Goal: Task Accomplishment & Management: Manage account settings

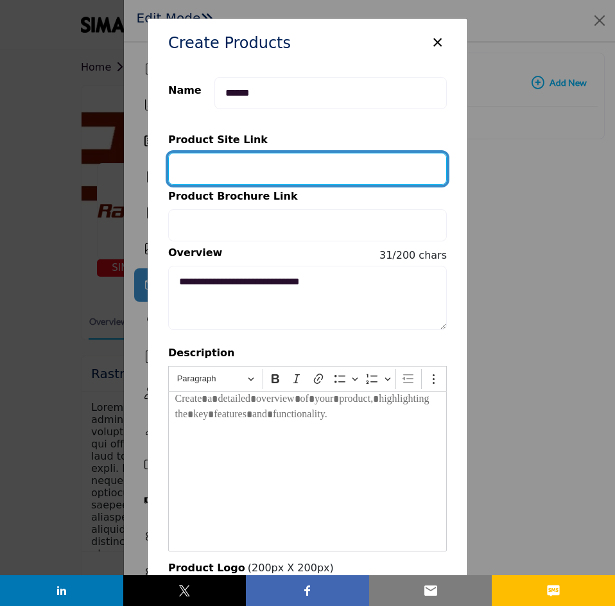
click at [196, 169] on input "Provide your product link" at bounding box center [307, 169] width 279 height 32
paste input "**********"
type input "**********"
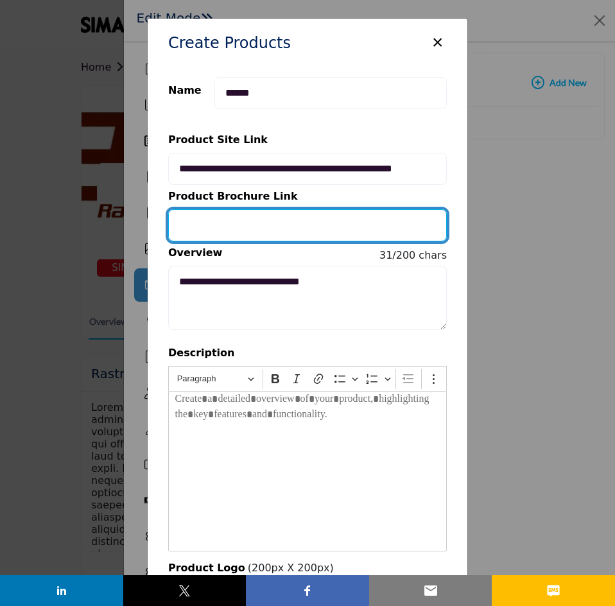
click at [227, 228] on input "Provide your product brochure URL" at bounding box center [307, 225] width 279 height 32
paste input "**********"
type input "**********"
drag, startPoint x: 380, startPoint y: 219, endPoint x: 135, endPoint y: 242, distance: 246.3
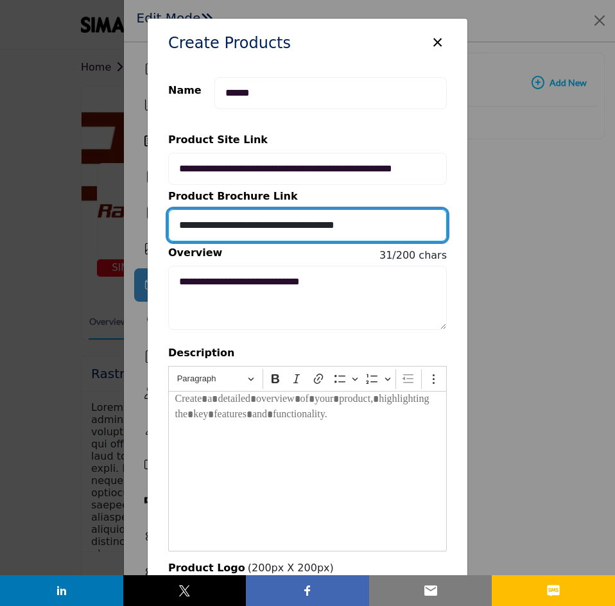
click at [135, 242] on div "Create Products × Name ****** Category Selection: No categories match your sear…" at bounding box center [307, 303] width 615 height 606
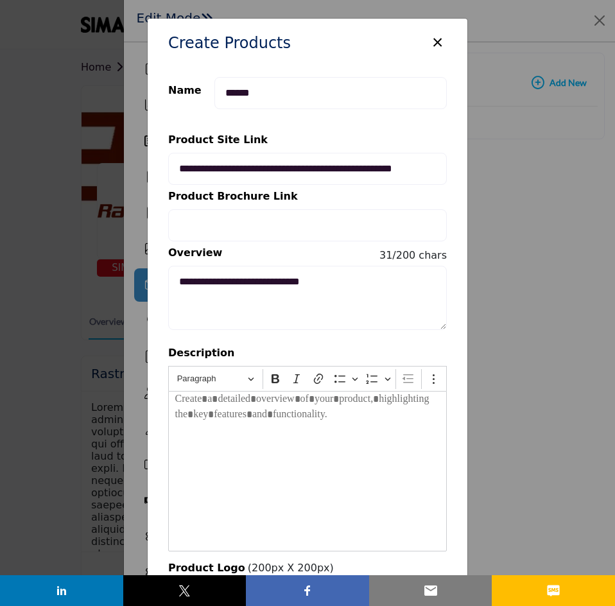
click at [217, 419] on div "Editor editing area: main" at bounding box center [307, 471] width 279 height 160
drag, startPoint x: 356, startPoint y: 42, endPoint x: 343, endPoint y: 25, distance: 20.7
click at [343, 25] on div "Create Products ×" at bounding box center [308, 43] width 320 height 48
click at [194, 404] on p "Editor editing area: main" at bounding box center [307, 402] width 265 height 21
click at [175, 397] on p "Editor editing area: main" at bounding box center [307, 402] width 265 height 21
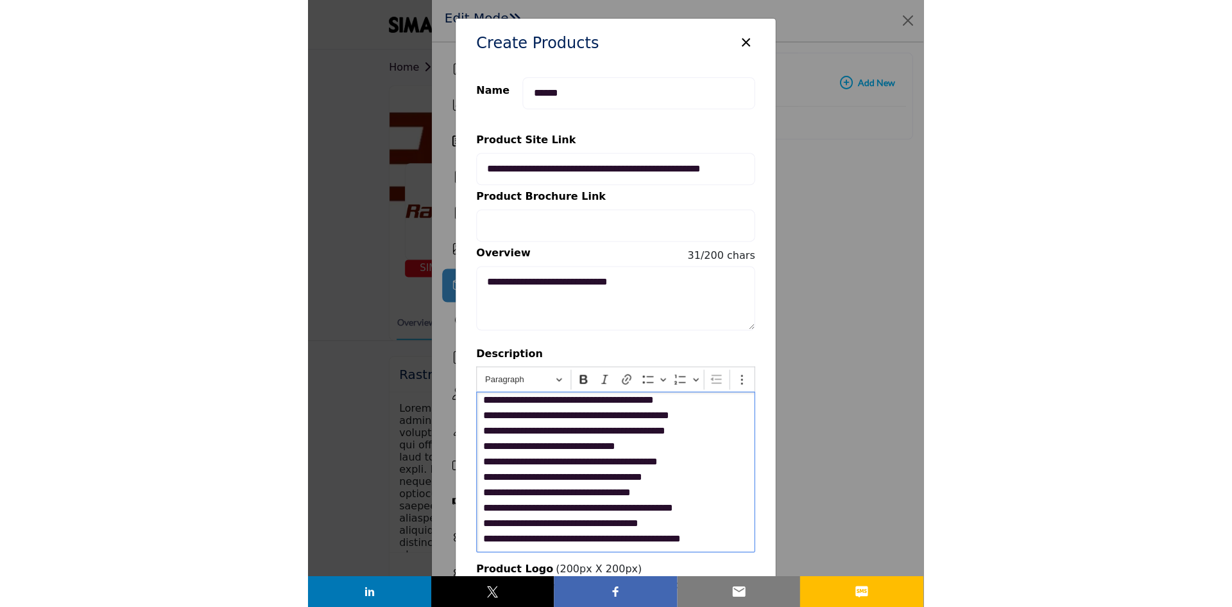
scroll to position [46, 0]
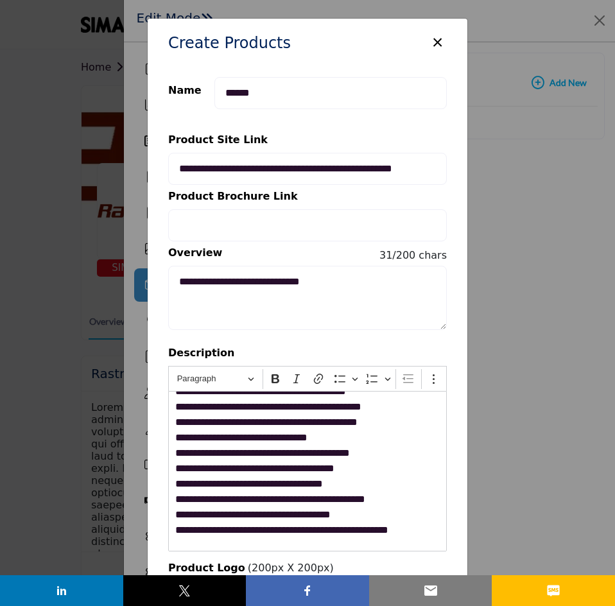
click at [360, 338] on div "**********" at bounding box center [307, 398] width 279 height 306
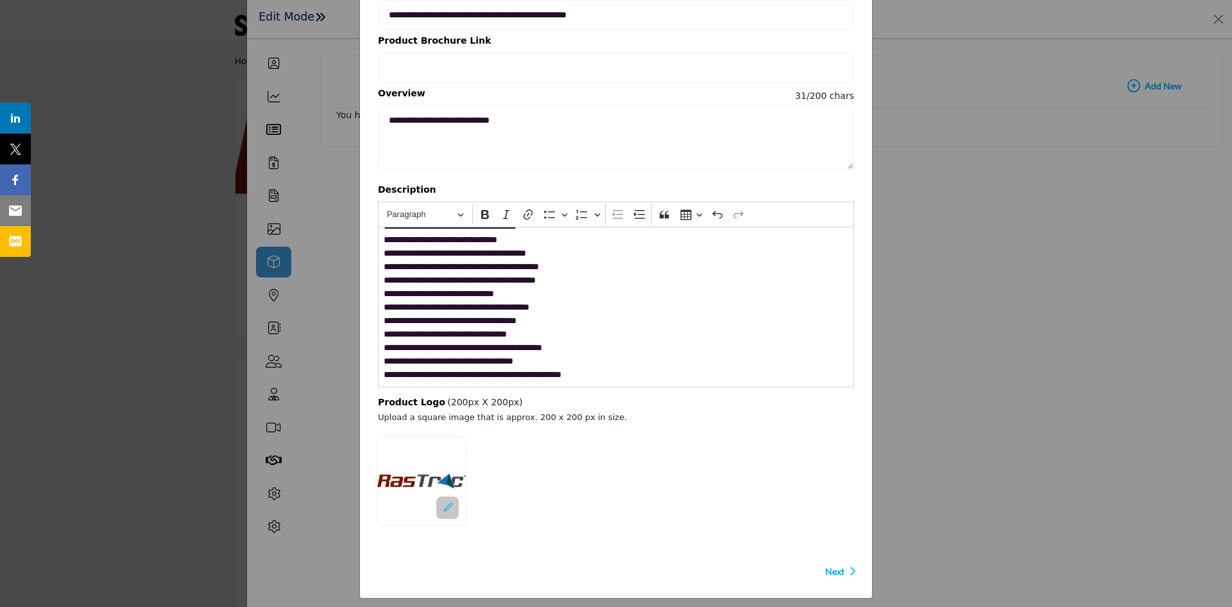
scroll to position [144, 0]
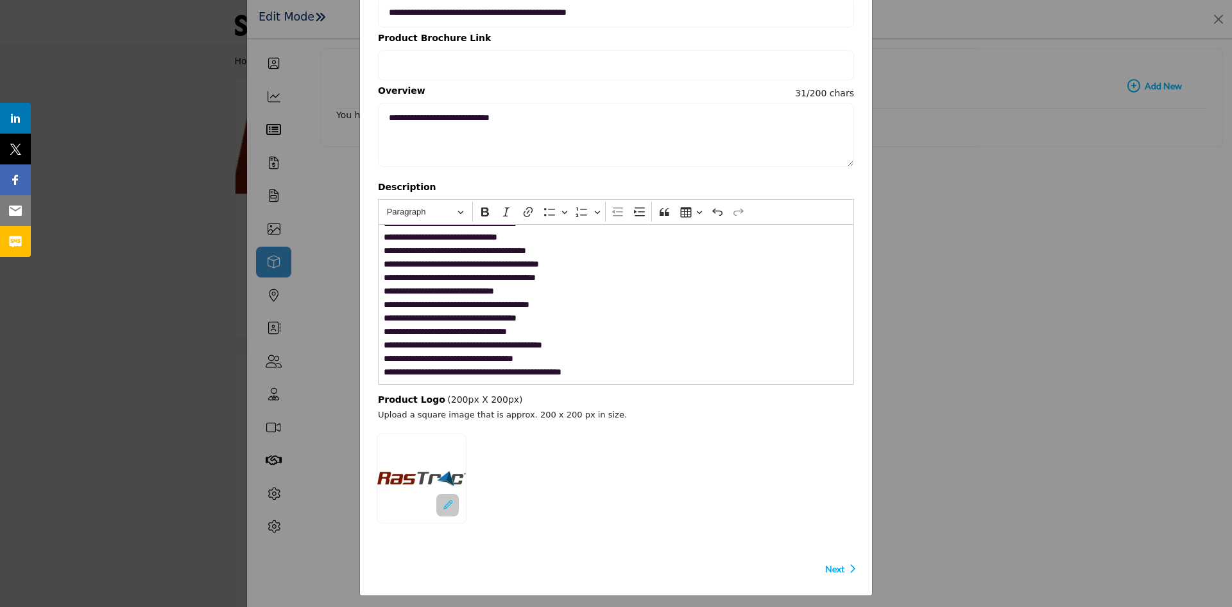
click at [492, 468] on span "Next" at bounding box center [834, 568] width 19 height 13
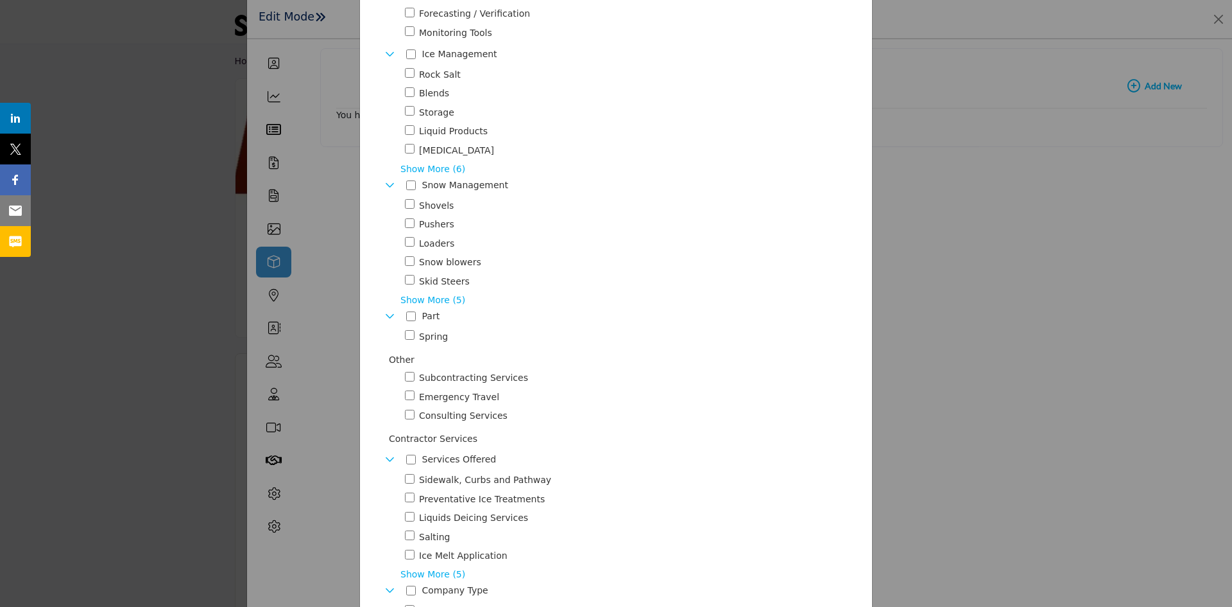
scroll to position [306, 0]
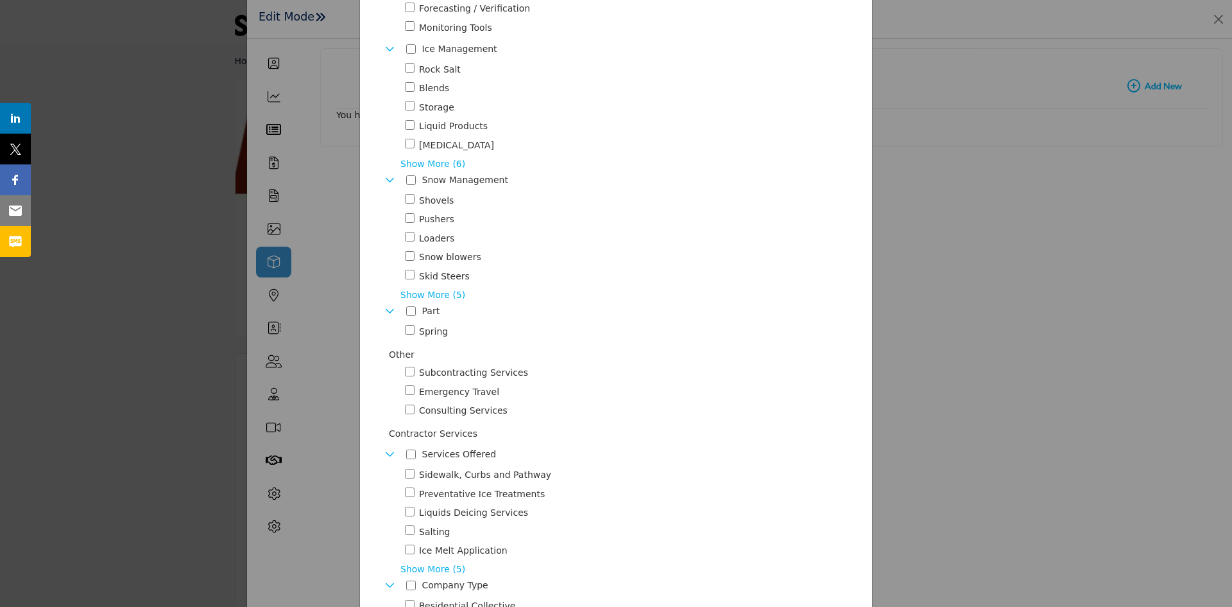
click at [427, 293] on span "Show More (5)" at bounding box center [627, 294] width 454 height 13
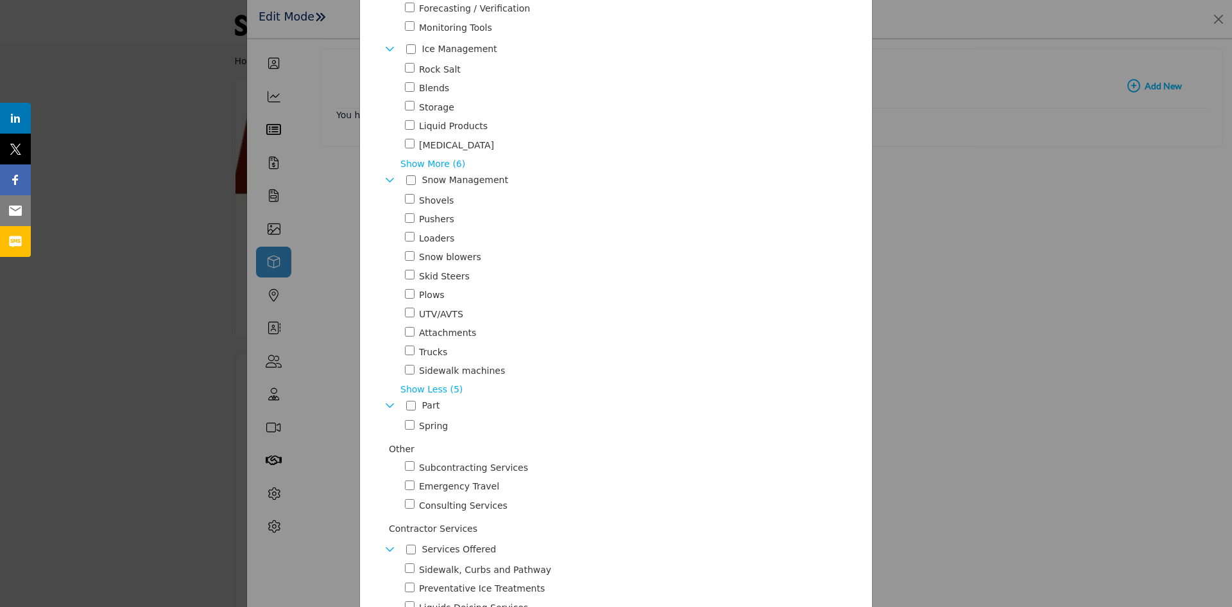
click at [408, 259] on div "Toggle Category" at bounding box center [410, 257] width 10 height 15
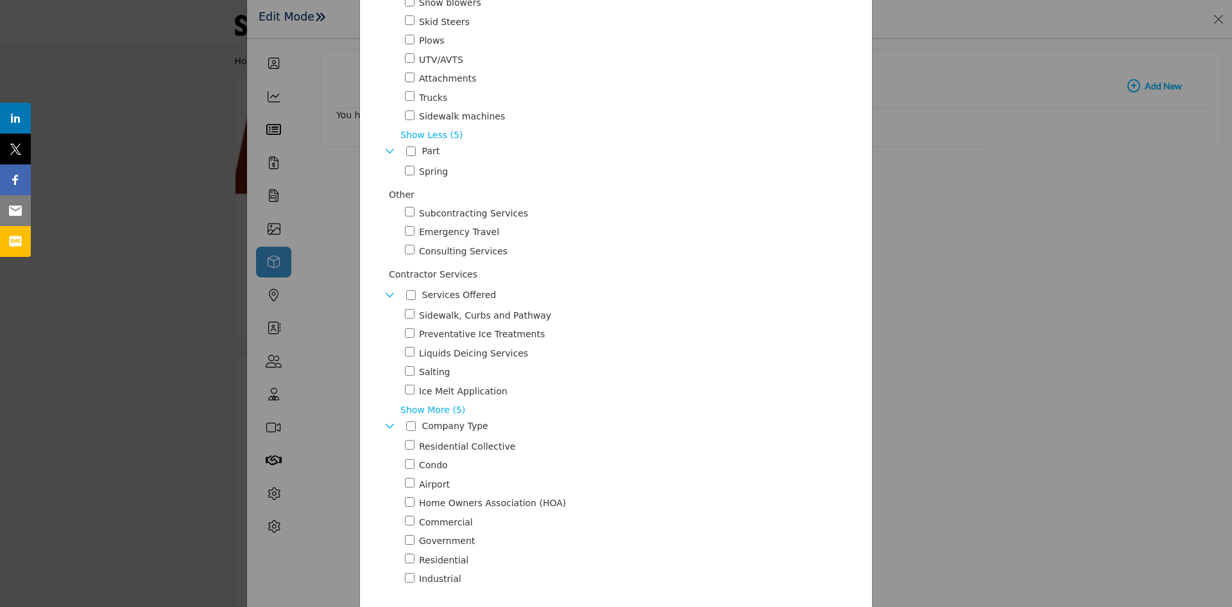
scroll to position [566, 0]
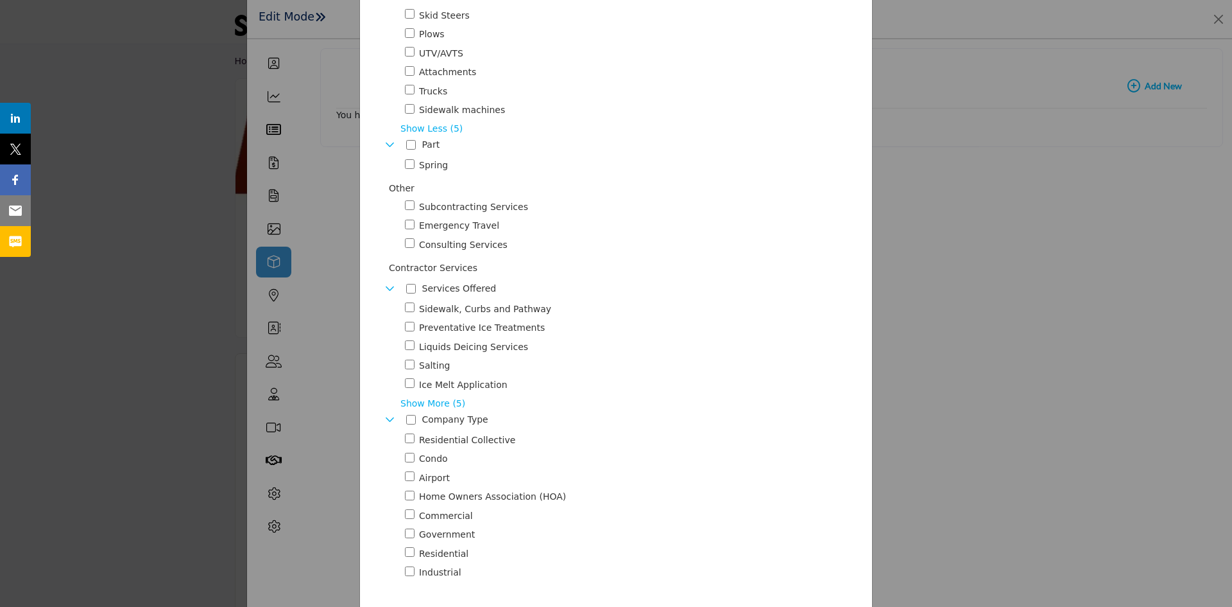
click at [426, 402] on span "Show More (5)" at bounding box center [627, 403] width 454 height 13
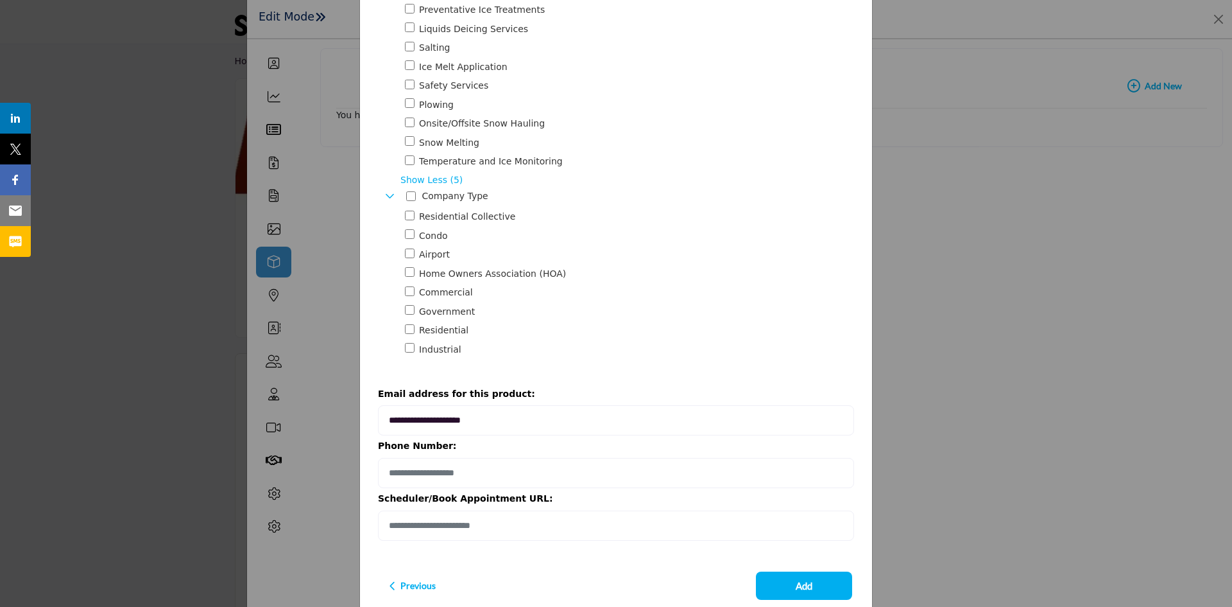
scroll to position [901, 0]
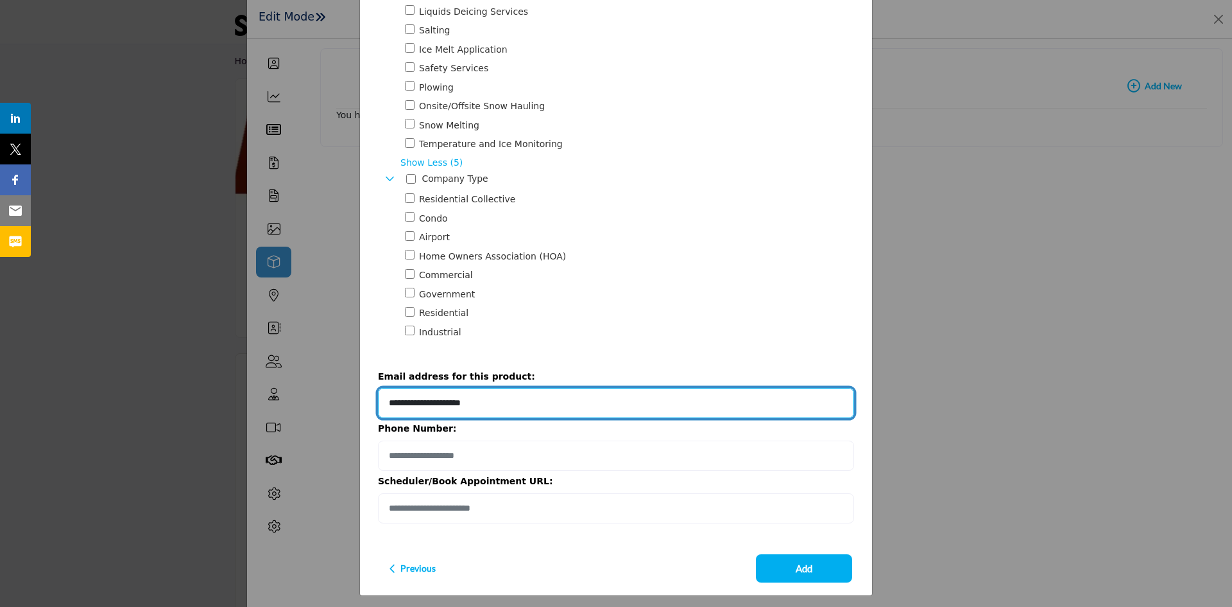
click at [418, 399] on input "**********" at bounding box center [616, 403] width 476 height 30
drag, startPoint x: 418, startPoint y: 399, endPoint x: 378, endPoint y: 393, distance: 40.2
click at [378, 393] on input "**********" at bounding box center [616, 403] width 476 height 30
type input "**********"
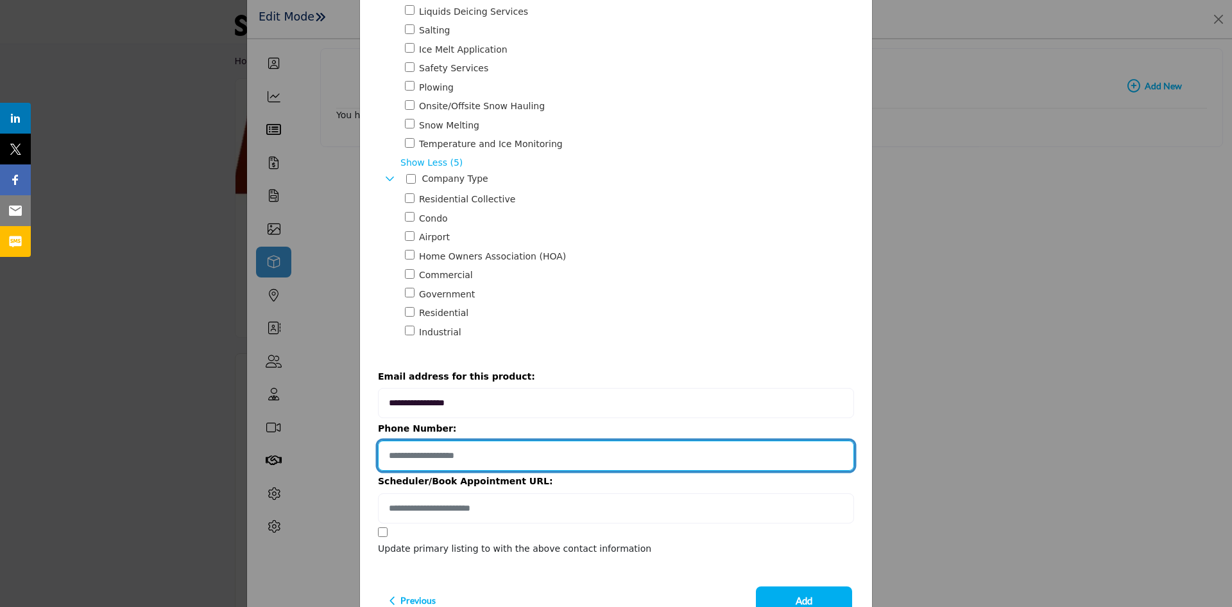
click at [474, 443] on input "Provide your product phone number" at bounding box center [616, 455] width 476 height 30
type input "**********"
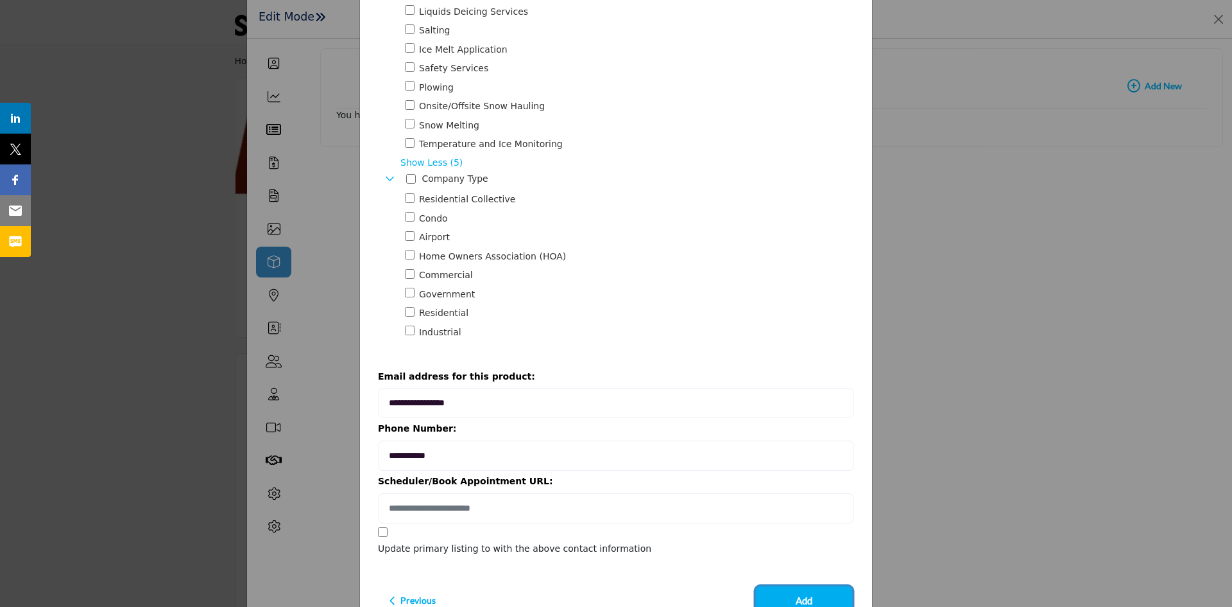
click at [492, 468] on button "Add" at bounding box center [804, 600] width 96 height 28
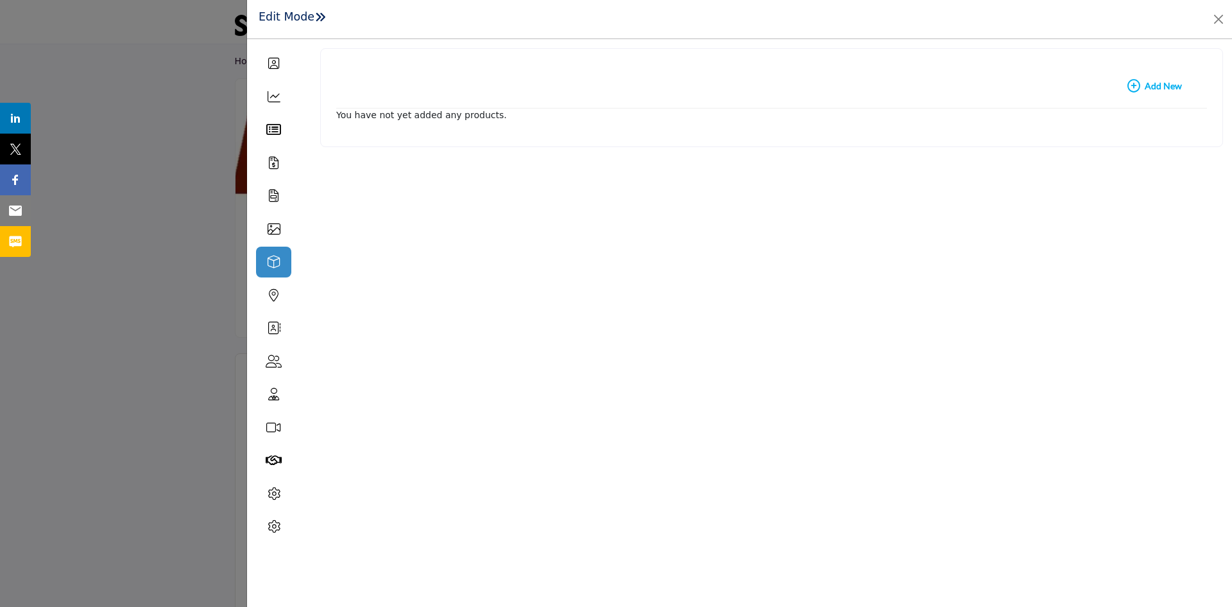
click at [492, 87] on b "Add New Add New" at bounding box center [1155, 86] width 55 height 13
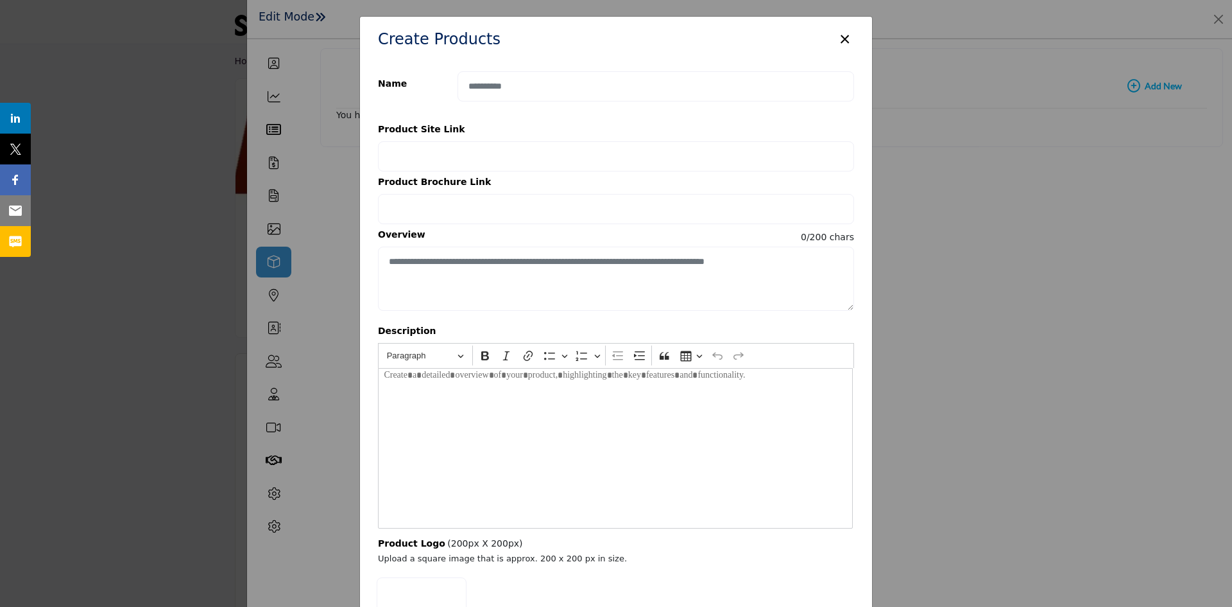
click at [492, 39] on button "×" at bounding box center [845, 38] width 19 height 24
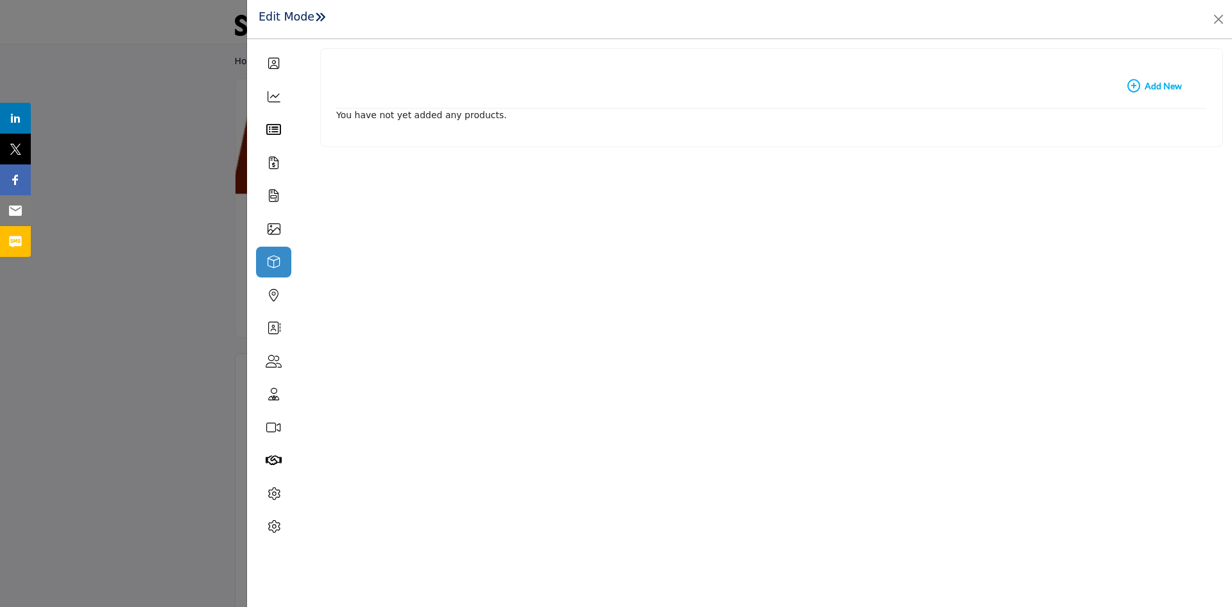
click at [311, 20] on h1 "Edit Mode" at bounding box center [292, 16] width 67 height 13
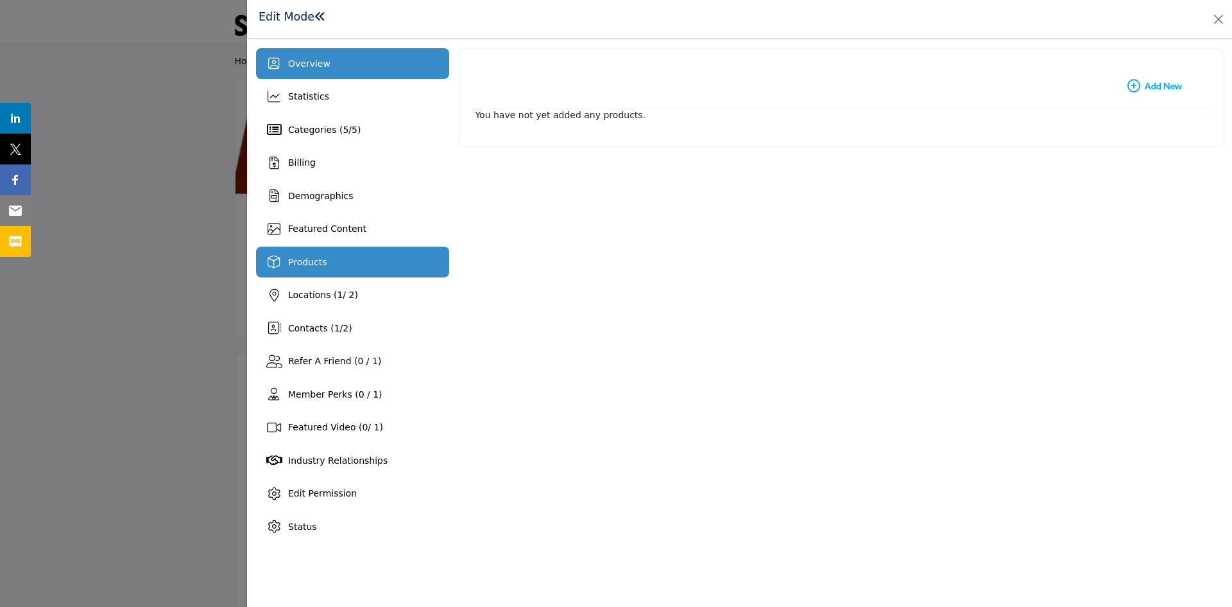
click at [304, 58] on span "Overview" at bounding box center [309, 63] width 42 height 10
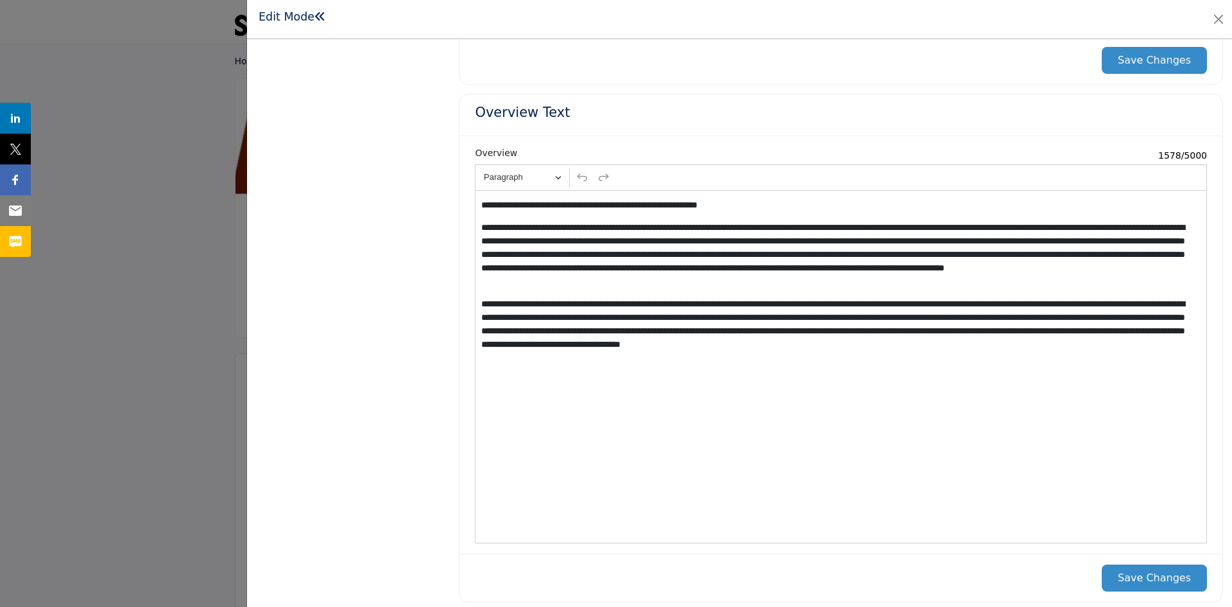
scroll to position [1298, 0]
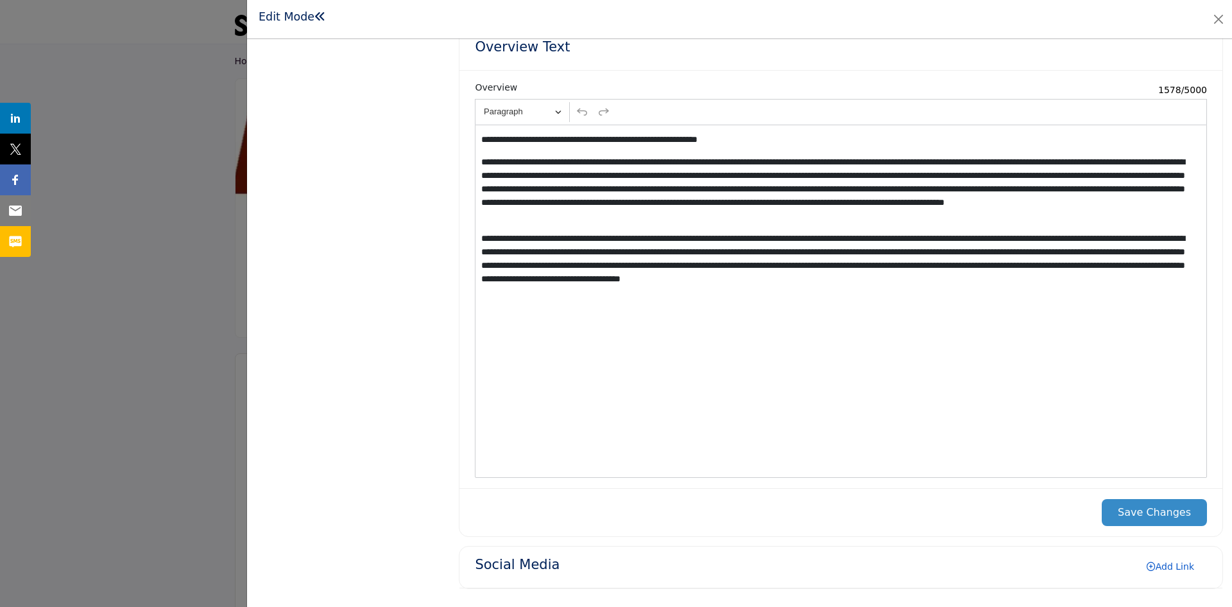
click at [492, 468] on link "Add Link" at bounding box center [1170, 566] width 73 height 21
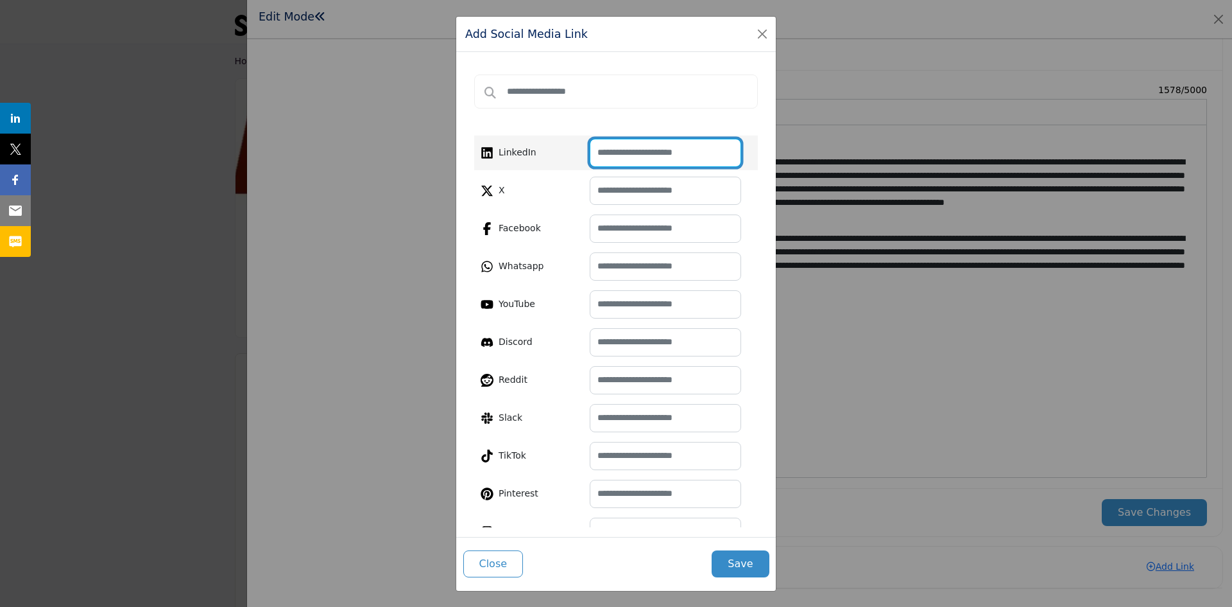
paste input "**********"
type input "**********"
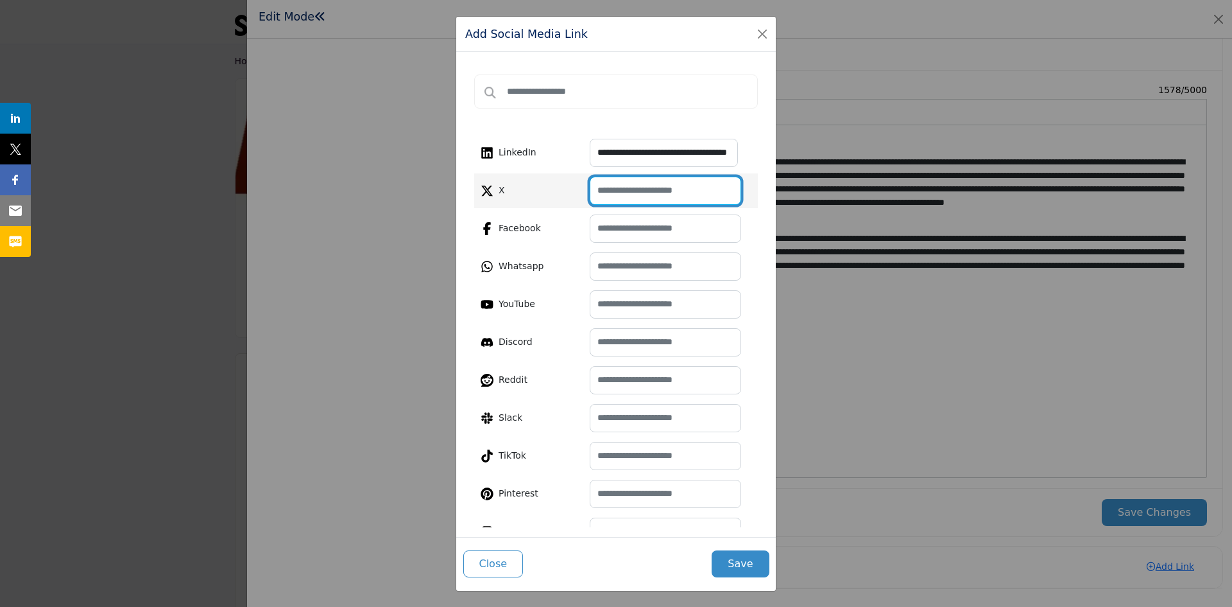
scroll to position [0, 0]
click at [492, 193] on input "text" at bounding box center [665, 190] width 151 height 28
click at [492, 468] on button "Save" at bounding box center [740, 563] width 57 height 27
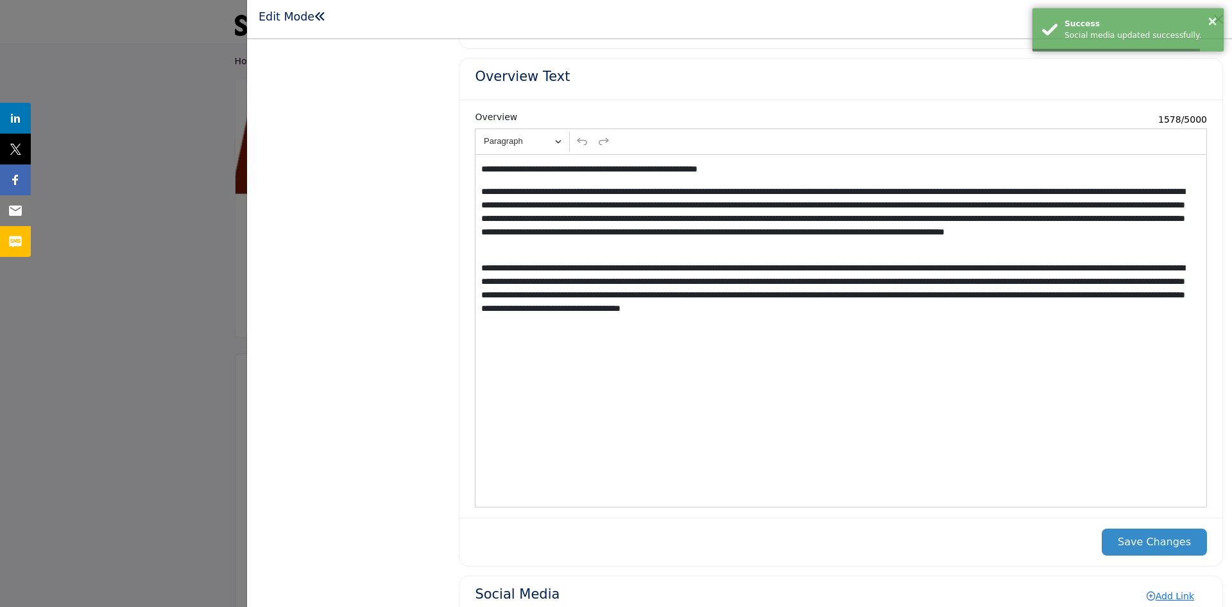
scroll to position [1374, 0]
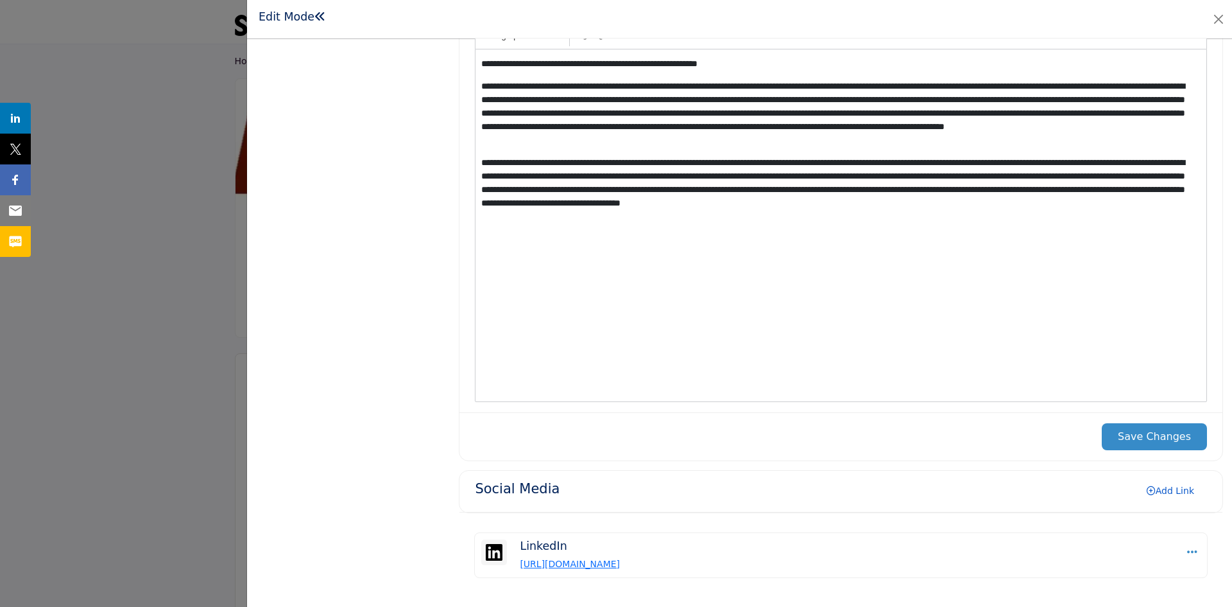
click at [492, 468] on link "Add Link" at bounding box center [1170, 490] width 73 height 21
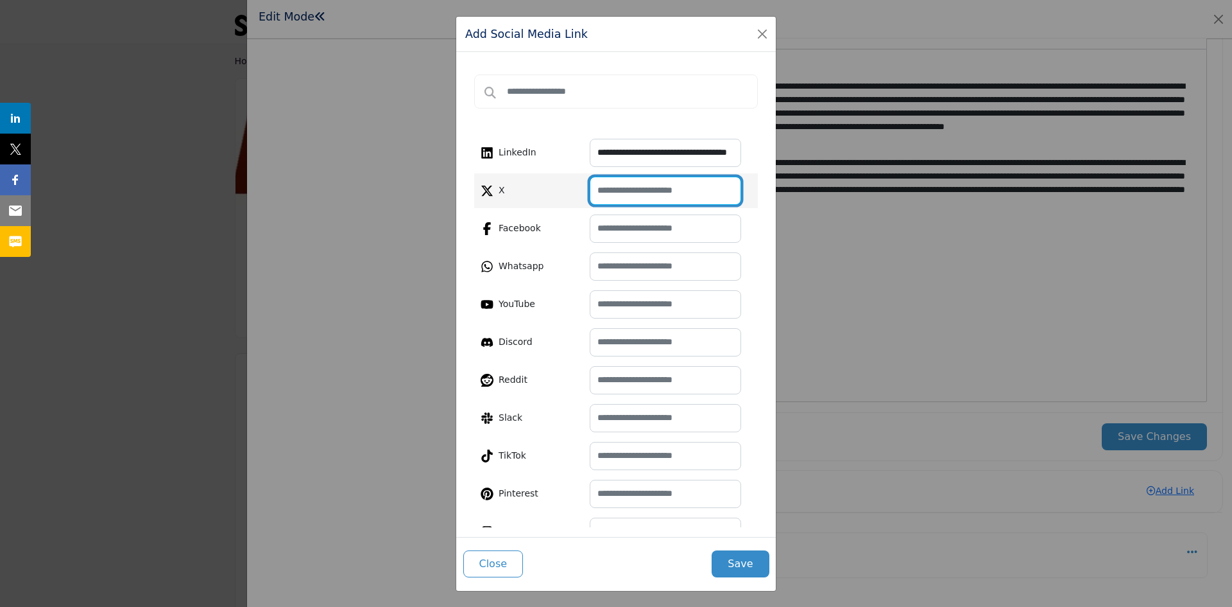
click at [492, 188] on input "text" at bounding box center [665, 190] width 151 height 28
paste input "**********"
drag, startPoint x: 729, startPoint y: 189, endPoint x: 572, endPoint y: 184, distance: 156.7
click at [492, 184] on div "**********" at bounding box center [589, 190] width 217 height 28
paste input "text"
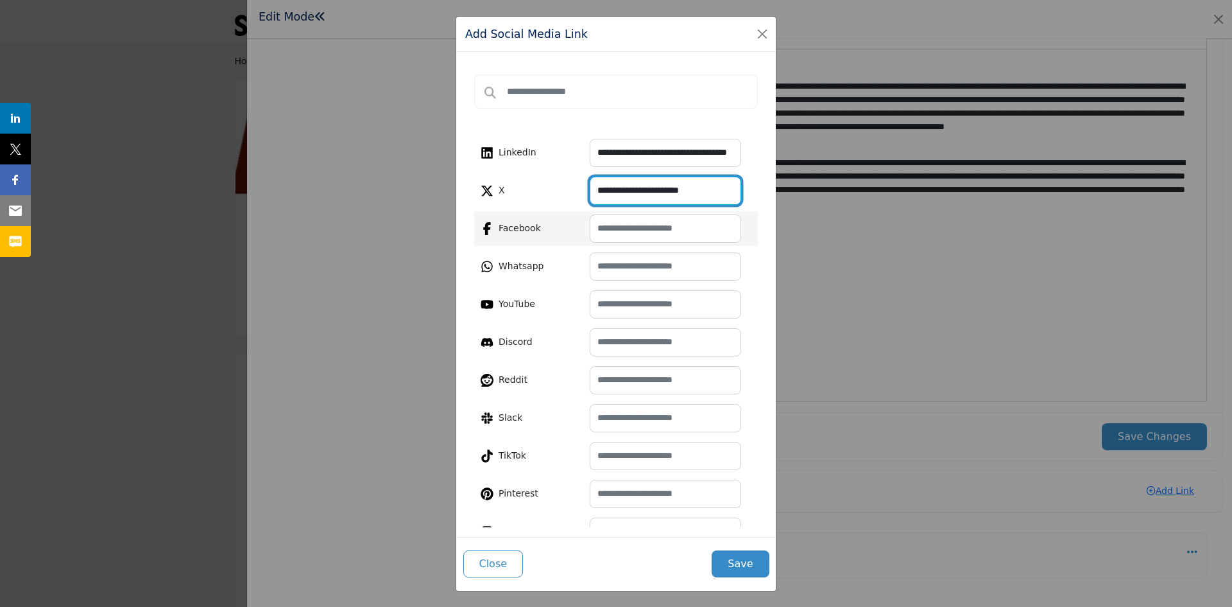
type input "**********"
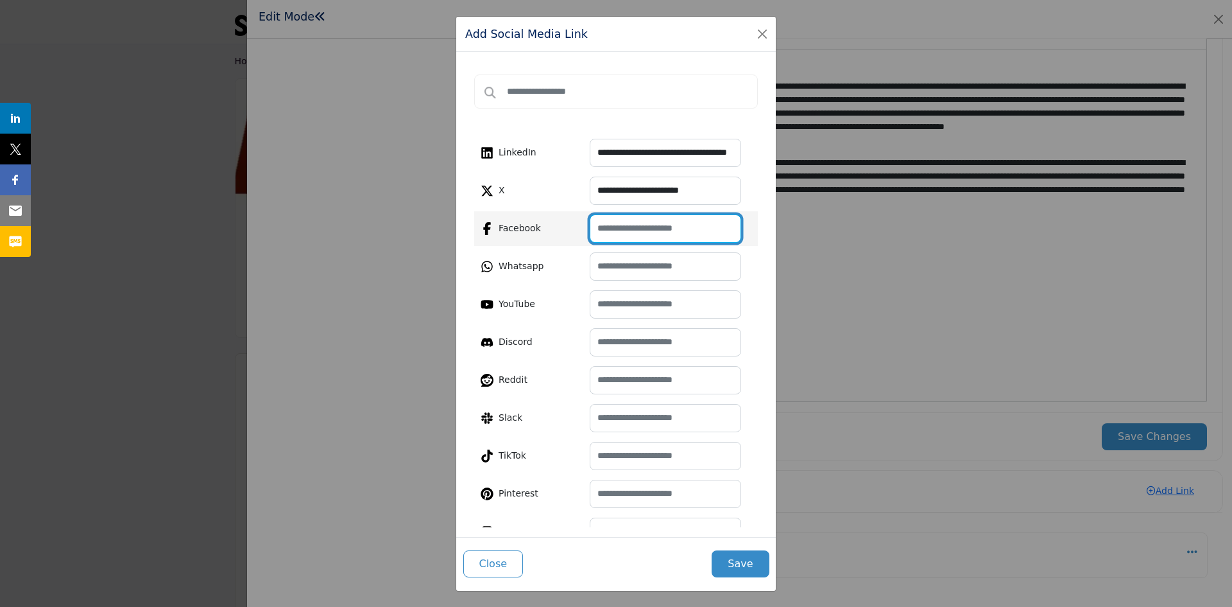
click at [492, 227] on input "text" at bounding box center [665, 228] width 151 height 28
paste input "**********"
type input "**********"
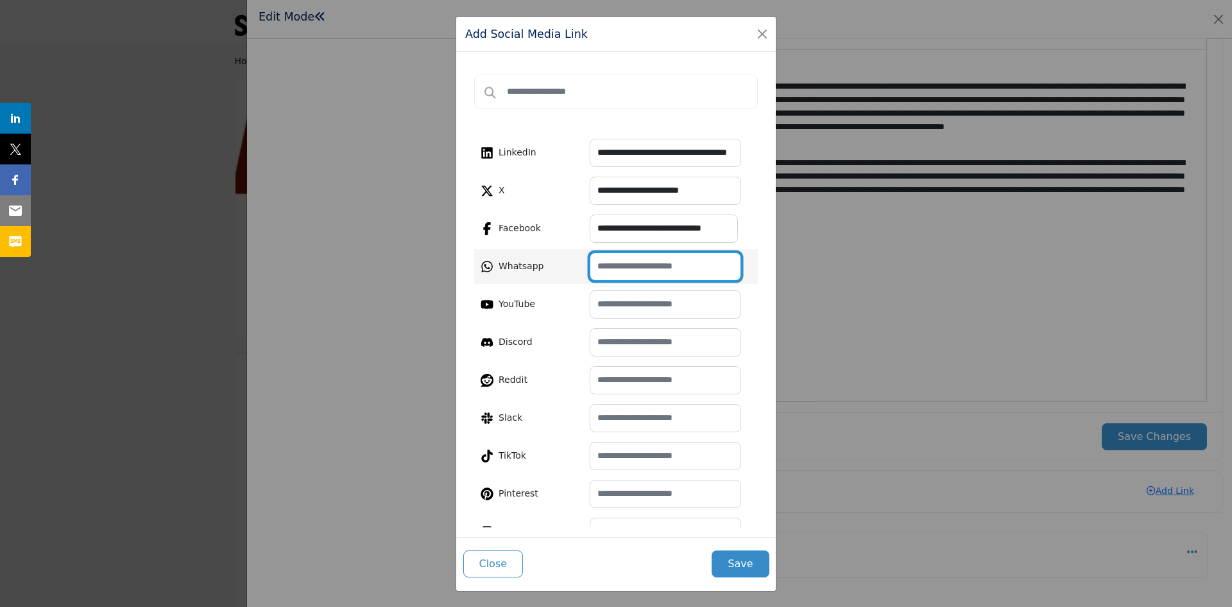
click at [492, 264] on input "text" at bounding box center [665, 266] width 151 height 28
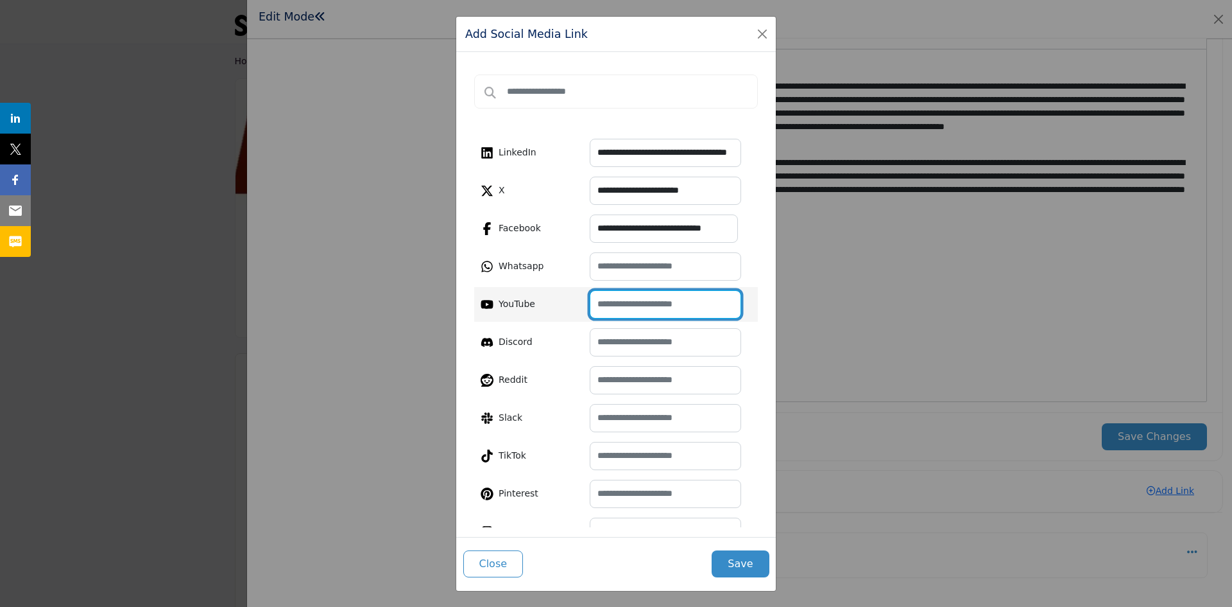
click at [492, 305] on input "text" at bounding box center [665, 304] width 151 height 28
paste input "**********"
type input "**********"
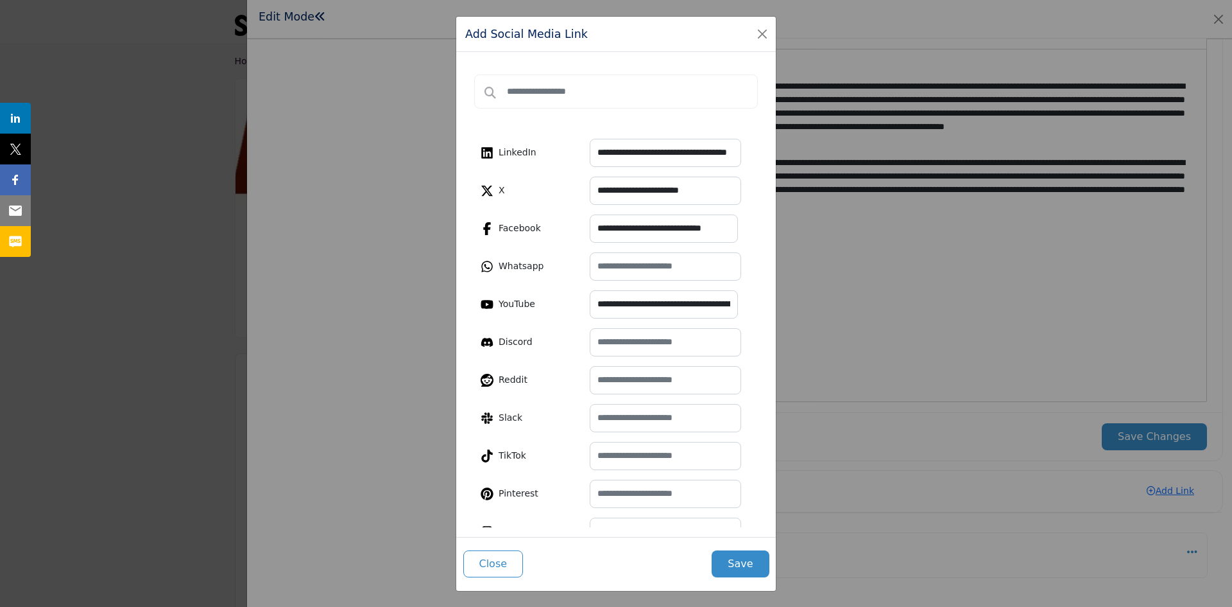
click at [492, 468] on button "Save" at bounding box center [740, 563] width 57 height 27
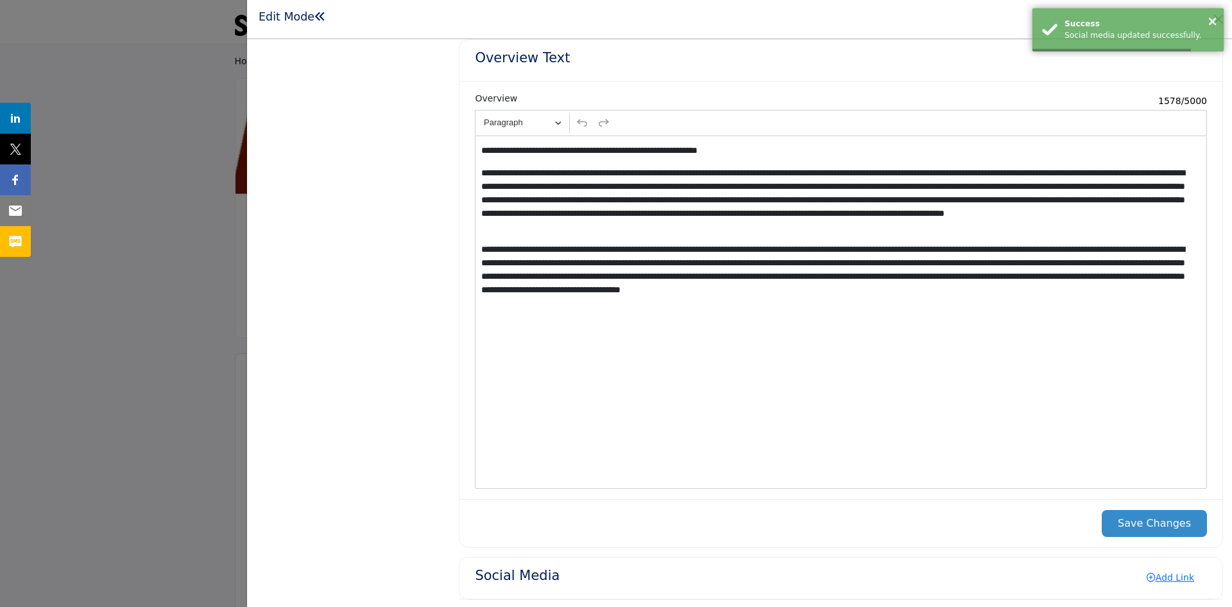
scroll to position [1540, 0]
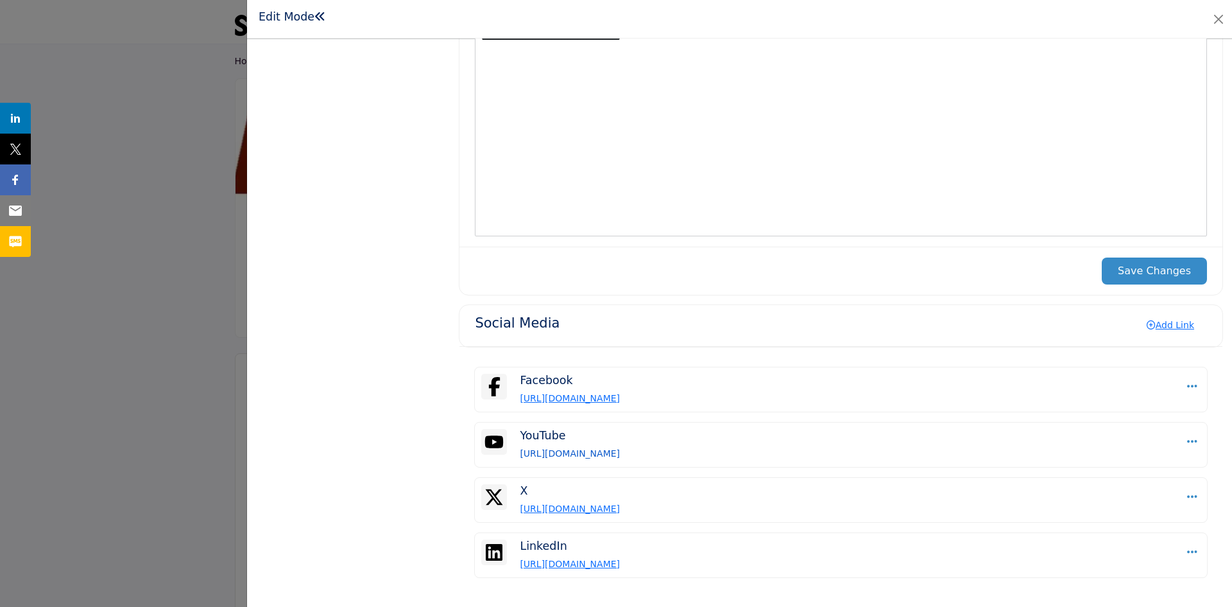
click at [492, 454] on link "https://www.youtube.com/channel/UCtOr98PO_zYxGV0Yn4i8VpA" at bounding box center [570, 453] width 100 height 10
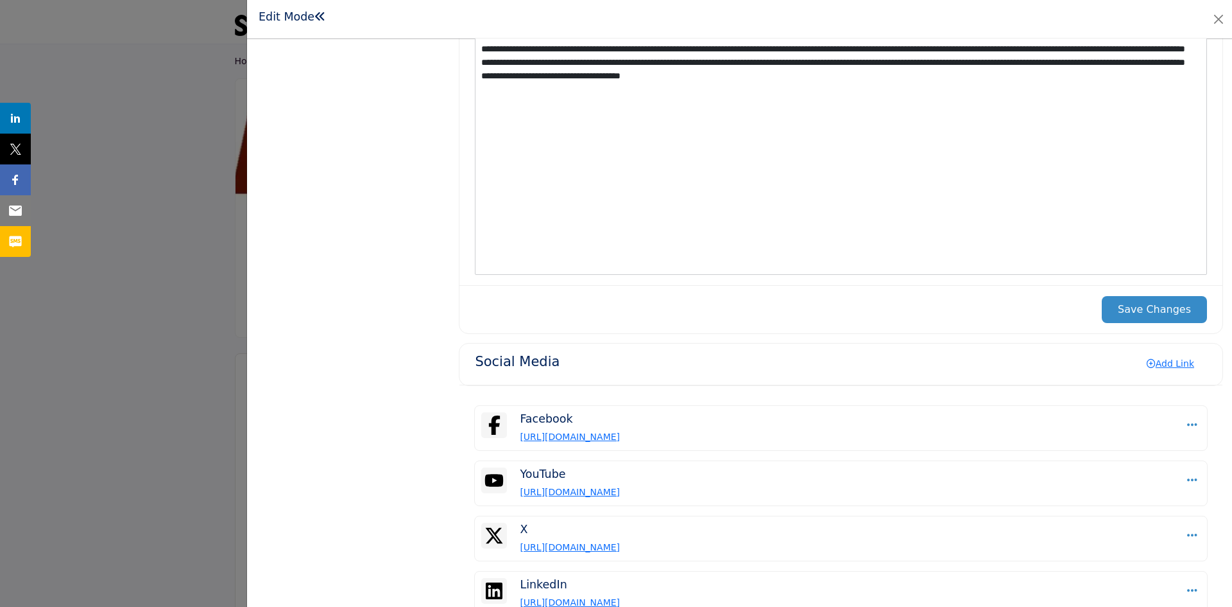
scroll to position [1504, 0]
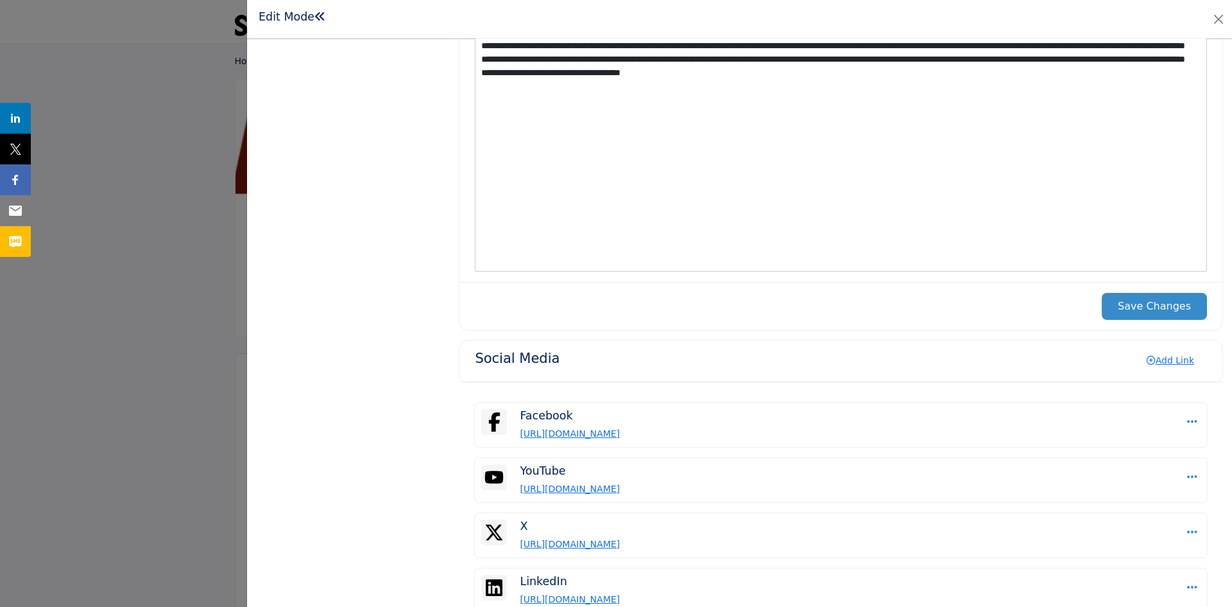
click at [492, 309] on button "Save Changes" at bounding box center [1154, 306] width 105 height 27
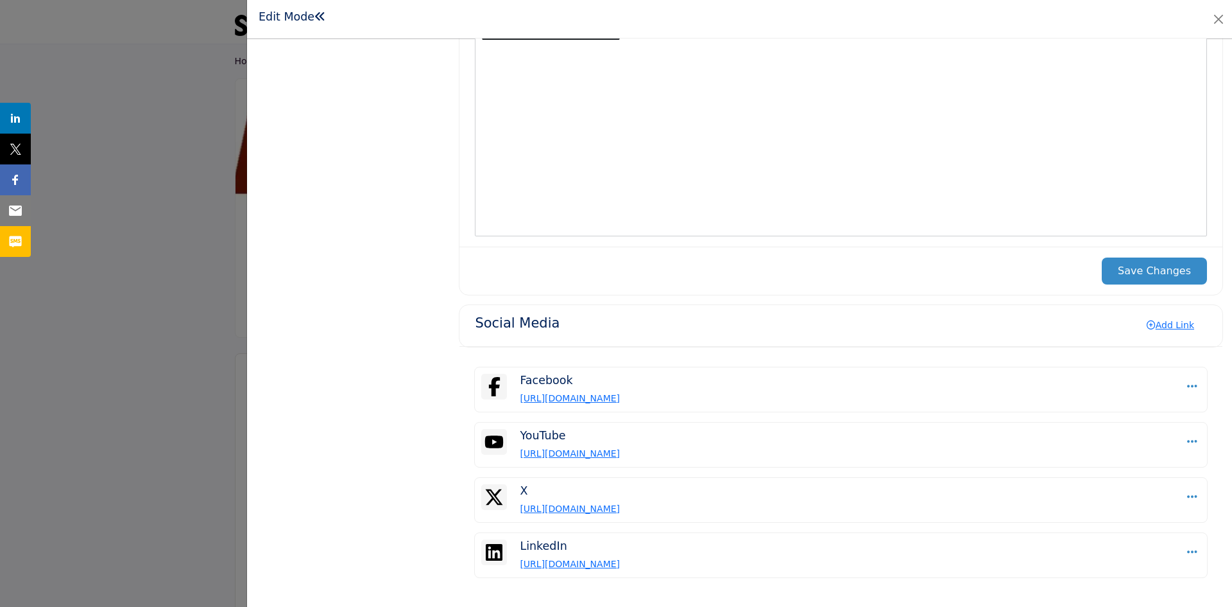
click at [288, 12] on h1 "Edit Mode" at bounding box center [292, 16] width 67 height 13
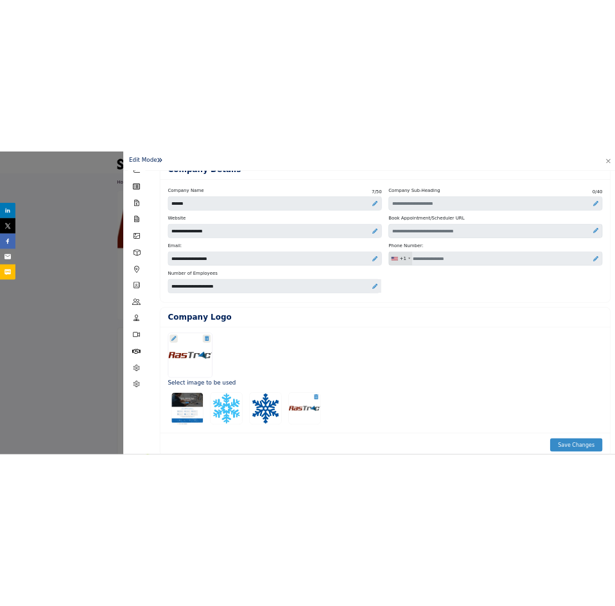
scroll to position [0, 0]
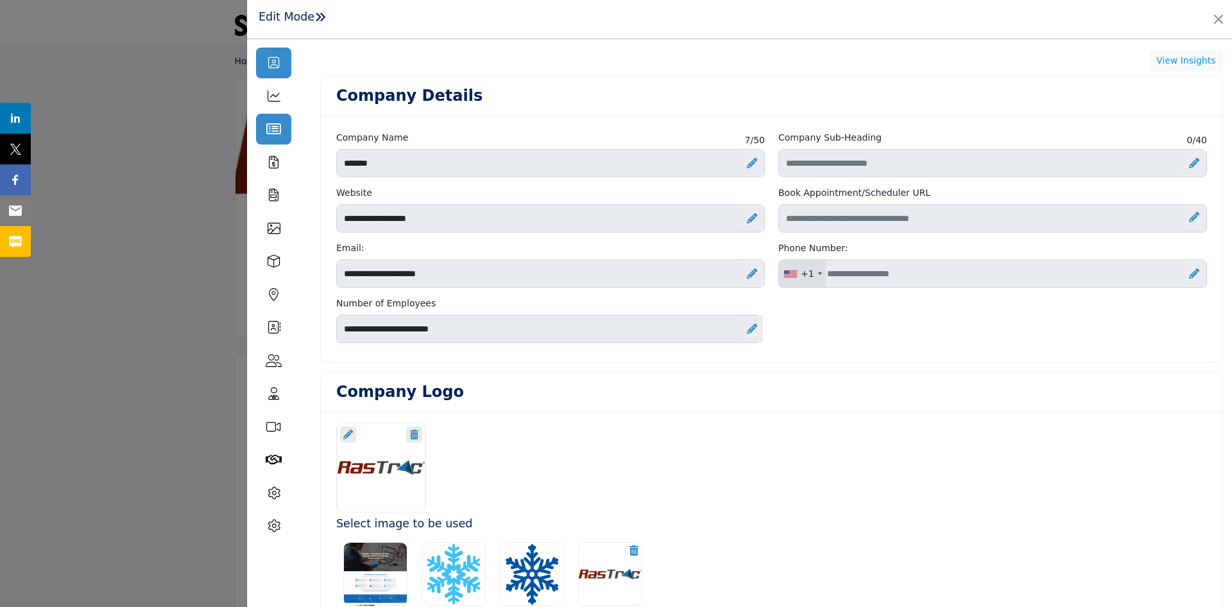
click at [271, 128] on icon at bounding box center [273, 129] width 15 height 13
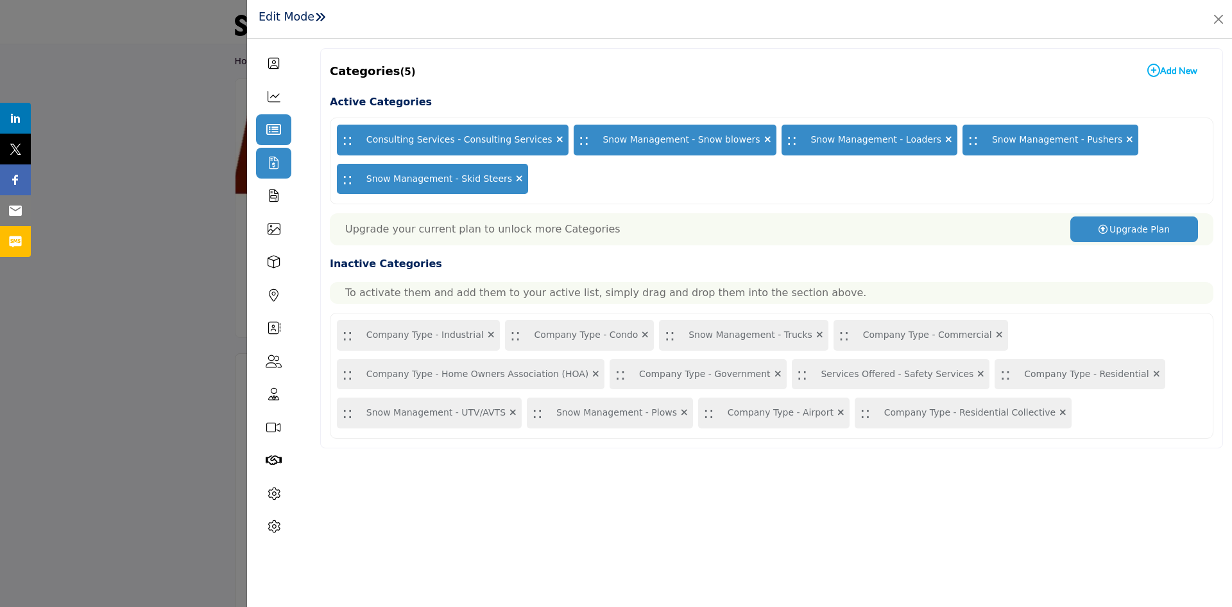
click at [277, 162] on icon at bounding box center [274, 163] width 10 height 13
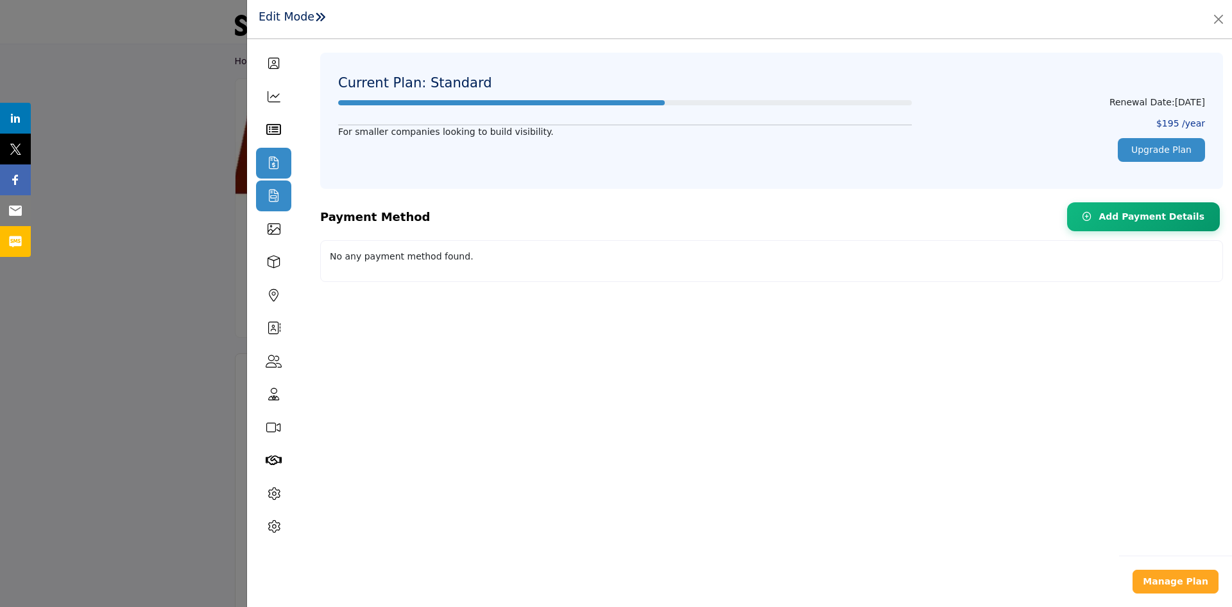
click at [274, 198] on icon at bounding box center [274, 195] width 10 height 13
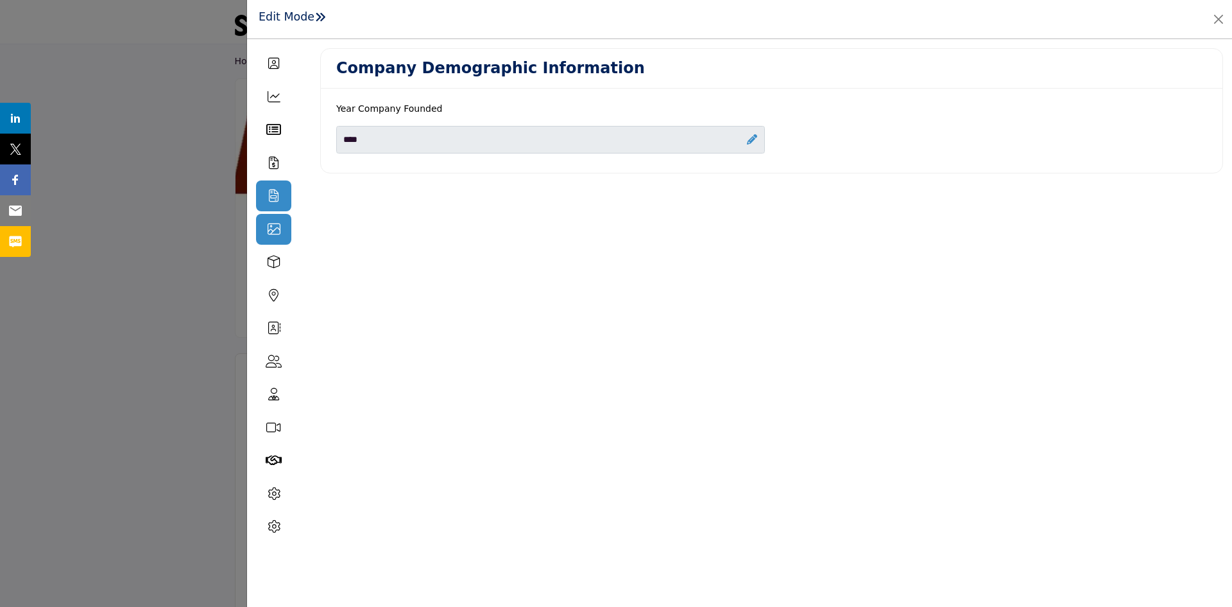
click at [275, 229] on icon at bounding box center [274, 229] width 13 height 13
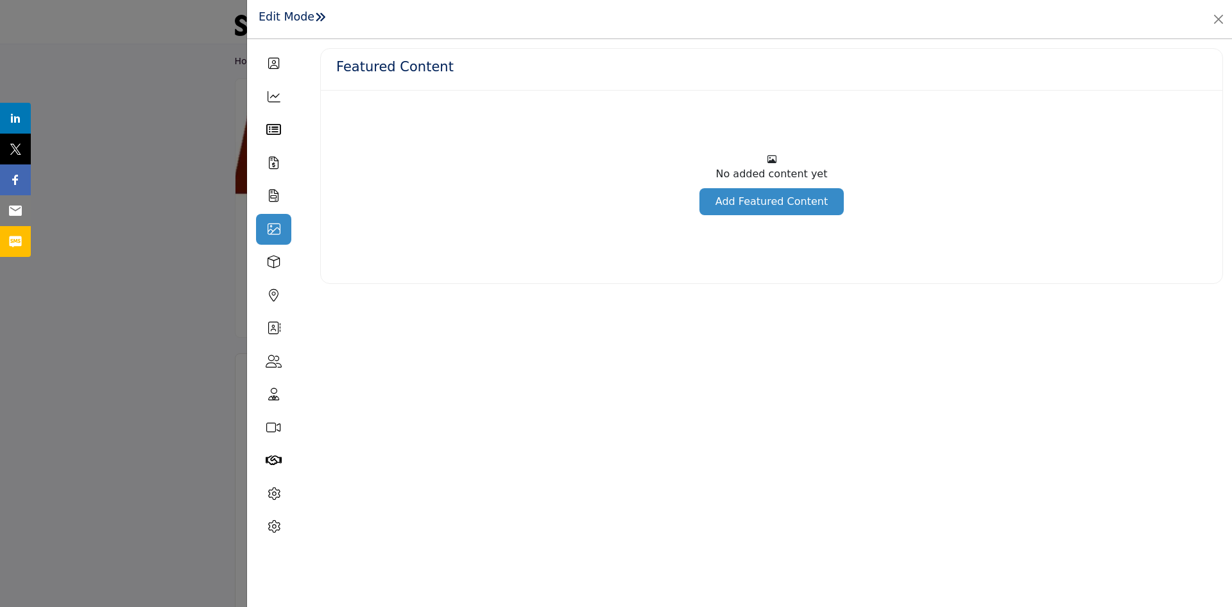
click at [492, 201] on link "Add Featured Content" at bounding box center [772, 201] width 144 height 27
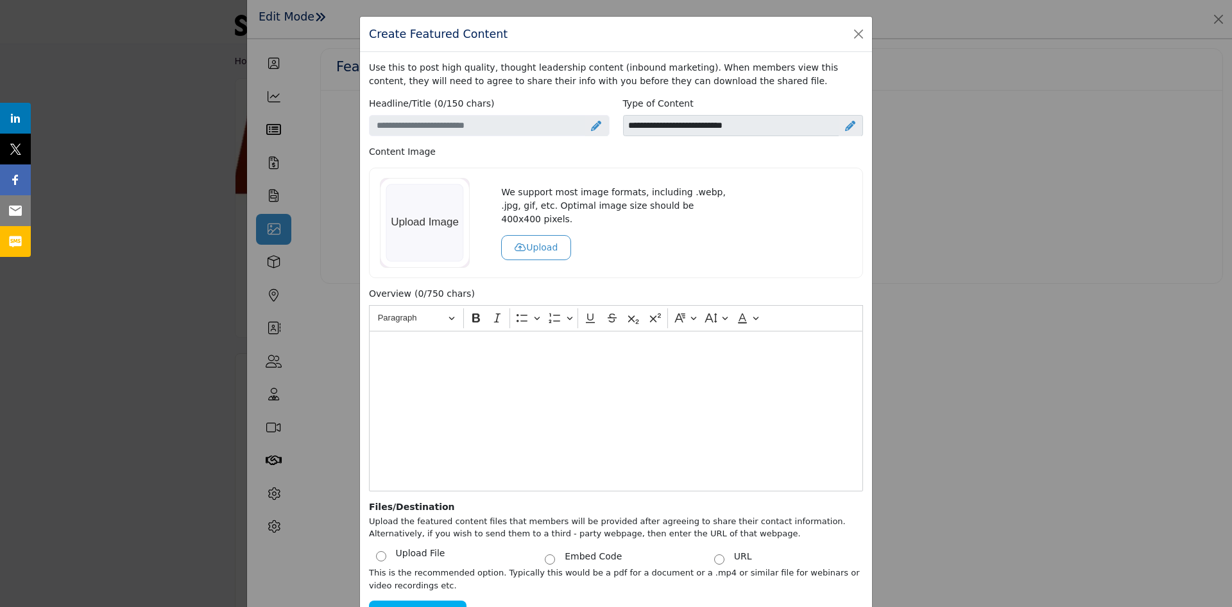
click at [492, 124] on icon at bounding box center [850, 126] width 10 height 10
click at [492, 126] on icon at bounding box center [841, 126] width 9 height 10
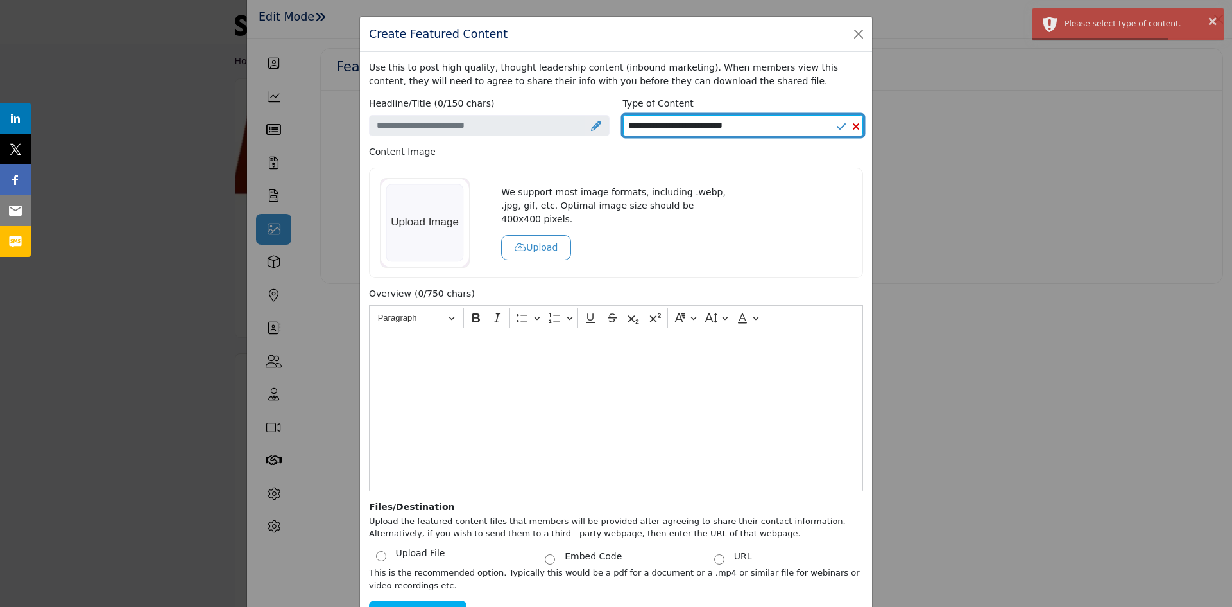
click at [492, 125] on select "**********" at bounding box center [743, 126] width 241 height 22
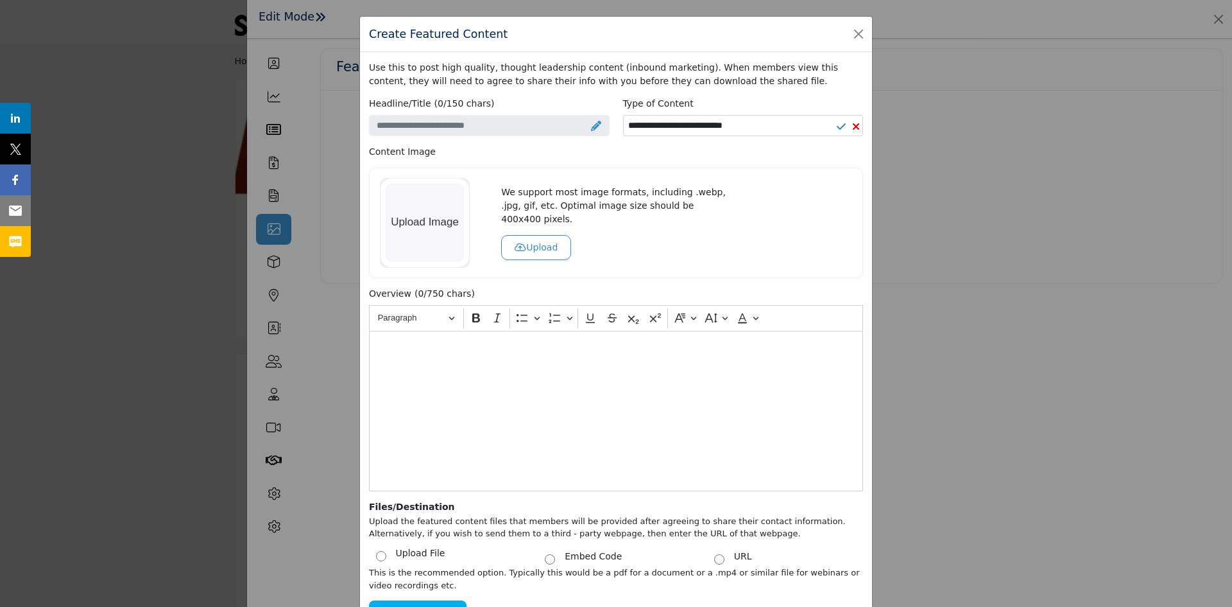
click at [492, 125] on icon at bounding box center [856, 126] width 8 height 10
click at [271, 259] on div "Create Featured Content Use this to post high quality, thought leadership conte…" at bounding box center [616, 303] width 1232 height 607
click at [492, 33] on button "Close" at bounding box center [859, 34] width 18 height 18
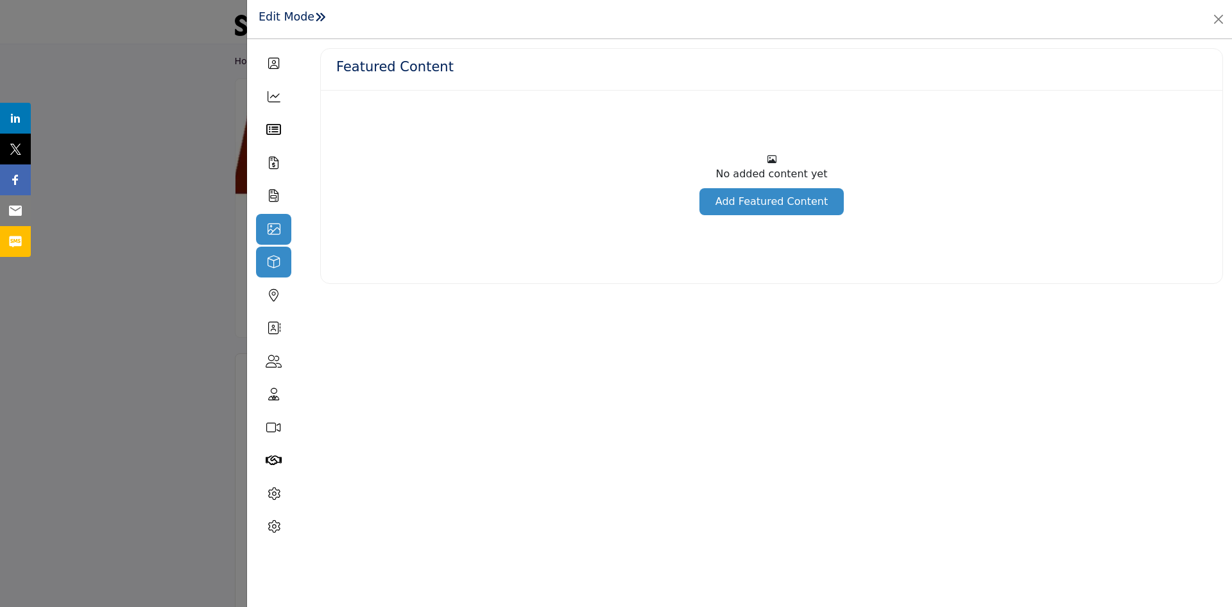
click at [272, 262] on icon at bounding box center [274, 261] width 13 height 13
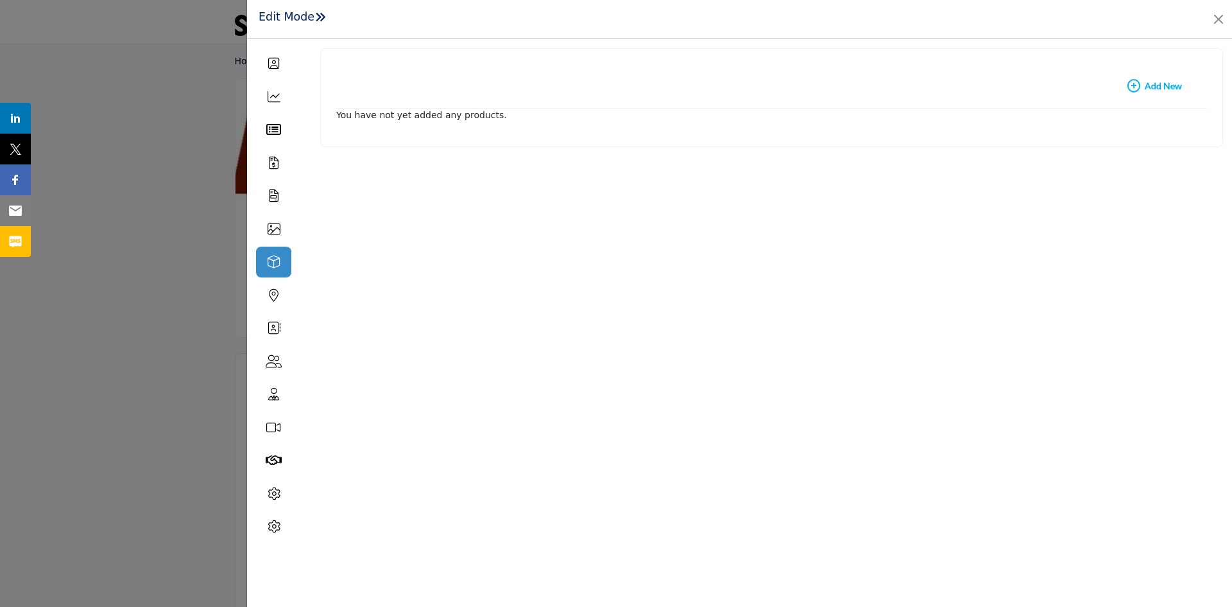
click at [492, 85] on b "Add New Add New" at bounding box center [1155, 86] width 55 height 13
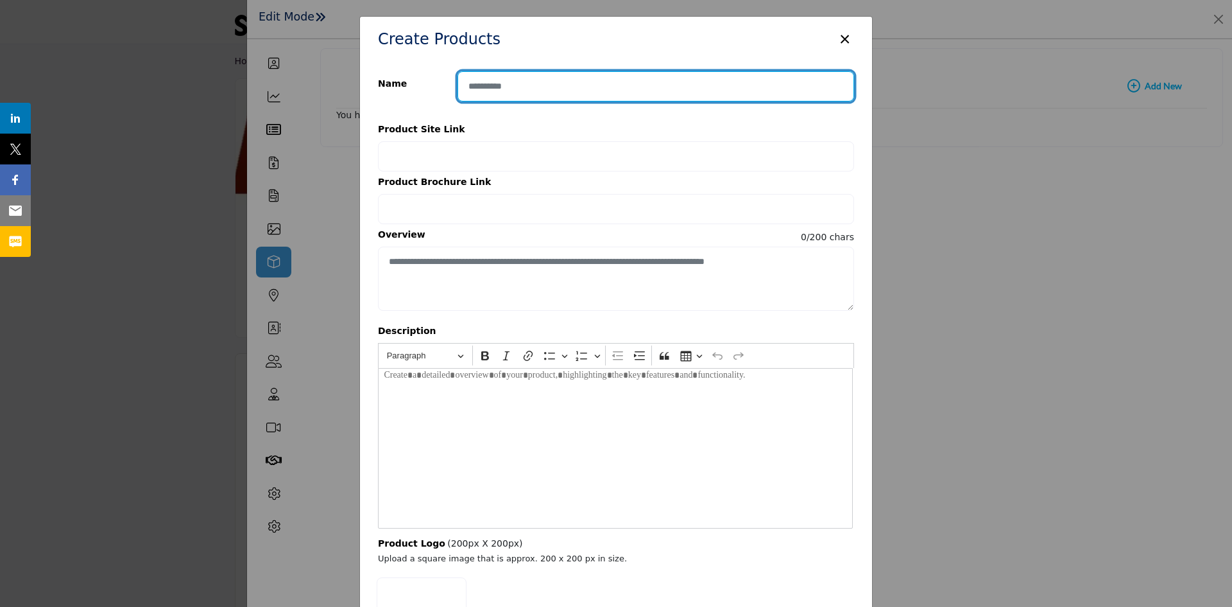
click at [492, 88] on input "Enter product name" at bounding box center [656, 86] width 397 height 30
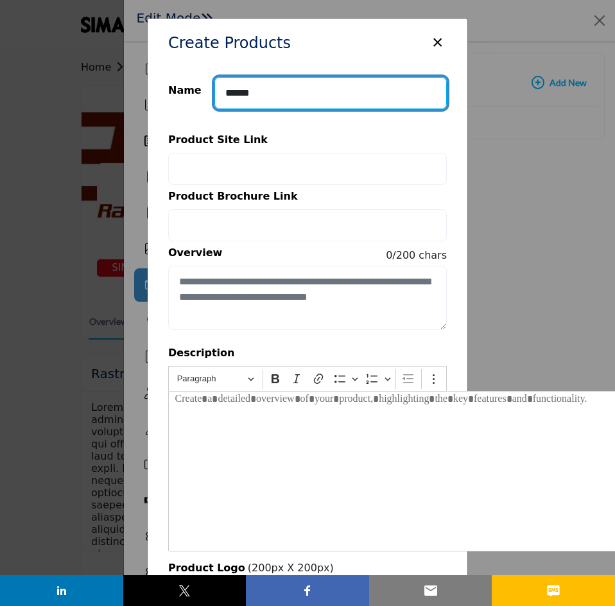
type input "******"
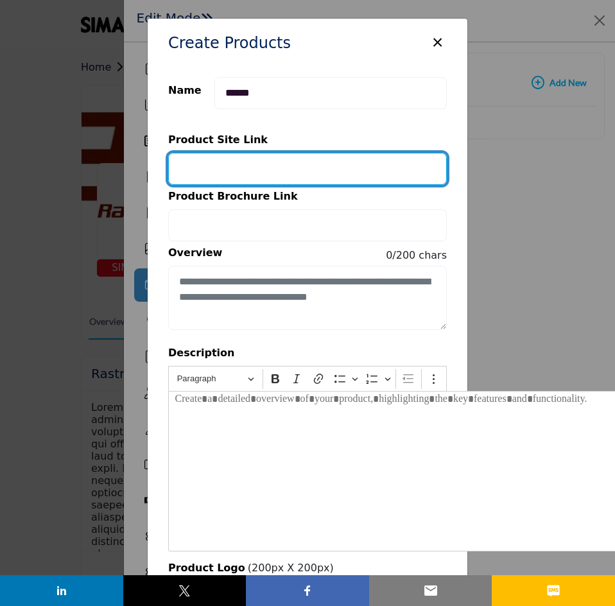
click at [376, 169] on input "Provide your product link" at bounding box center [307, 169] width 279 height 32
type input "**********"
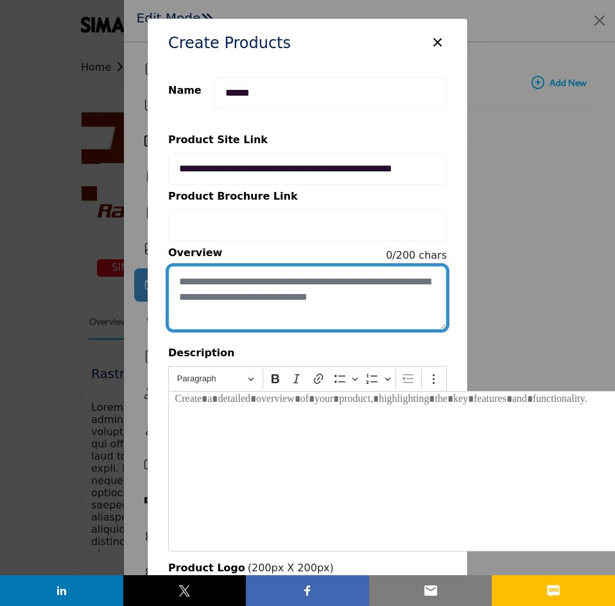
click at [318, 278] on textarea "Enter short overview description" at bounding box center [307, 298] width 279 height 64
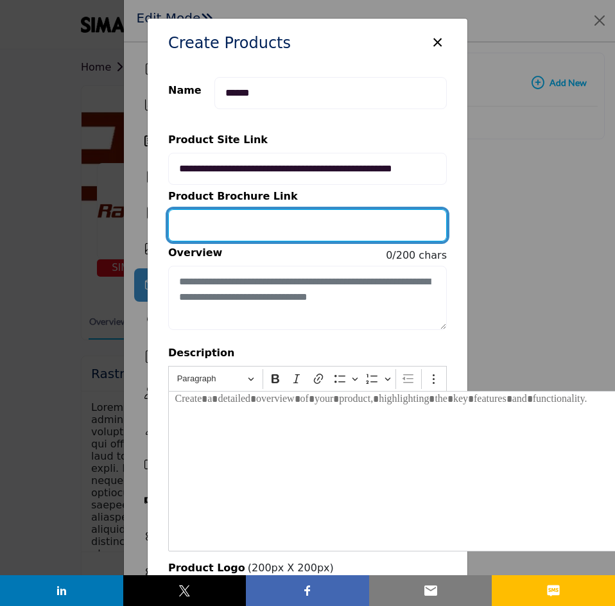
click at [244, 228] on input "Provide your product brochure URL" at bounding box center [307, 225] width 279 height 32
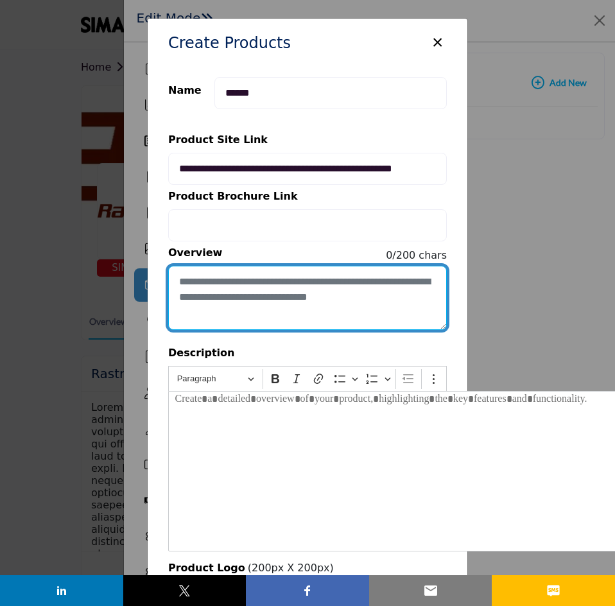
click at [234, 277] on textarea "Enter short overview description" at bounding box center [307, 298] width 279 height 64
paste textarea "**********"
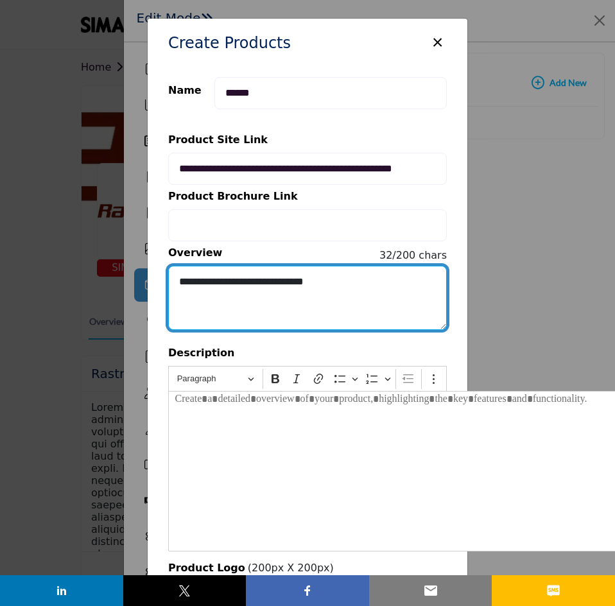
type textarea "**********"
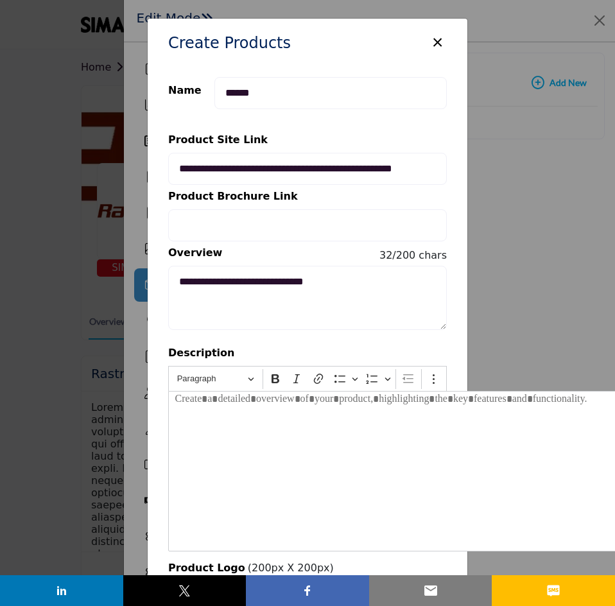
click at [185, 402] on p "Editor editing area: main" at bounding box center [405, 402] width 461 height 21
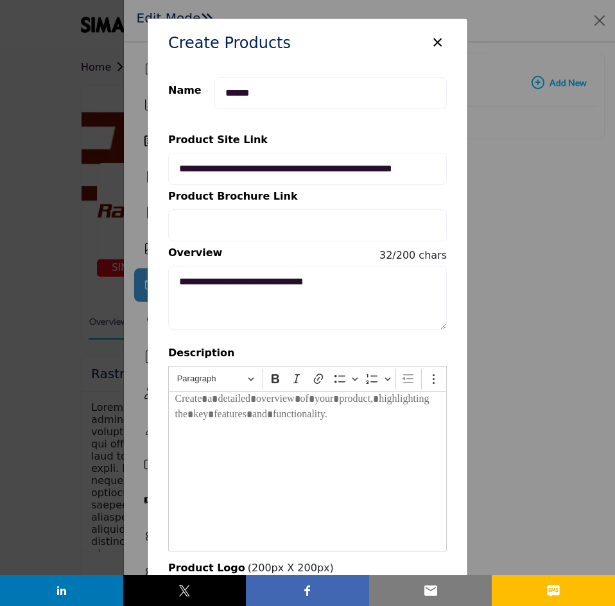
click at [207, 408] on p "Editor editing area: main" at bounding box center [307, 402] width 265 height 21
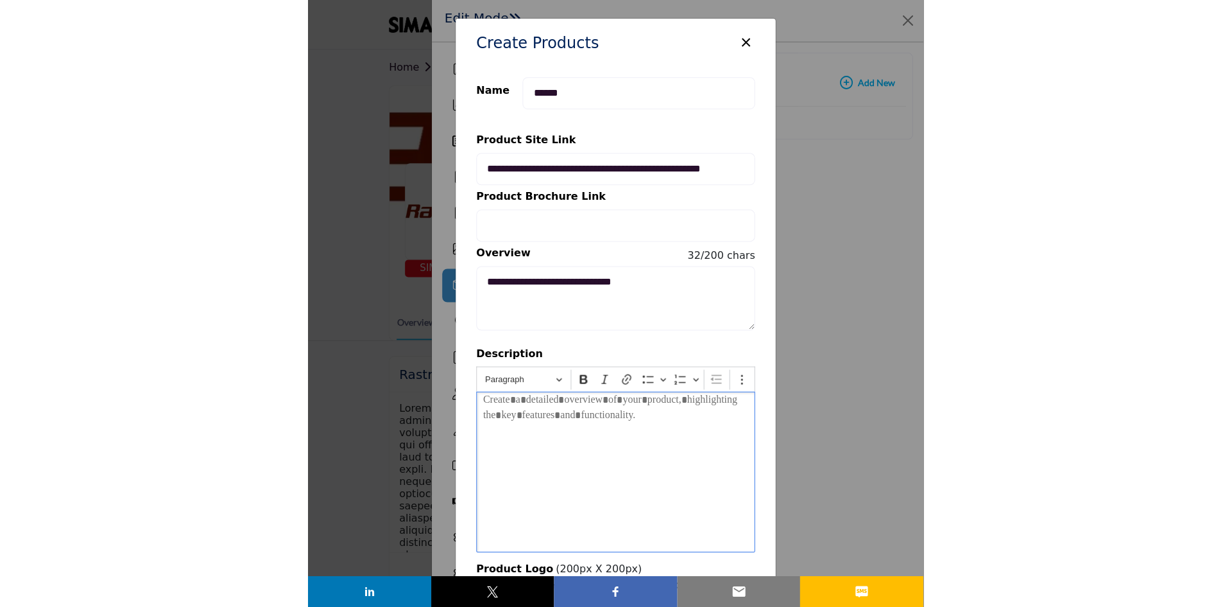
scroll to position [36, 0]
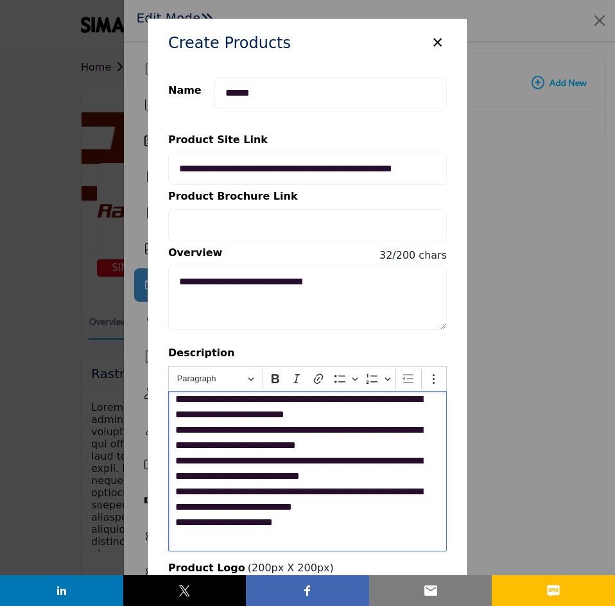
click at [311, 468] on p "**********" at bounding box center [304, 471] width 259 height 159
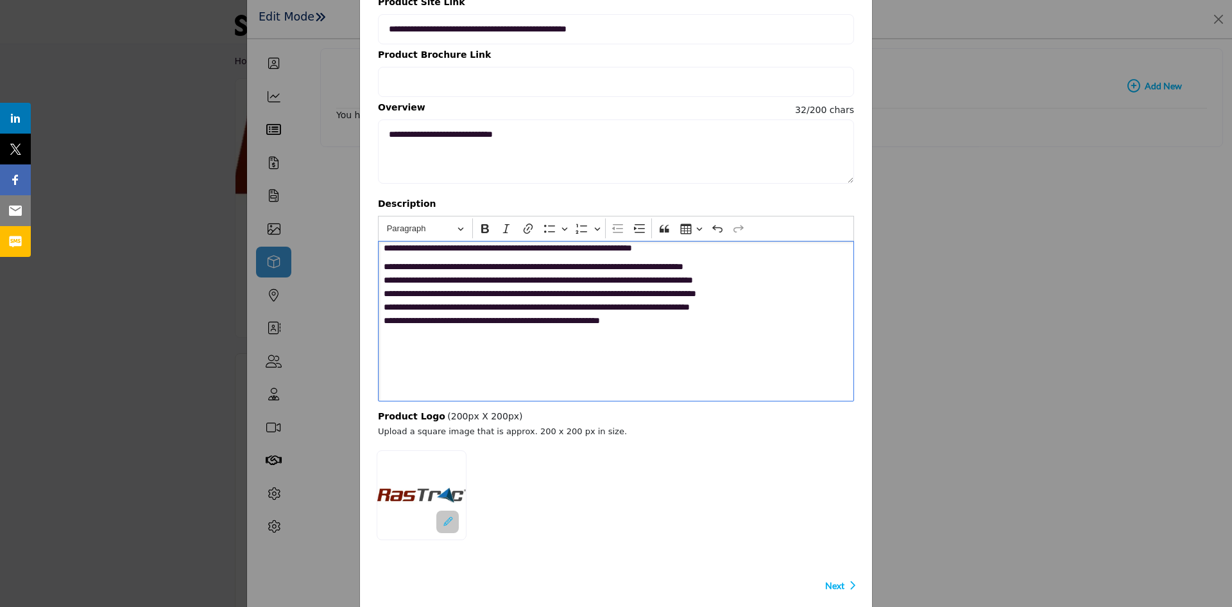
scroll to position [148, 0]
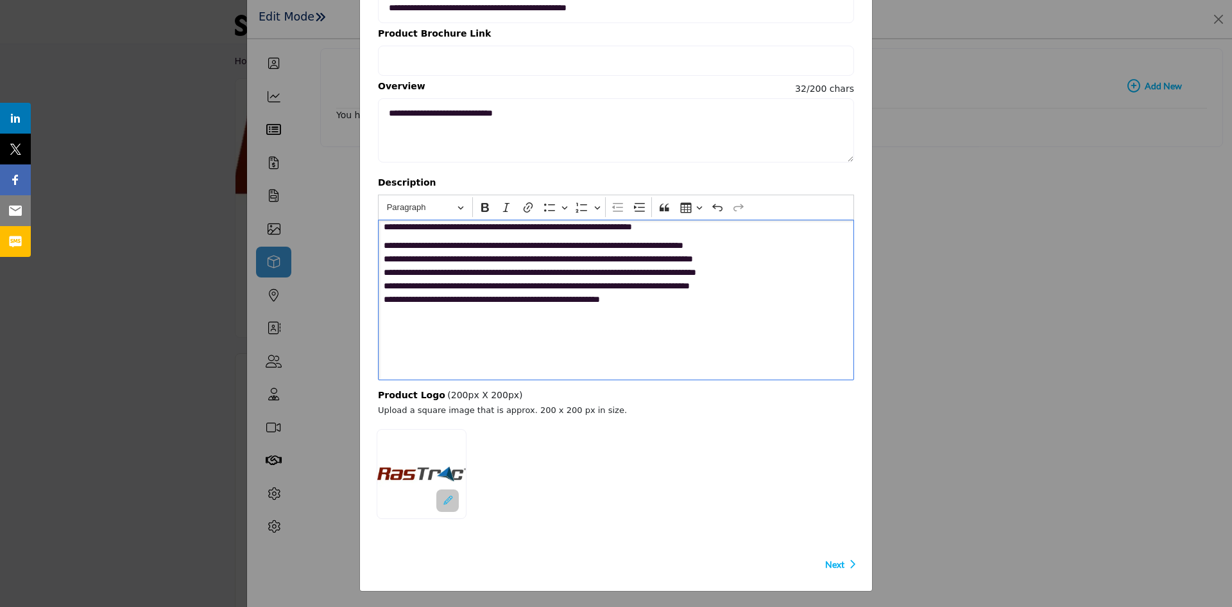
click at [492, 468] on span "Next" at bounding box center [834, 564] width 19 height 13
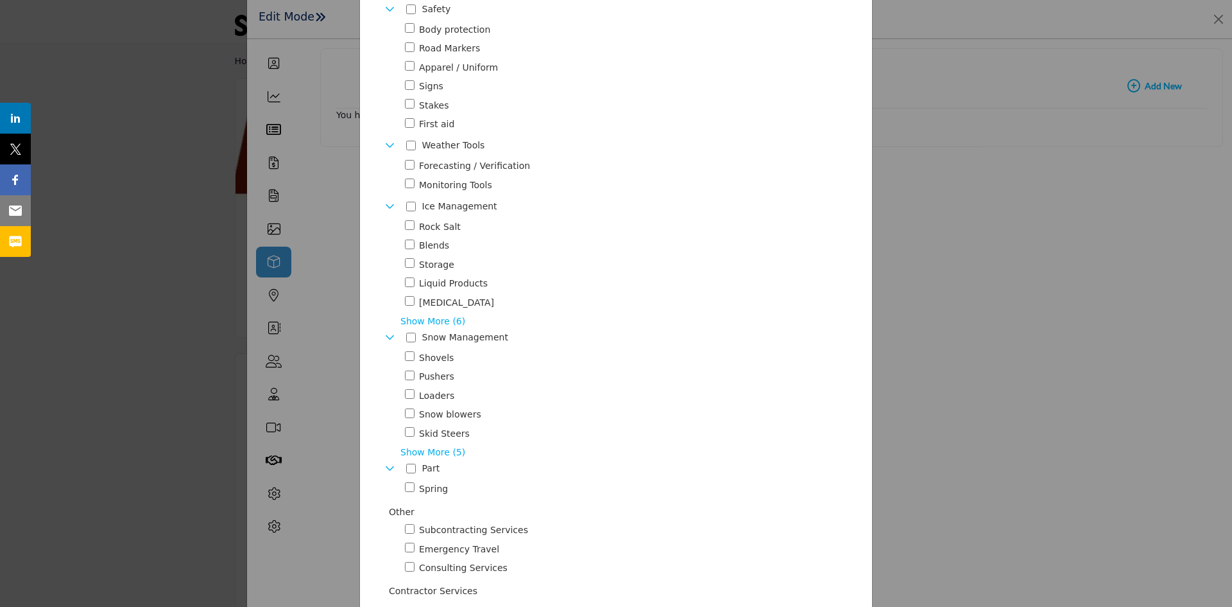
click at [440, 445] on span "Show More (5)" at bounding box center [627, 451] width 454 height 13
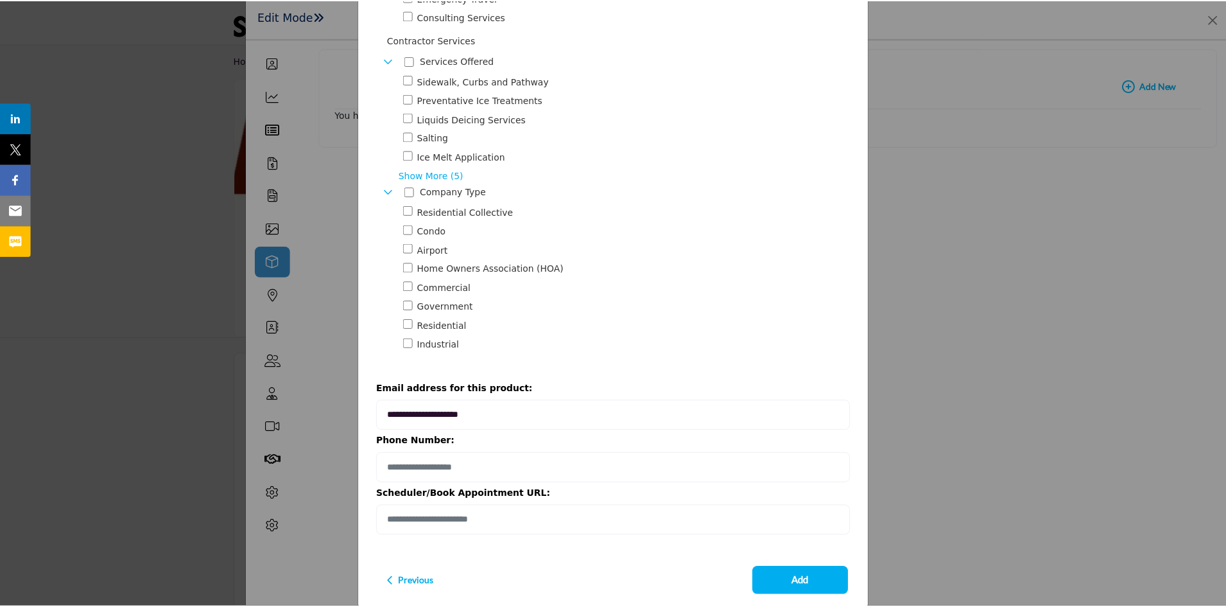
scroll to position [807, 0]
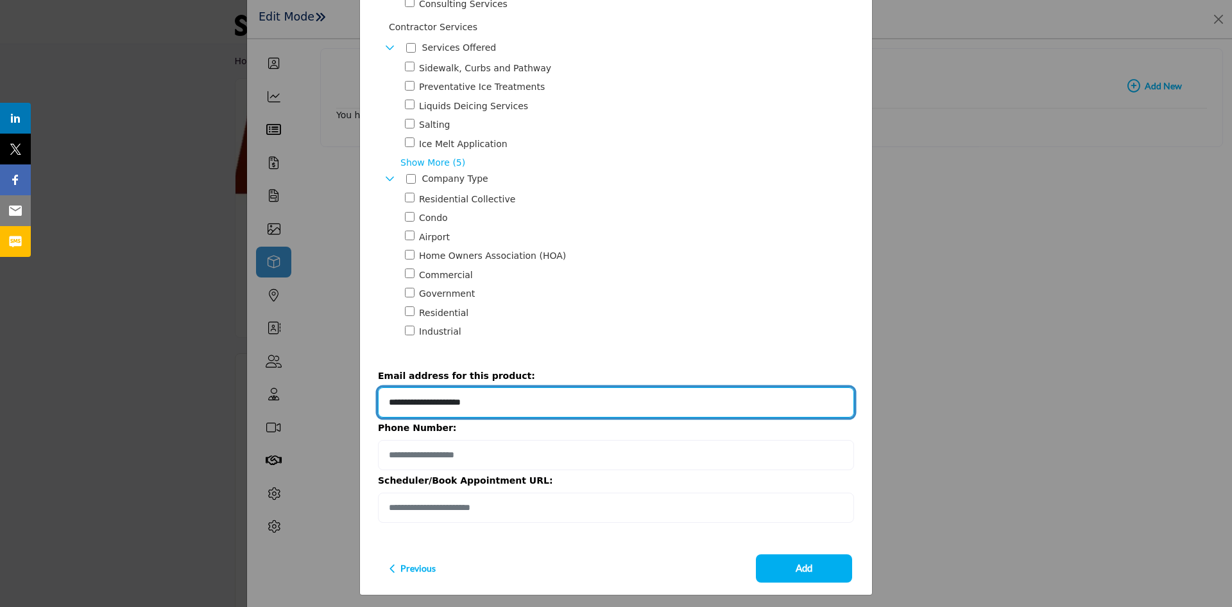
click at [418, 398] on input "**********" at bounding box center [616, 402] width 476 height 30
drag, startPoint x: 418, startPoint y: 398, endPoint x: 384, endPoint y: 397, distance: 34.7
click at [384, 397] on input "**********" at bounding box center [616, 402] width 476 height 30
type input "**********"
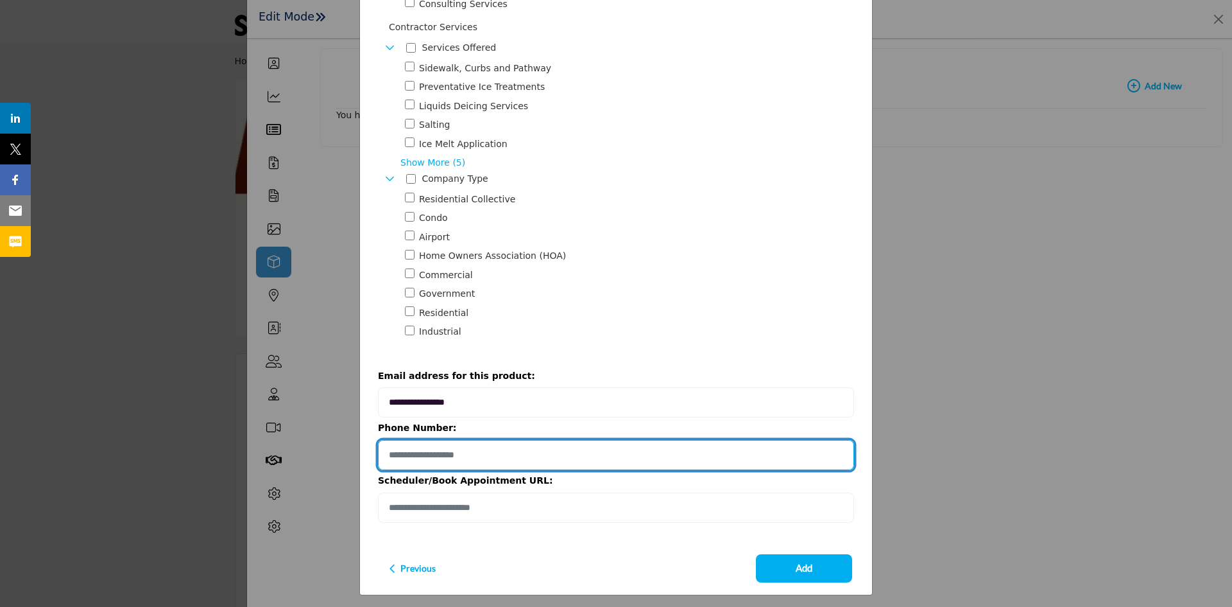
click at [404, 442] on input "Provide your product phone number" at bounding box center [616, 455] width 476 height 30
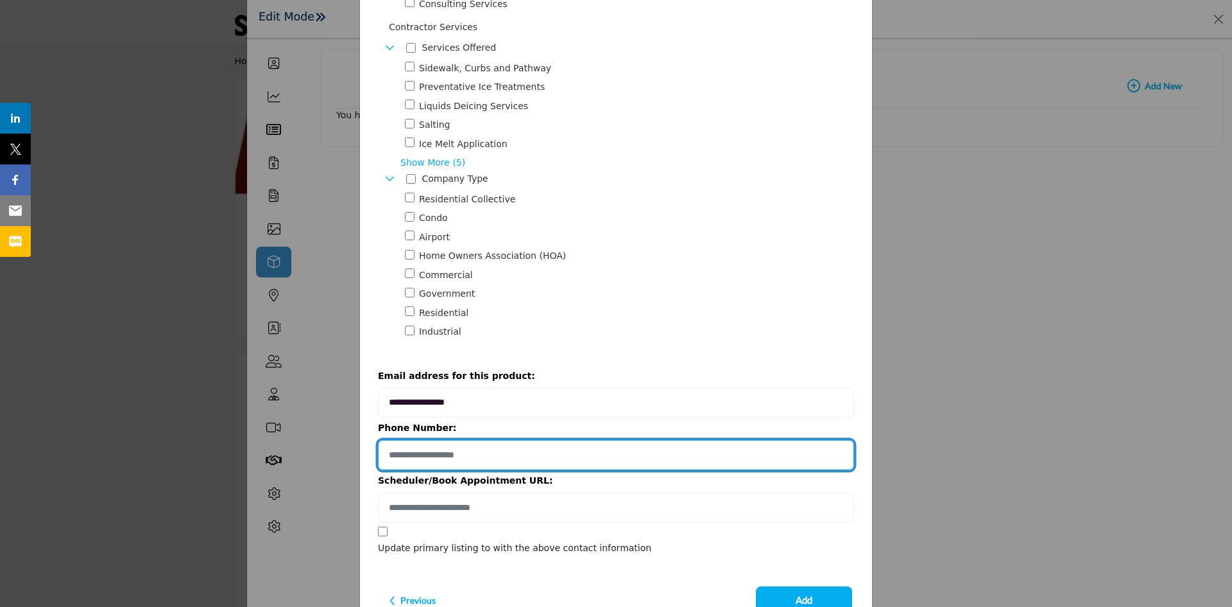
type input "**********"
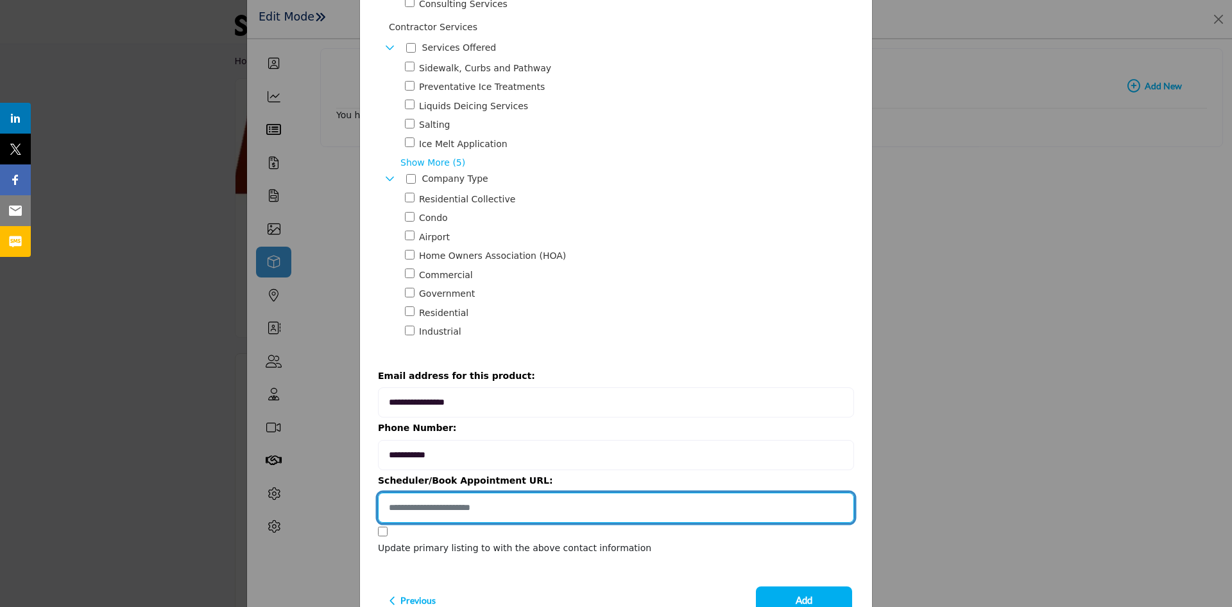
click at [458, 468] on input "Enter product book appointmentlink" at bounding box center [616, 507] width 476 height 30
paste input "**********"
type input "**********"
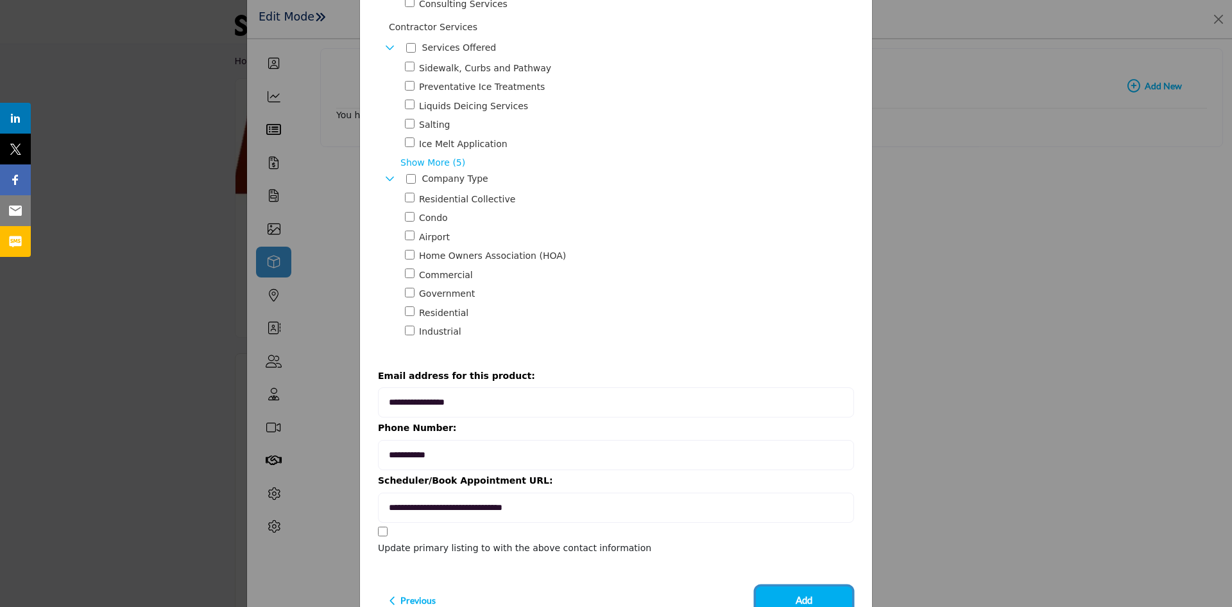
click at [492, 468] on button "Add" at bounding box center [804, 600] width 96 height 28
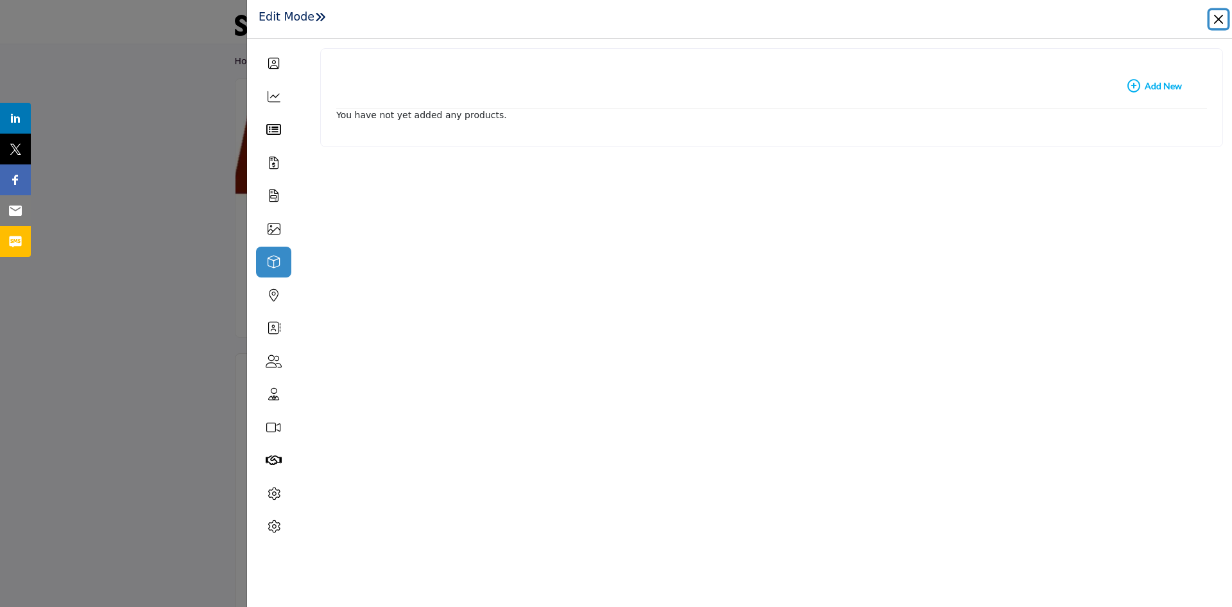
click at [492, 24] on button "Close" at bounding box center [1219, 19] width 18 height 18
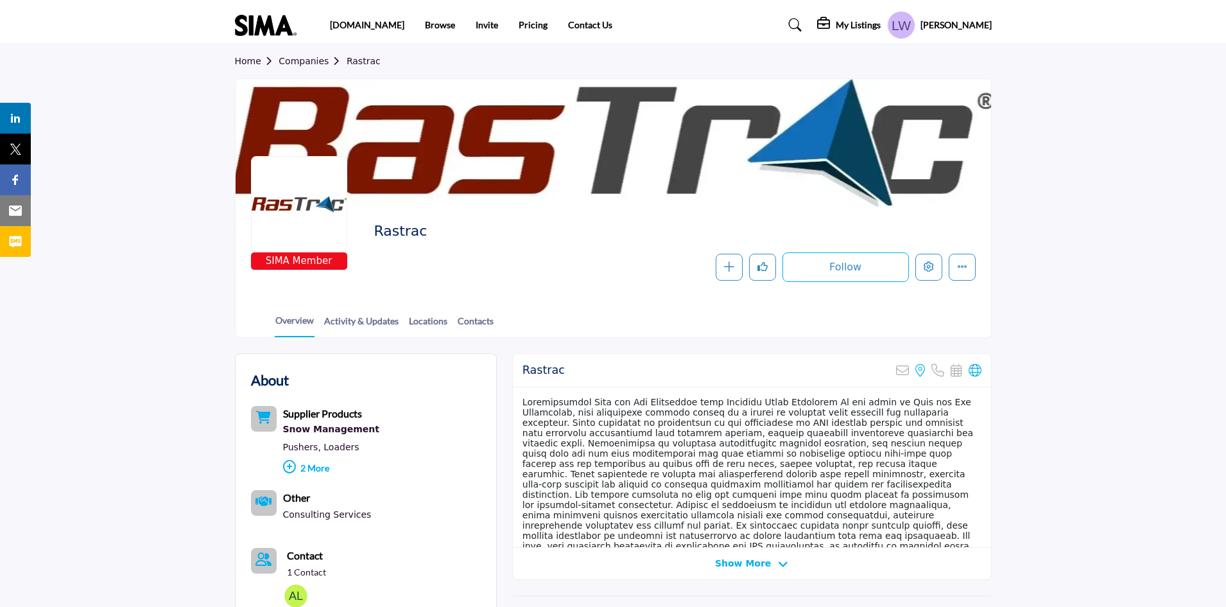
click at [492, 25] on h5 "My Listings" at bounding box center [858, 25] width 45 height 12
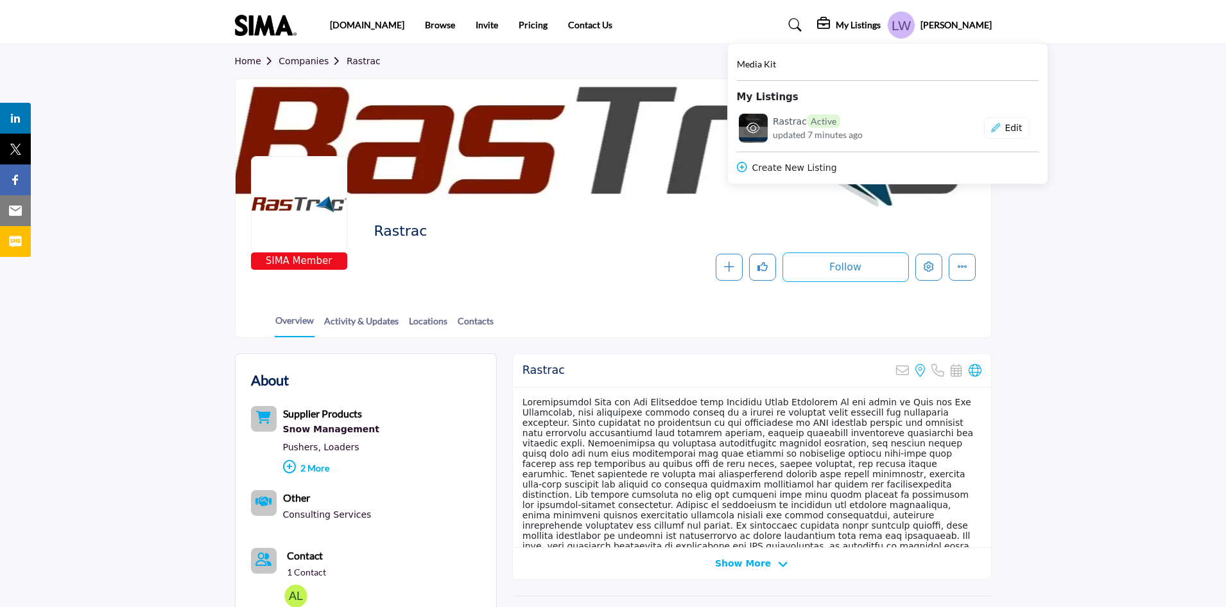
click at [492, 123] on h6 "Rastrac Active" at bounding box center [806, 120] width 67 height 13
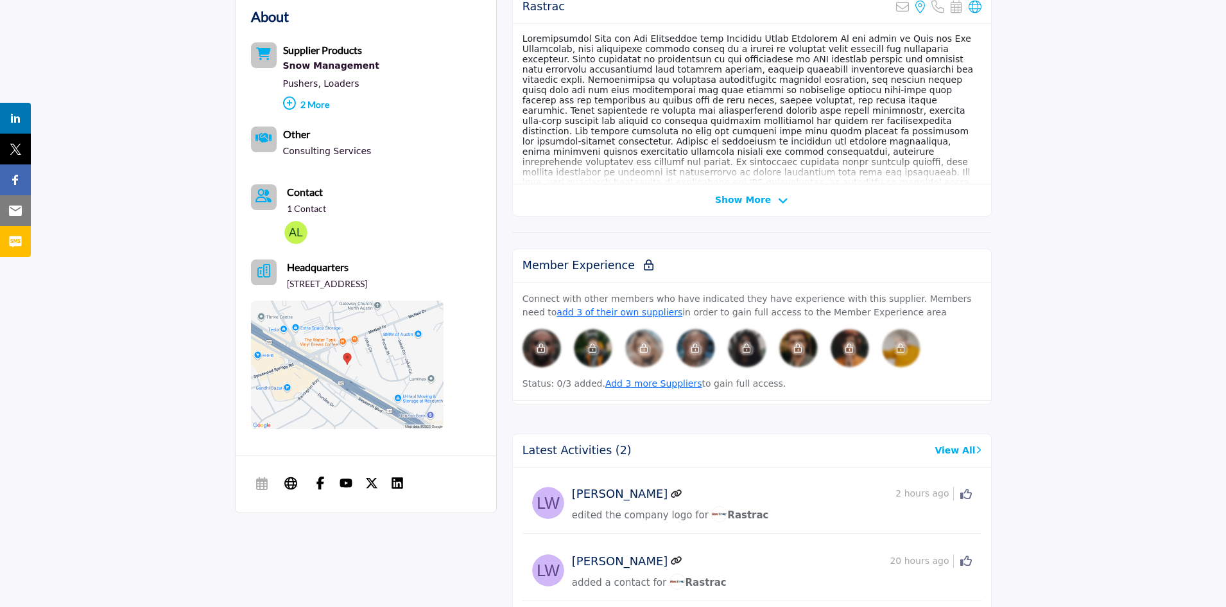
scroll to position [376, 0]
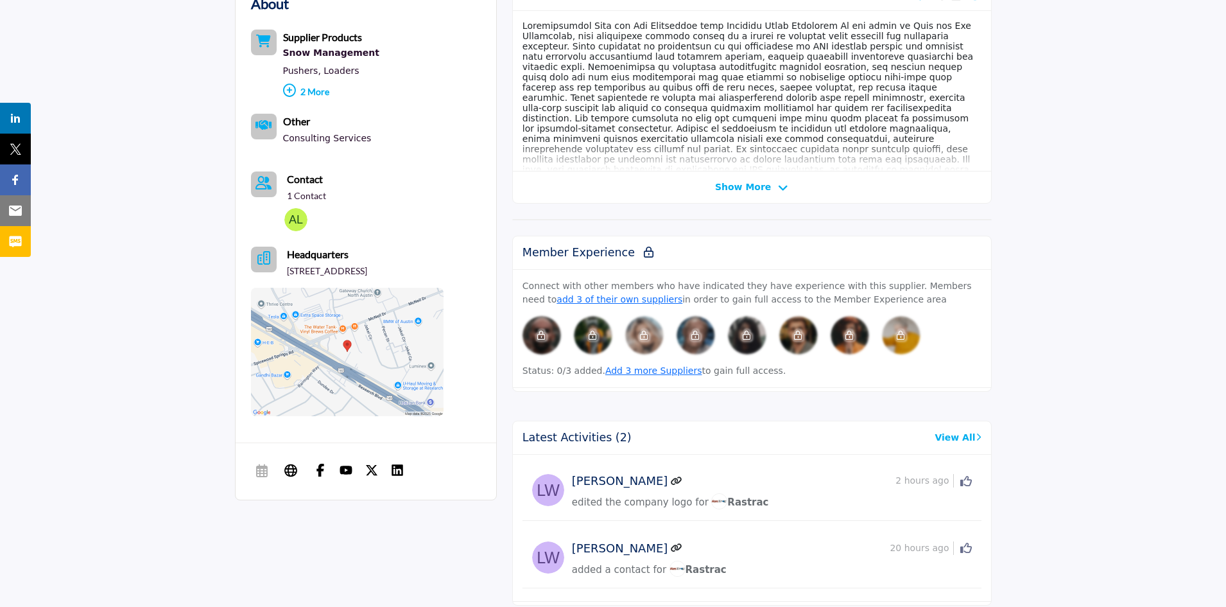
click at [302, 183] on b "Contact" at bounding box center [305, 179] width 36 height 12
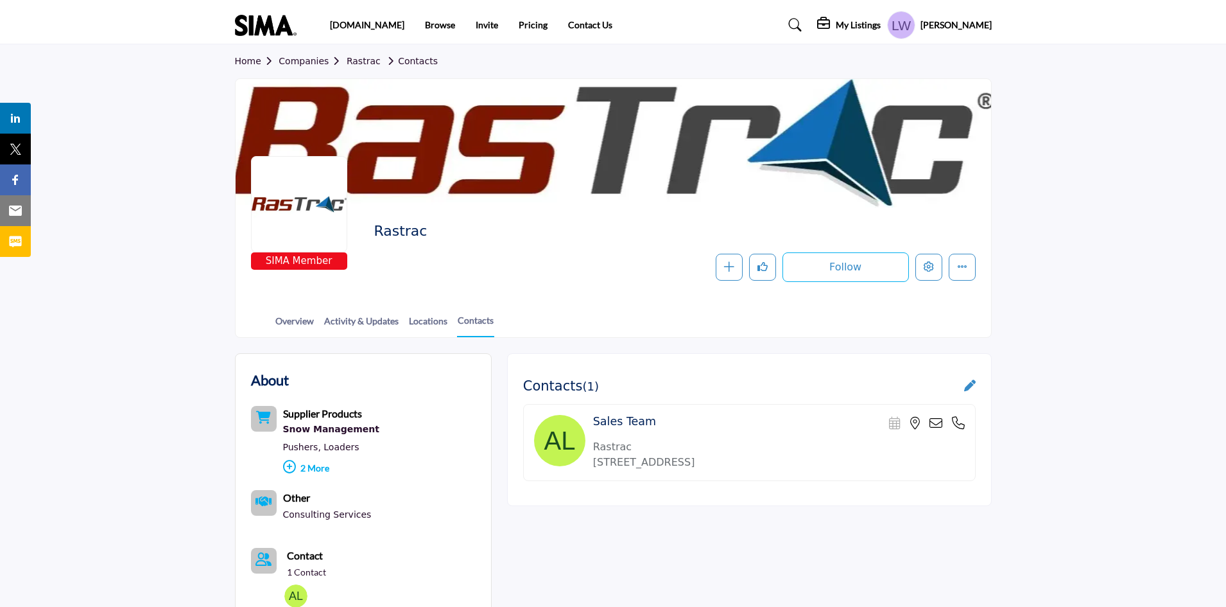
click at [558, 445] on img at bounding box center [559, 440] width 51 height 51
click at [972, 384] on icon at bounding box center [970, 385] width 12 height 12
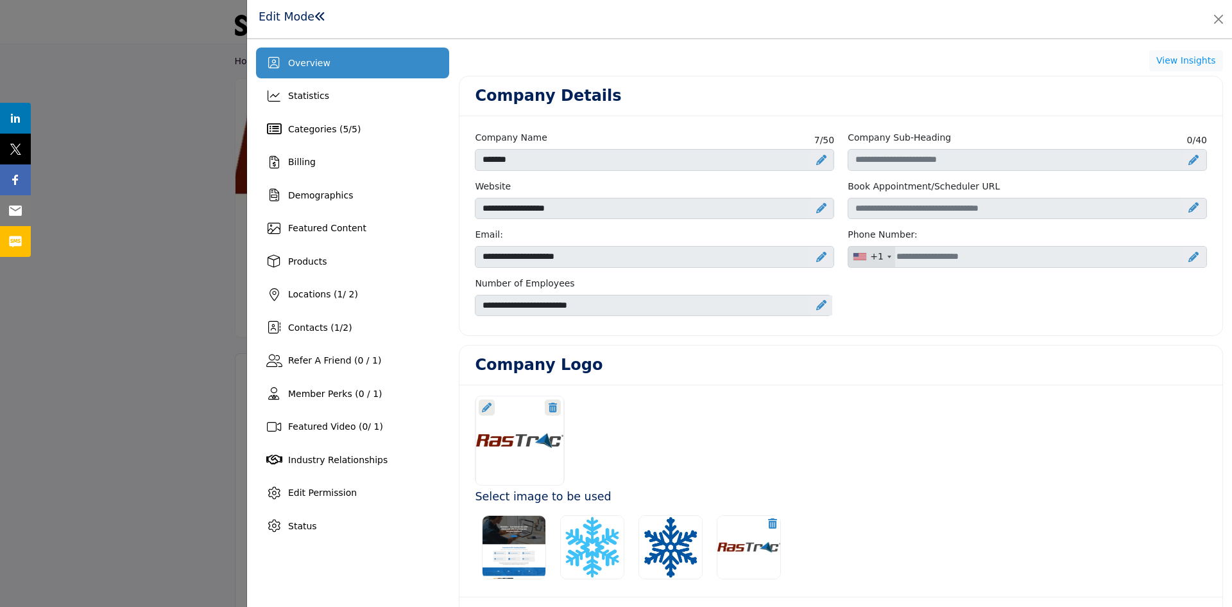
click at [526, 436] on div at bounding box center [520, 440] width 89 height 90
click at [316, 327] on span "Contacts ( 1 / 2 )" at bounding box center [320, 327] width 64 height 10
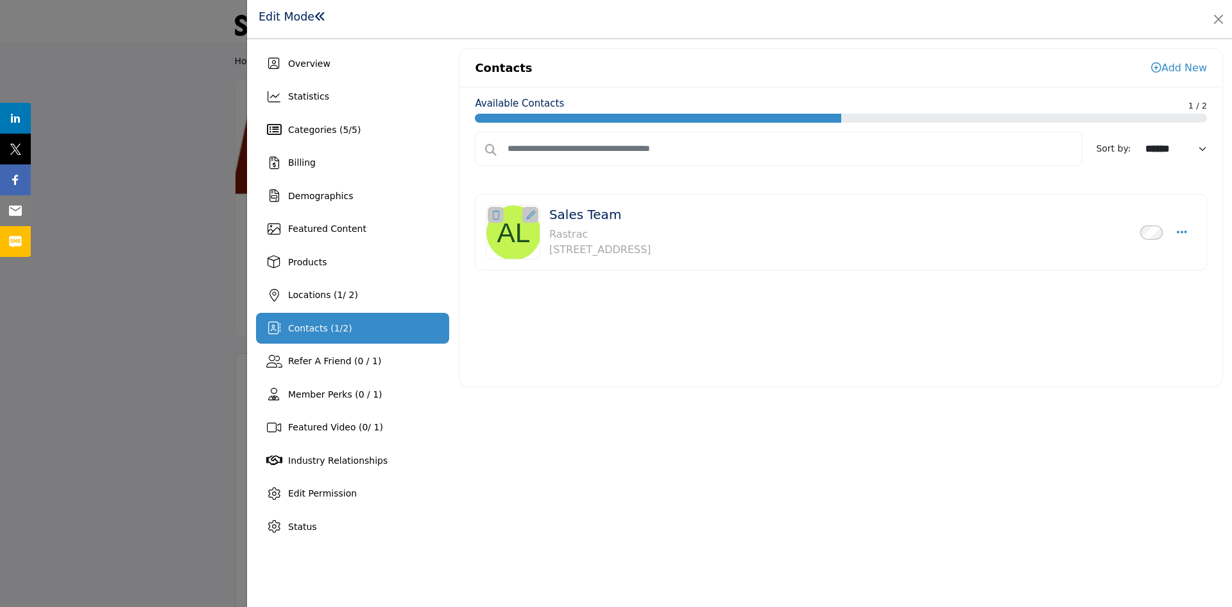
click at [528, 218] on icon at bounding box center [530, 215] width 9 height 9
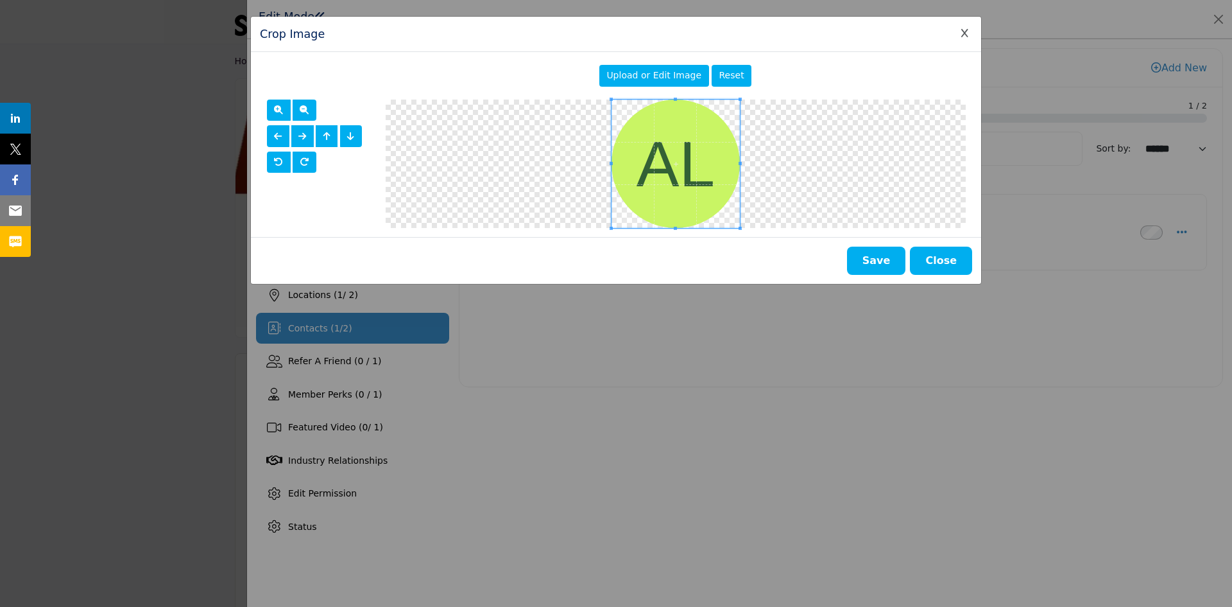
click at [637, 72] on span "Upload or Edit Image" at bounding box center [654, 75] width 95 height 10
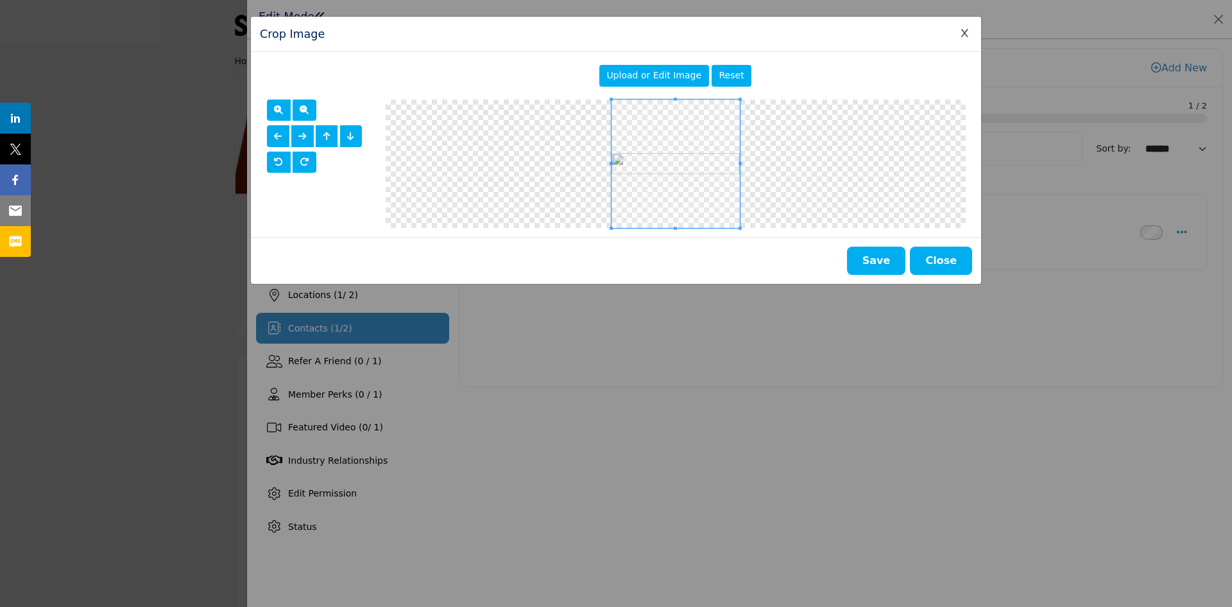
click at [881, 260] on button "Save" at bounding box center [876, 260] width 59 height 28
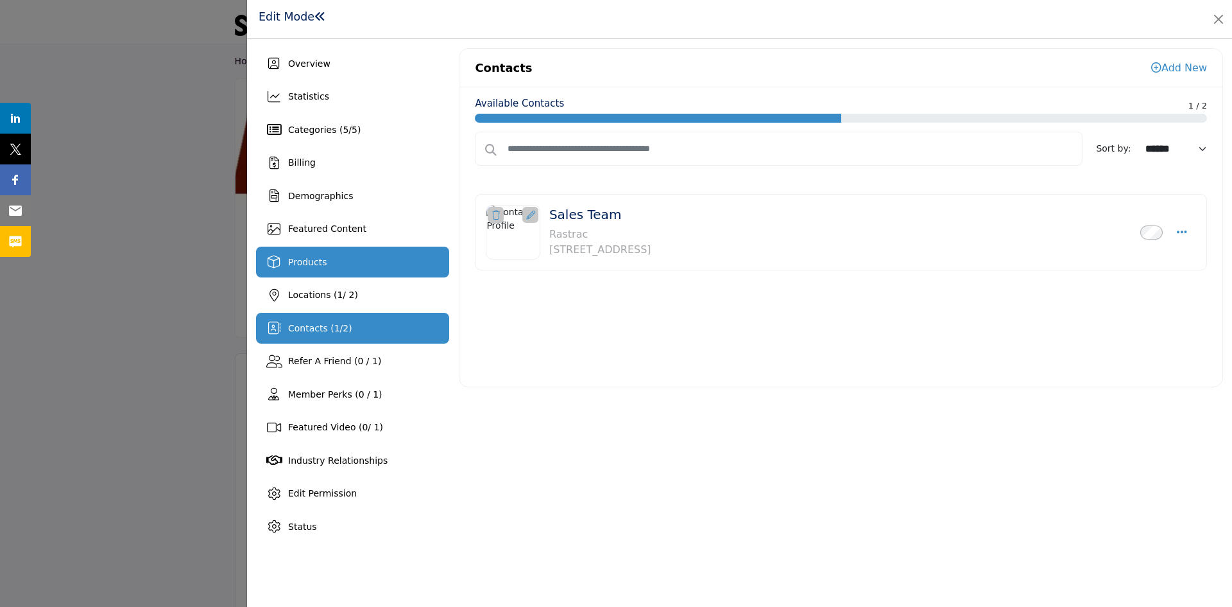
click at [317, 257] on span "Products" at bounding box center [307, 262] width 39 height 10
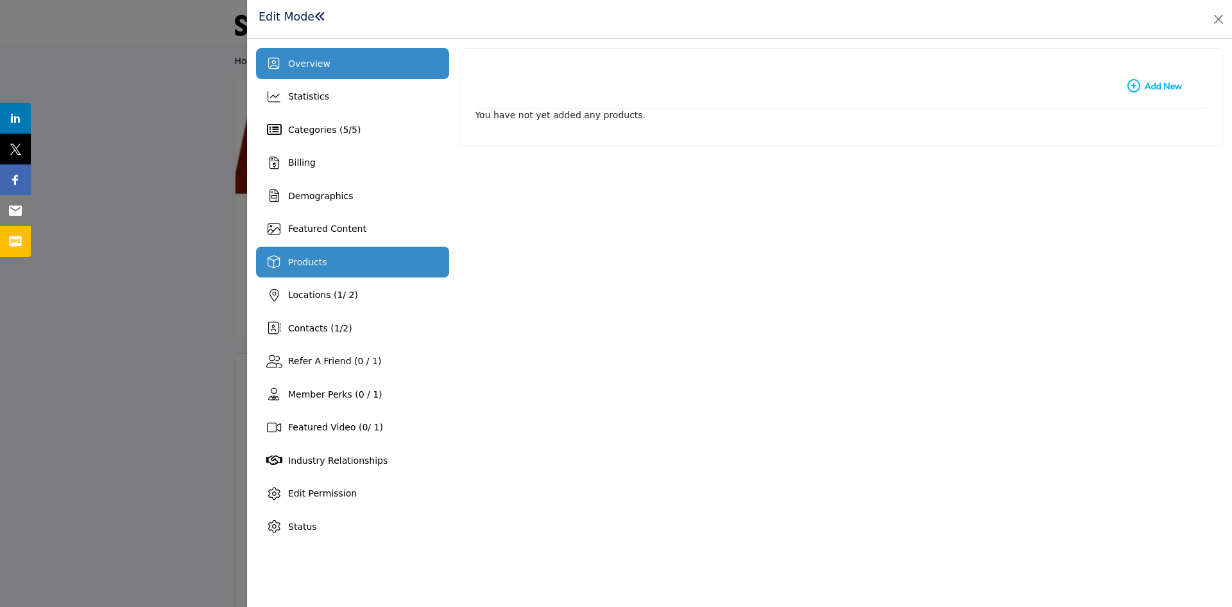
click at [320, 64] on span "Overview" at bounding box center [309, 63] width 42 height 10
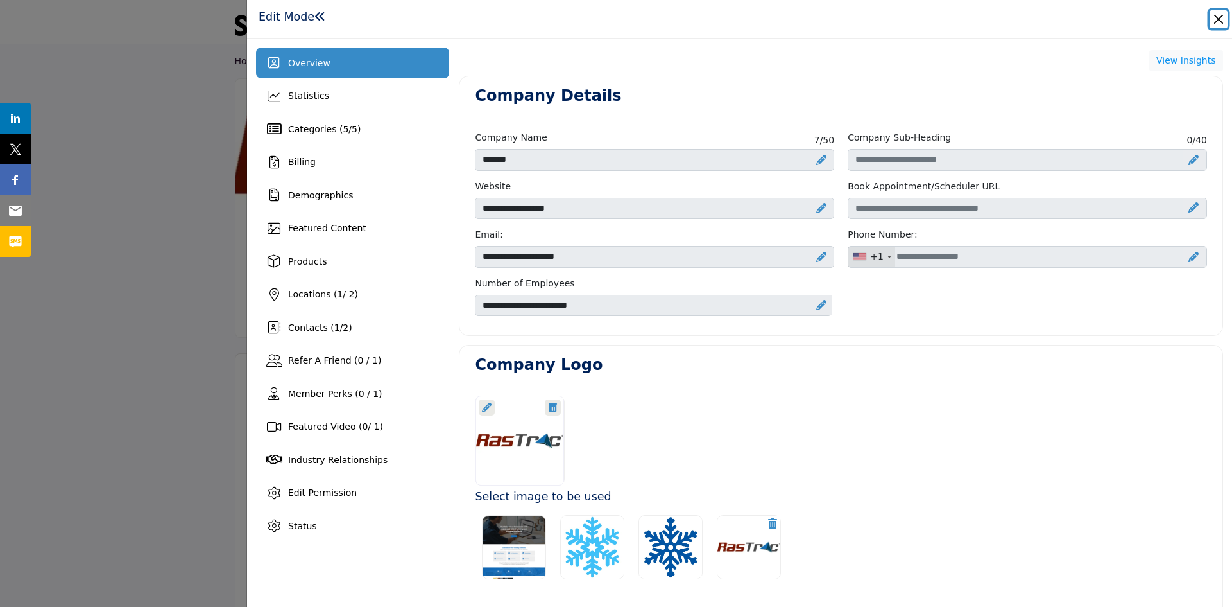
click at [1219, 15] on button "Close" at bounding box center [1219, 19] width 18 height 18
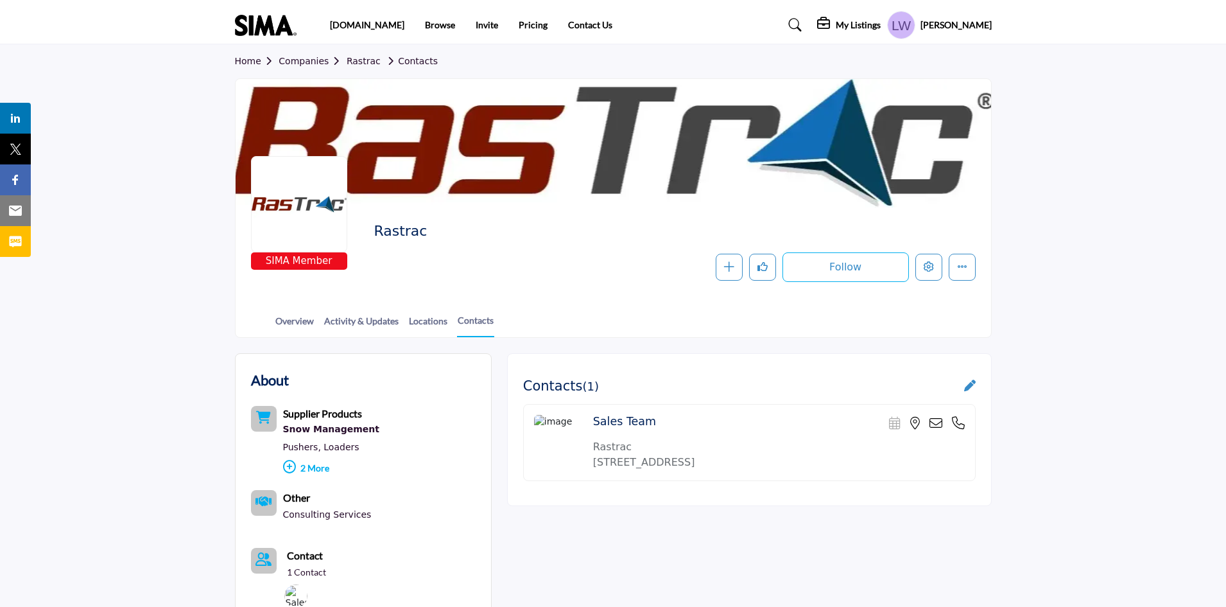
click at [312, 218] on div at bounding box center [299, 204] width 96 height 96
click at [968, 265] on button "More details" at bounding box center [962, 267] width 27 height 27
click at [922, 266] on button "Edit company" at bounding box center [928, 267] width 27 height 27
click at [925, 264] on icon "Edit company" at bounding box center [929, 266] width 10 height 10
click at [881, 23] on h5 "My Listings" at bounding box center [858, 25] width 45 height 12
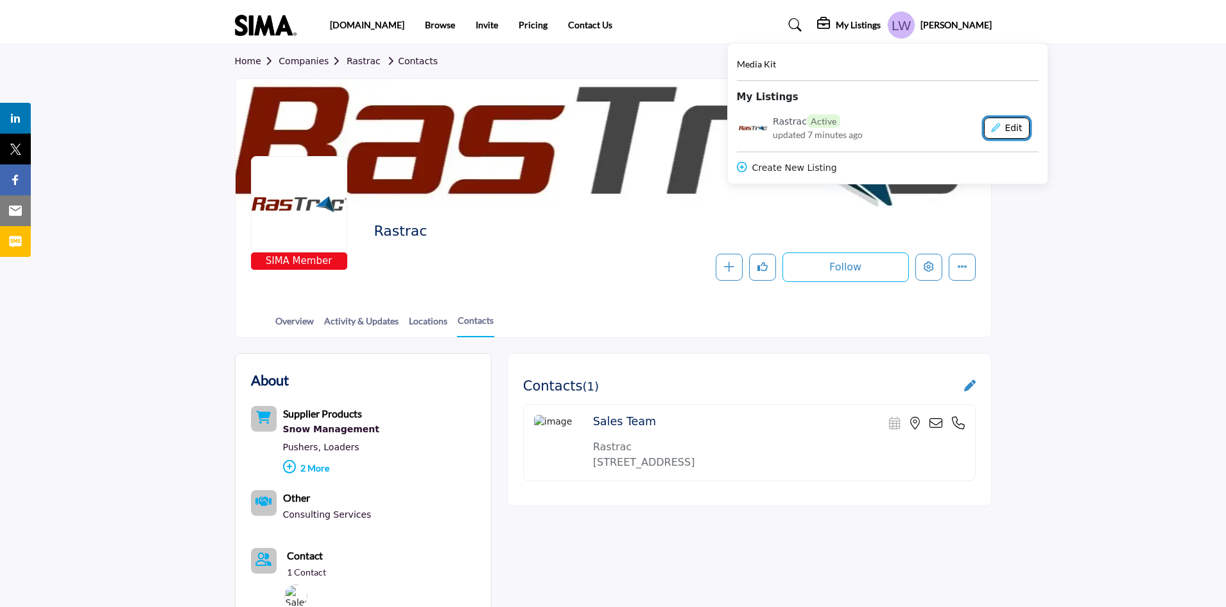
click at [1029, 124] on button "Edit" at bounding box center [1007, 128] width 46 height 22
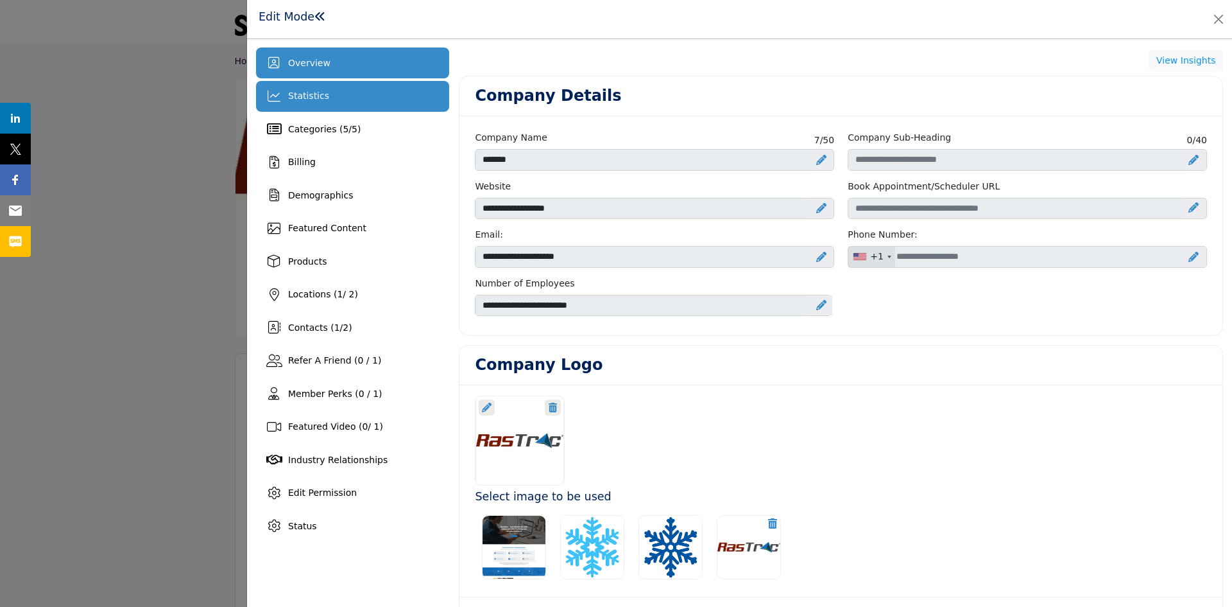
click at [306, 96] on span "Statistics" at bounding box center [308, 95] width 41 height 10
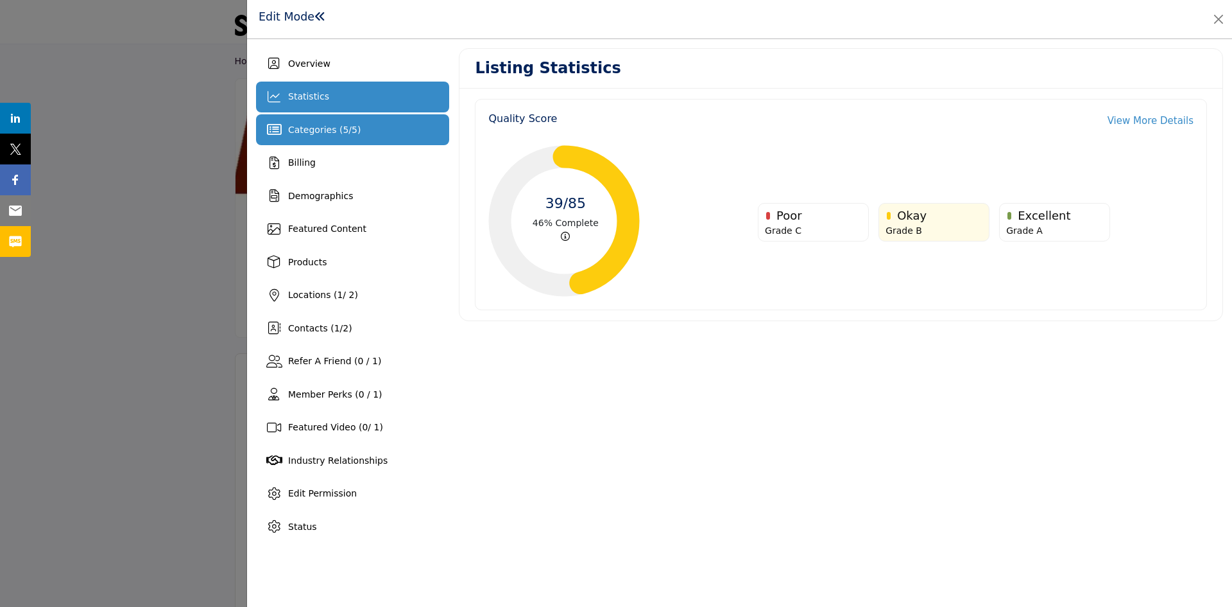
click at [302, 133] on span "Categories ( 5 / 5 )" at bounding box center [324, 130] width 73 height 10
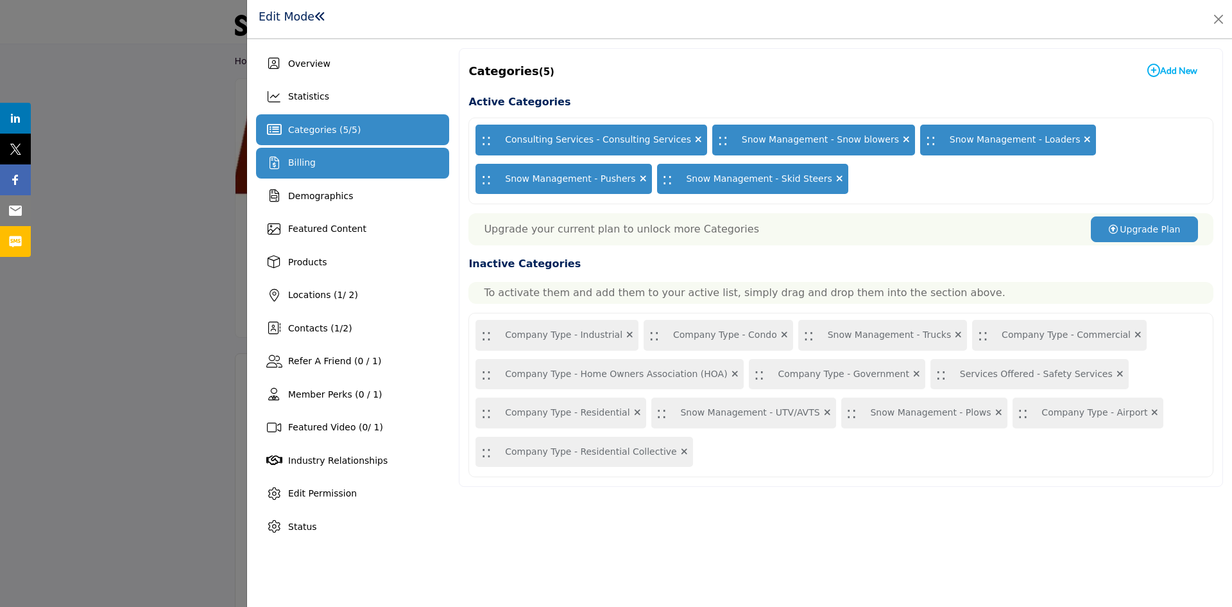
click at [308, 162] on span "Billing" at bounding box center [302, 162] width 28 height 10
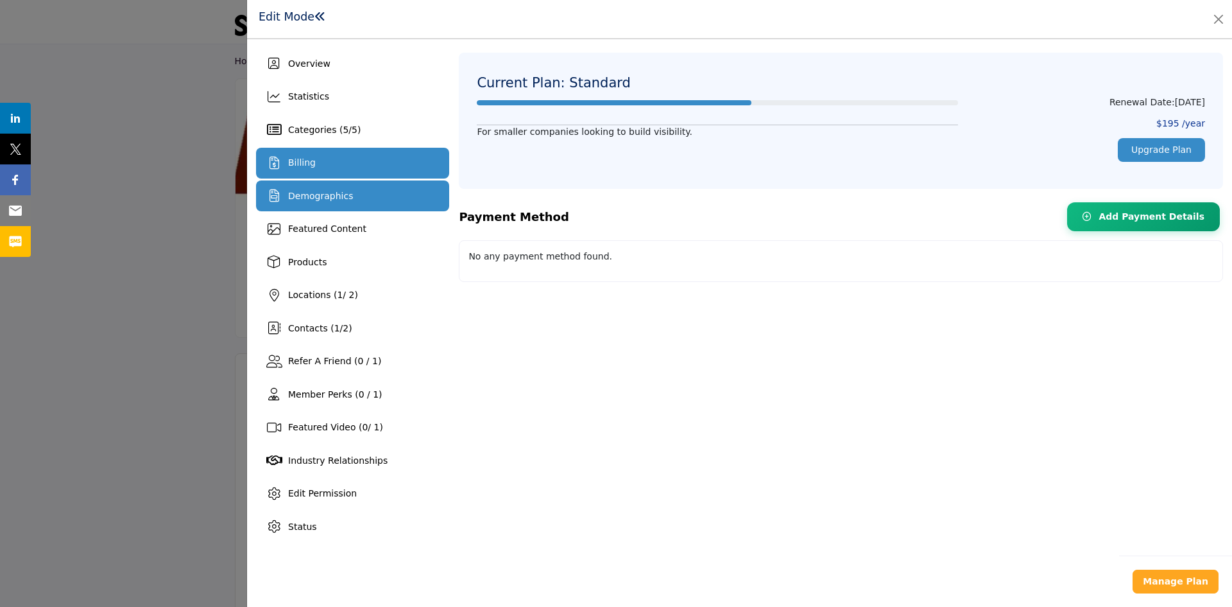
click at [309, 194] on span "Demographics" at bounding box center [320, 196] width 65 height 10
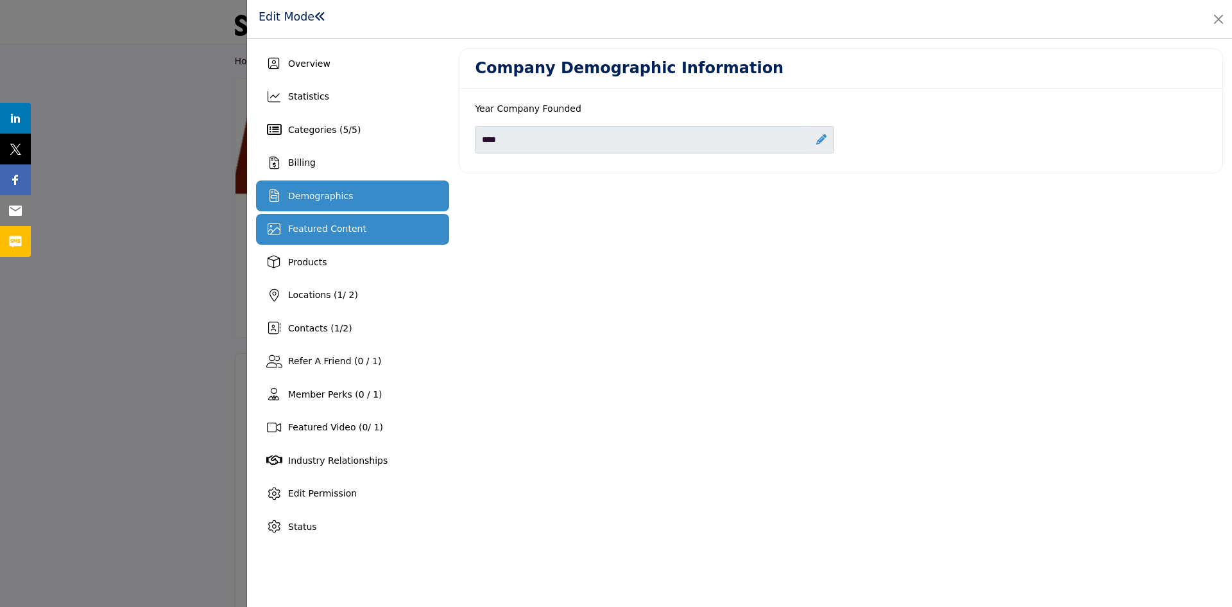
click at [306, 221] on div "Featured Content" at bounding box center [352, 229] width 193 height 31
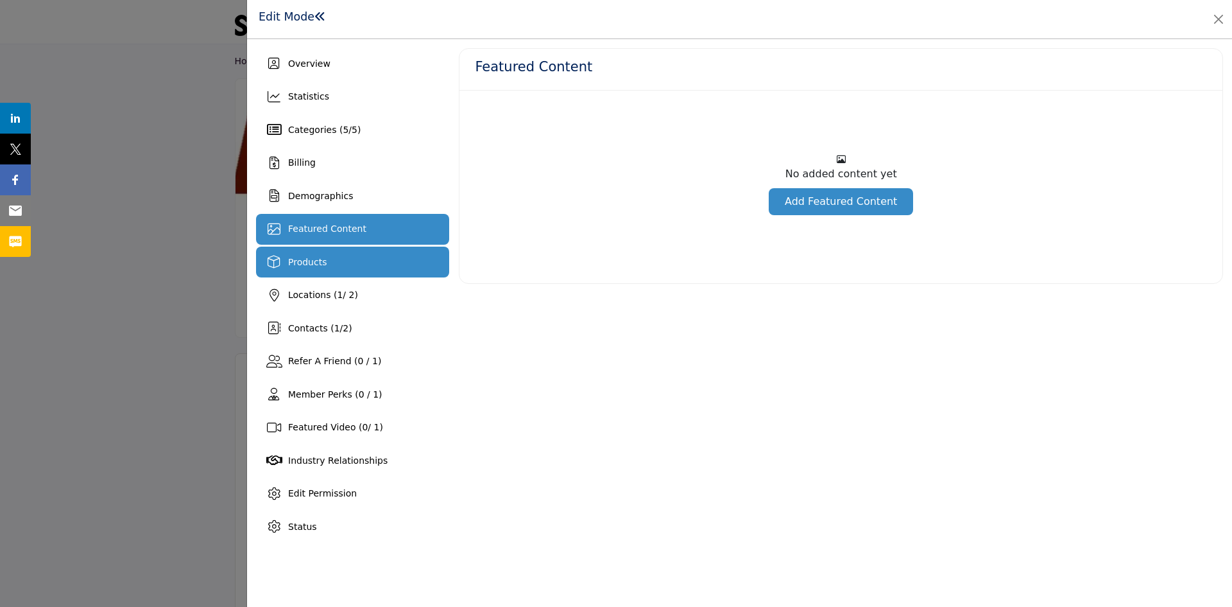
click at [297, 261] on span "Products" at bounding box center [307, 262] width 39 height 10
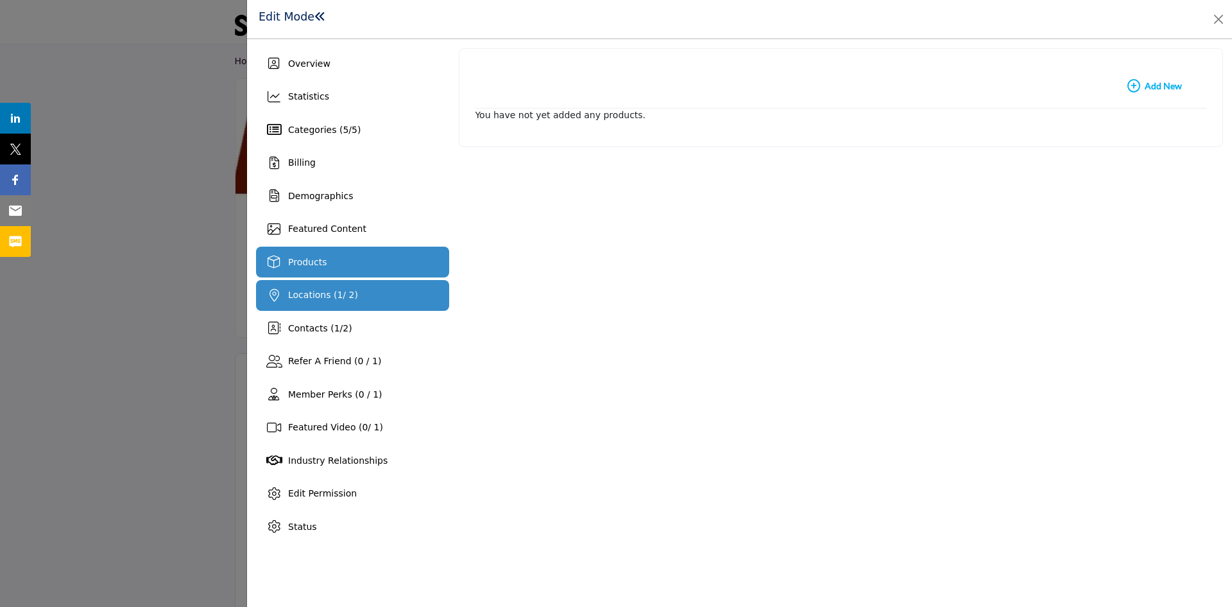
click at [300, 293] on span "Locations ( 1 / 2)" at bounding box center [323, 294] width 70 height 10
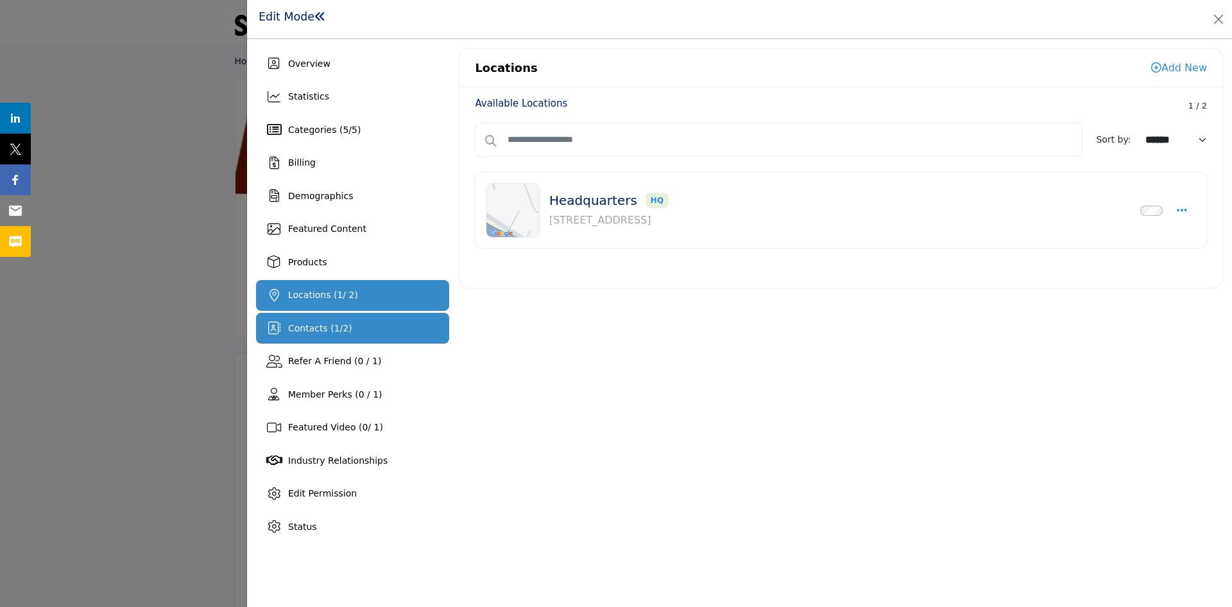
click at [309, 327] on span "Contacts ( 1 / 2 )" at bounding box center [320, 328] width 64 height 10
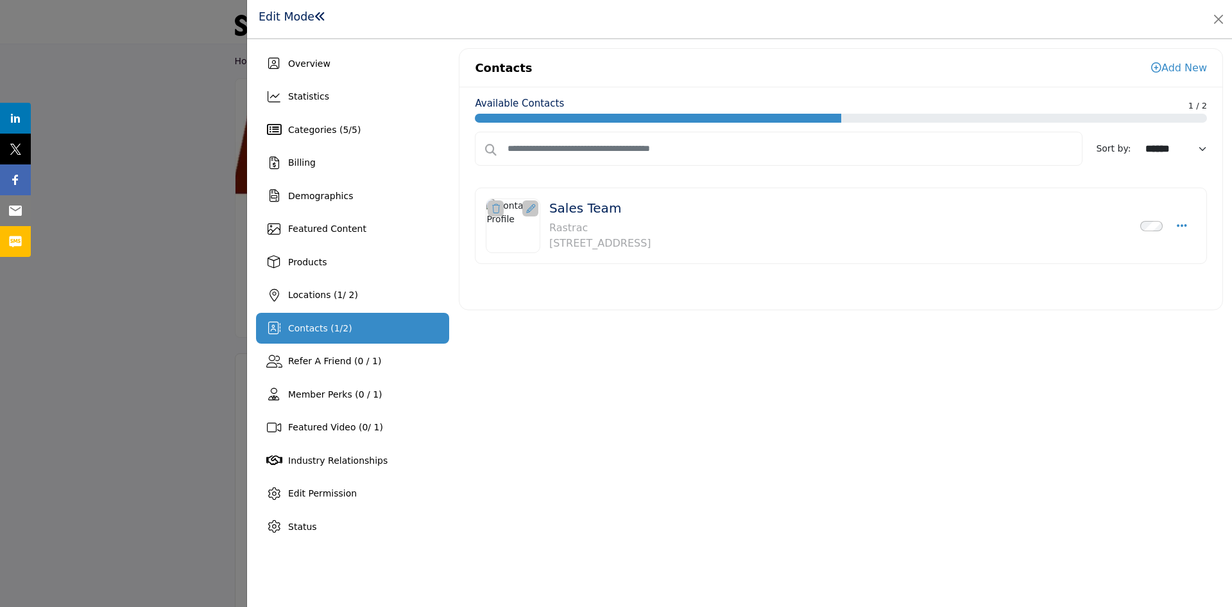
click at [497, 209] on icon at bounding box center [496, 208] width 8 height 9
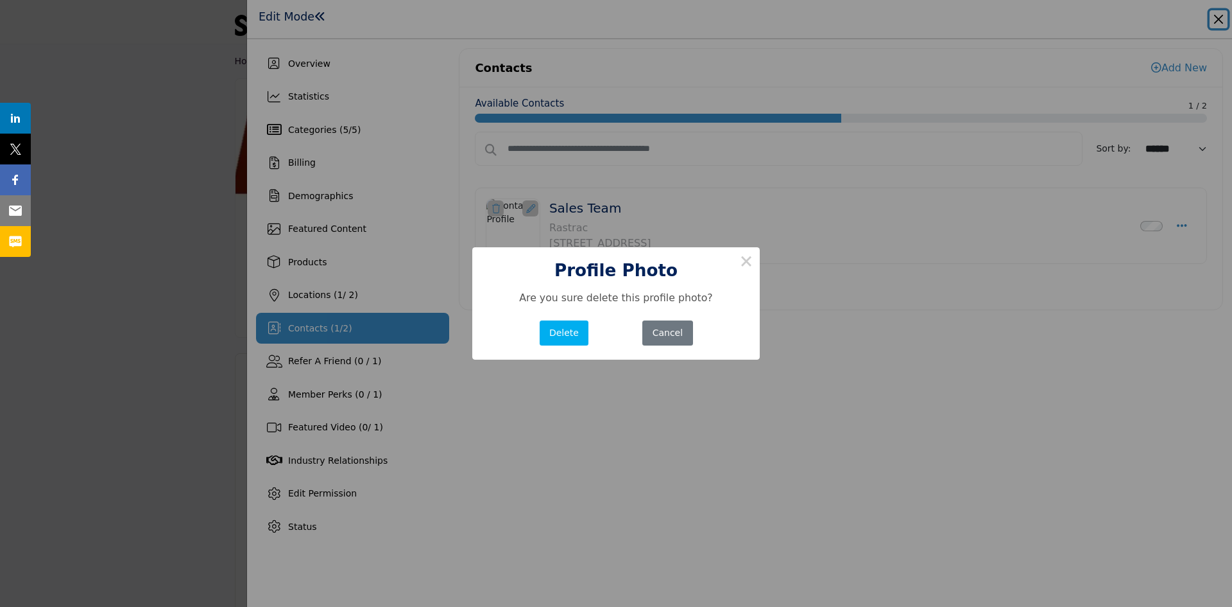
click at [570, 336] on button "Delete" at bounding box center [564, 332] width 49 height 25
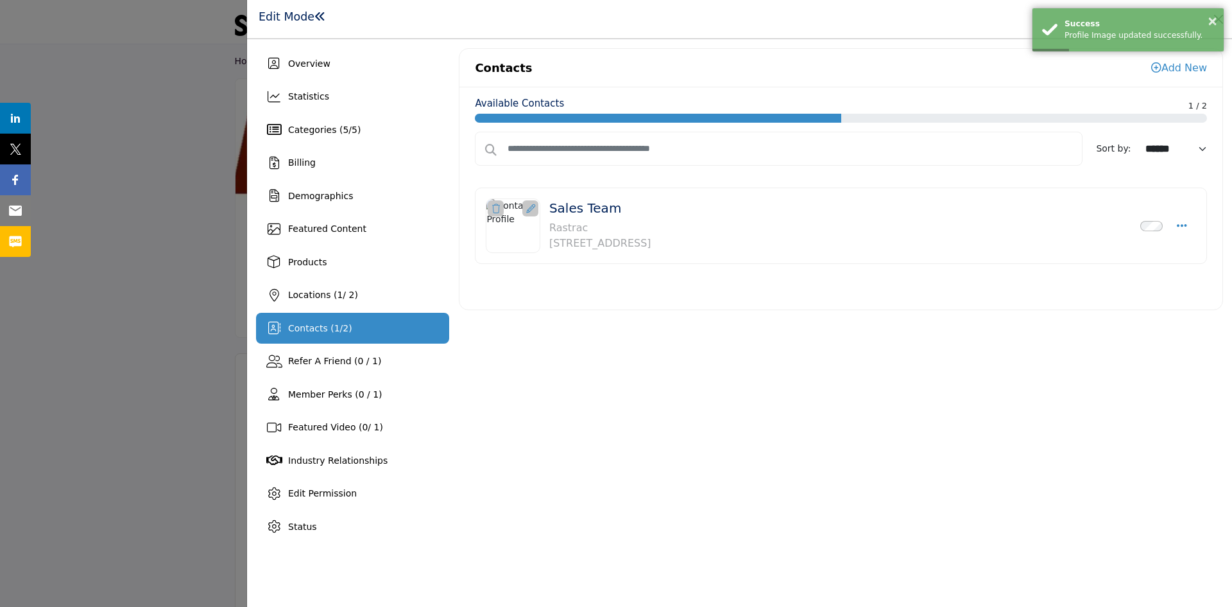
click at [494, 211] on icon at bounding box center [496, 208] width 8 height 9
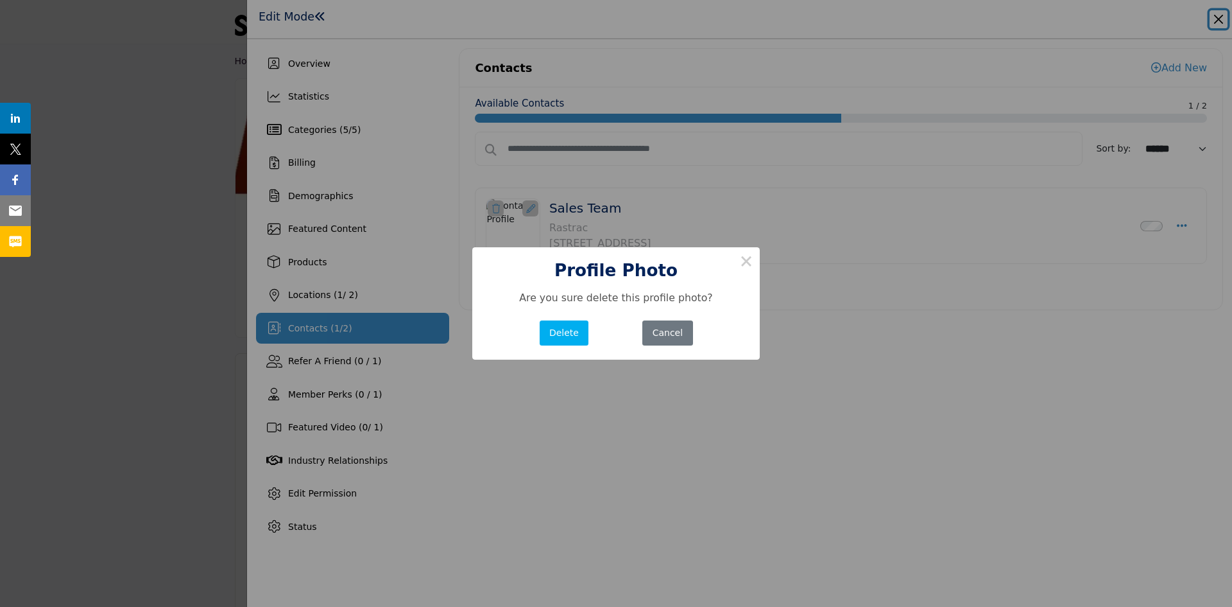
click at [574, 327] on button "Delete" at bounding box center [564, 332] width 49 height 25
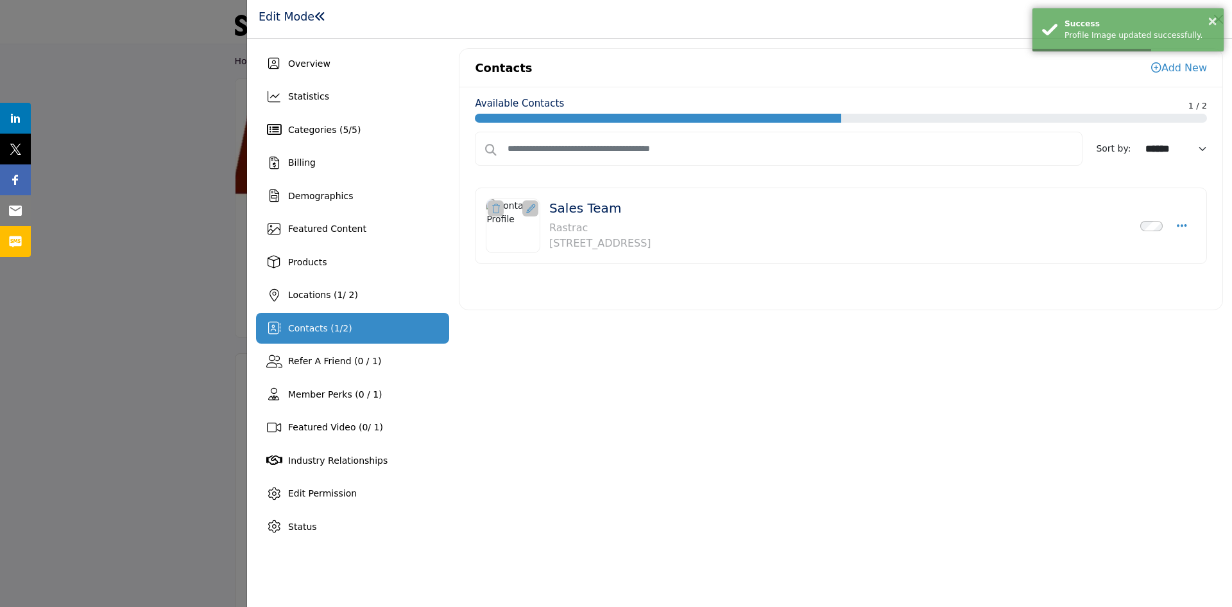
click at [528, 209] on icon at bounding box center [530, 208] width 9 height 9
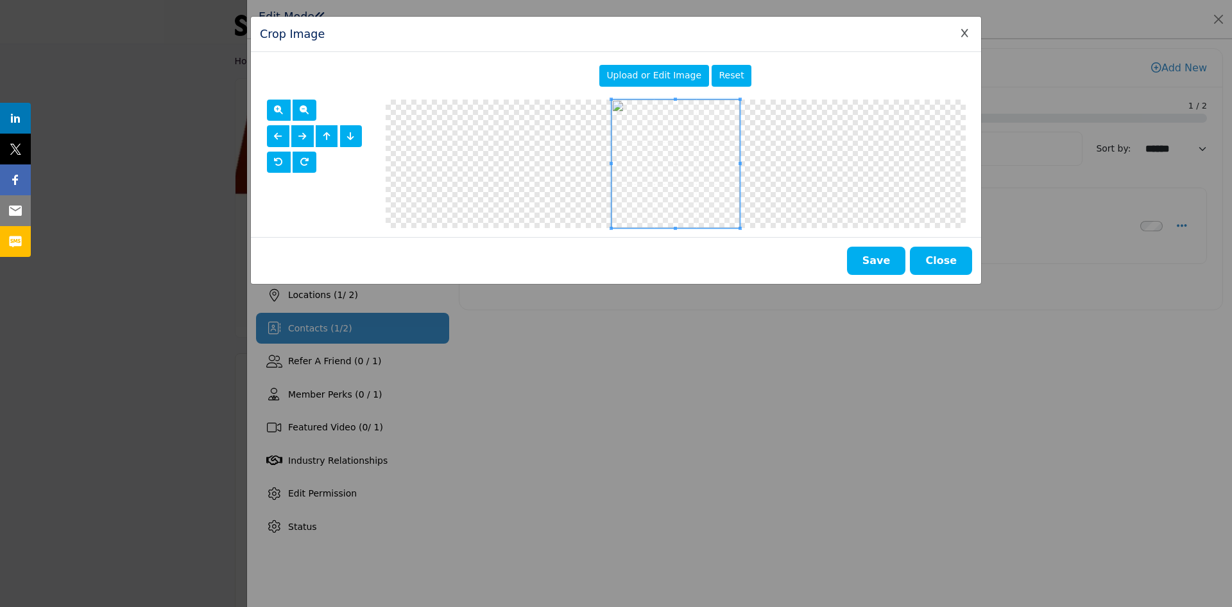
click at [652, 73] on span "Upload or Edit Image" at bounding box center [654, 75] width 95 height 10
click at [881, 262] on button "Save" at bounding box center [876, 260] width 59 height 28
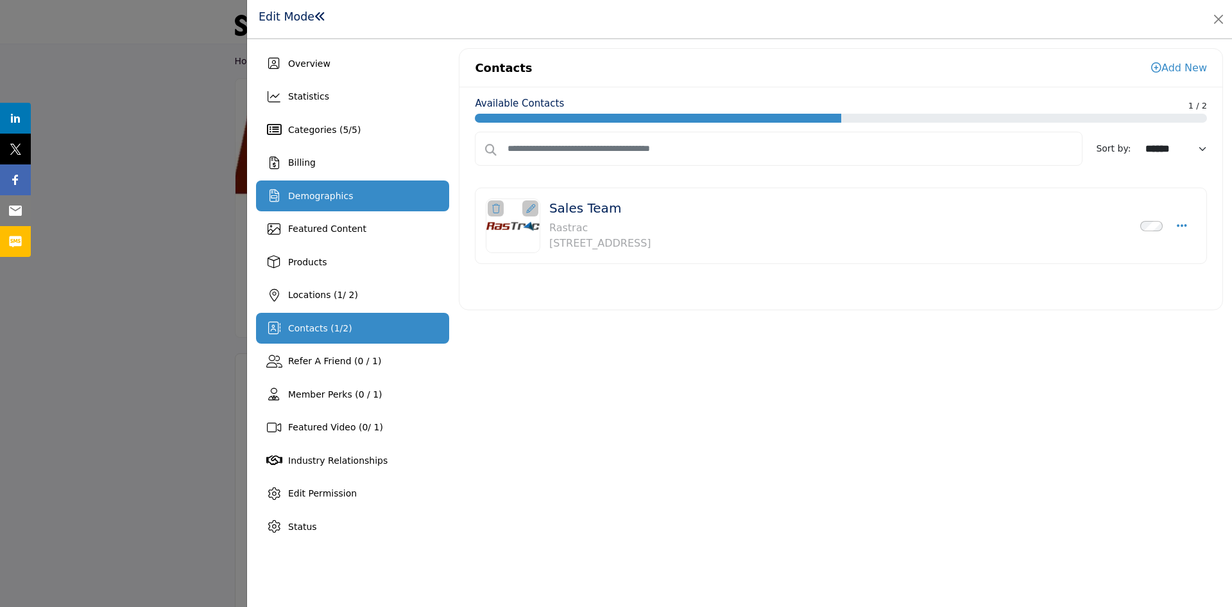
click at [307, 197] on span "Demographics" at bounding box center [320, 196] width 65 height 10
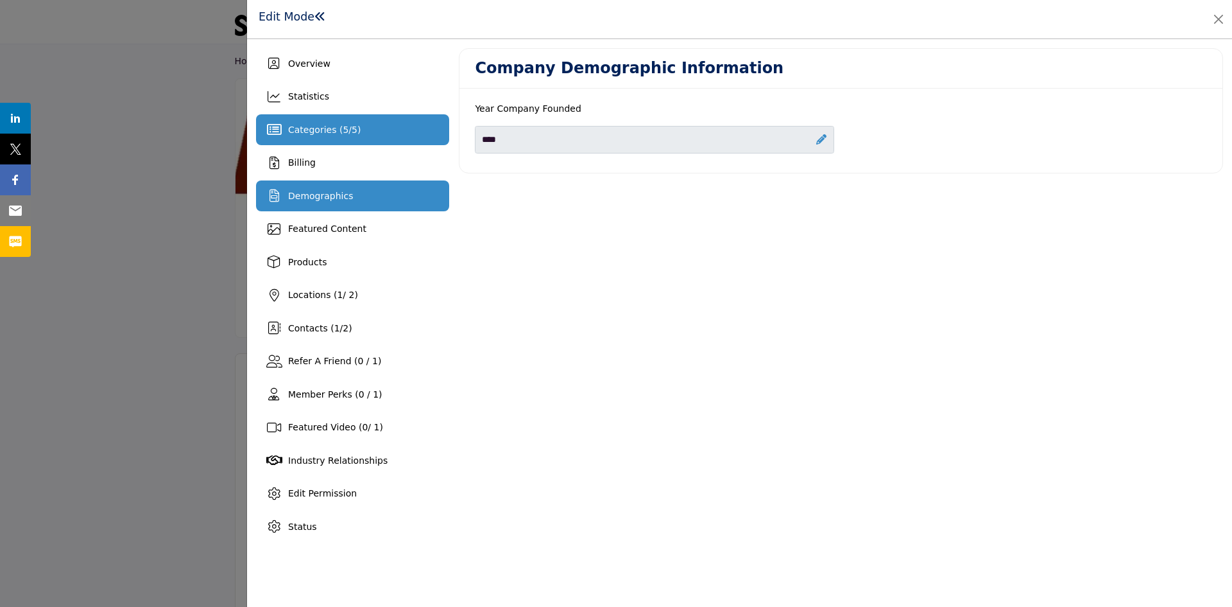
click at [295, 126] on span "Categories ( 5 / 5 )" at bounding box center [324, 130] width 73 height 10
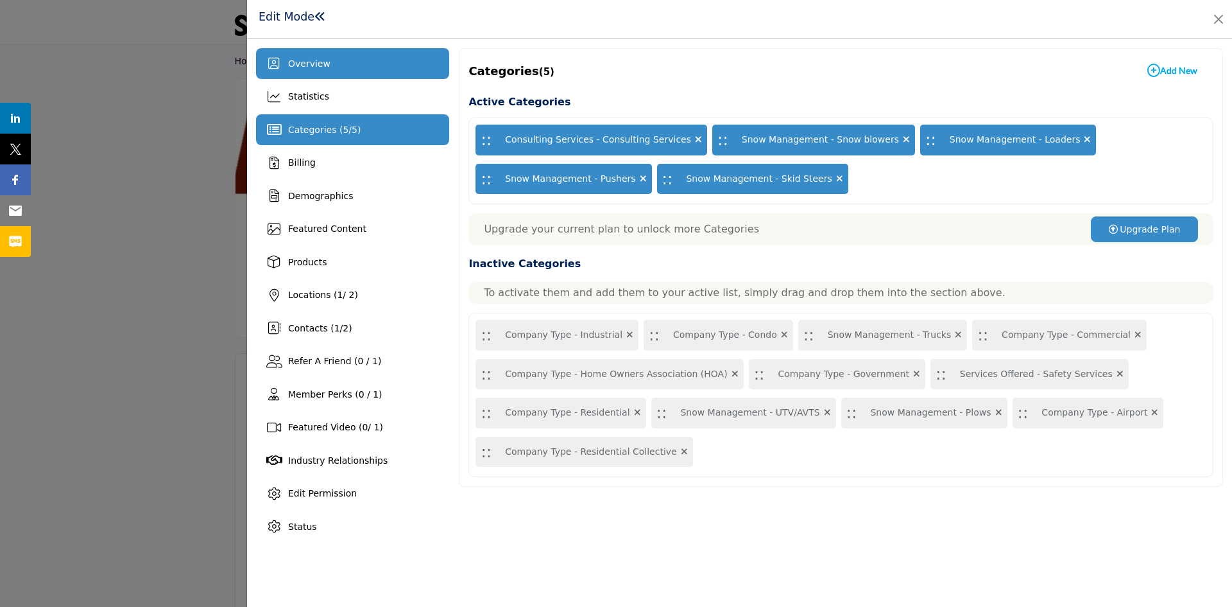
click at [321, 64] on span "Overview" at bounding box center [309, 63] width 42 height 10
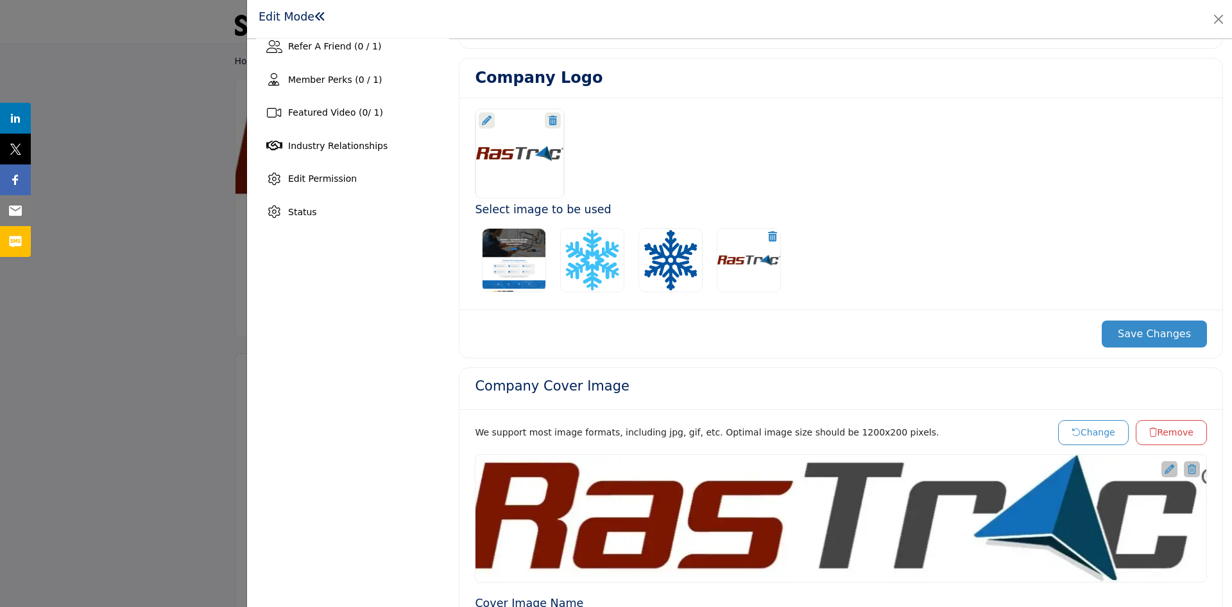
scroll to position [309, 0]
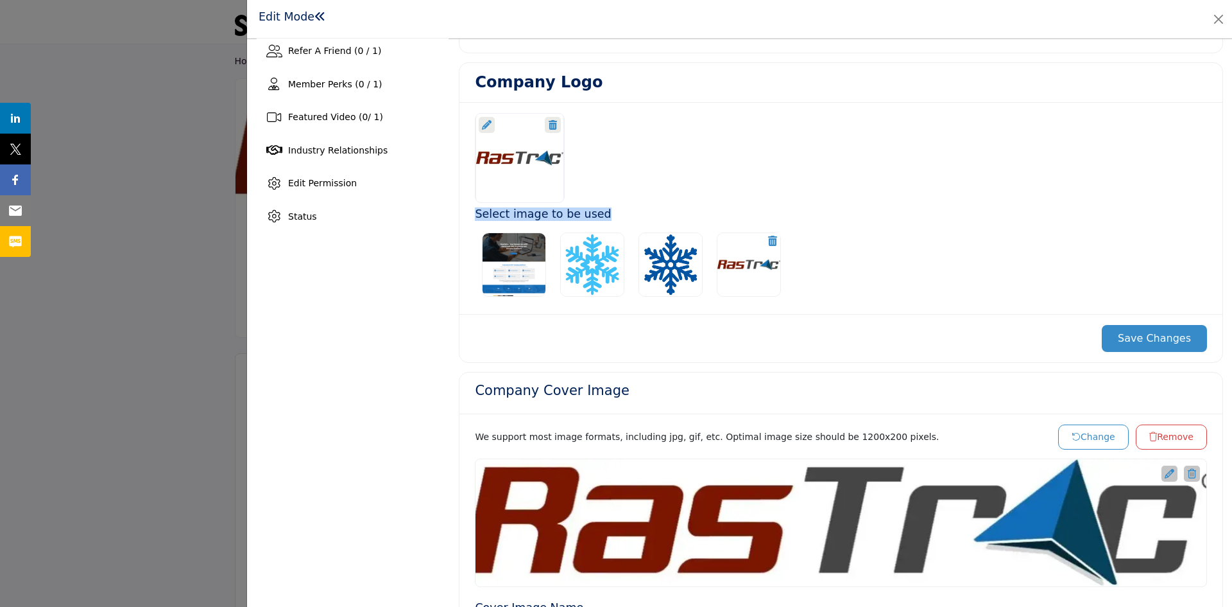
drag, startPoint x: 530, startPoint y: 153, endPoint x: 853, endPoint y: 215, distance: 328.7
click at [853, 215] on div "Select image to be used" at bounding box center [841, 208] width 763 height 211
click at [685, 157] on div at bounding box center [842, 158] width 746 height 90
click at [486, 122] on icon at bounding box center [487, 125] width 10 height 10
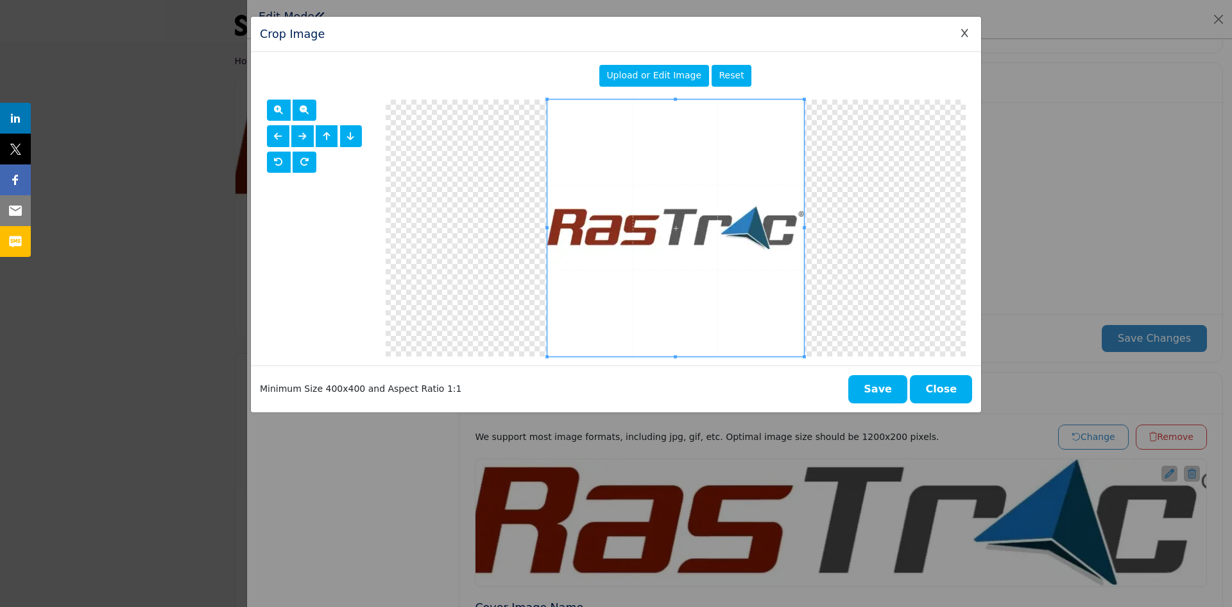
click at [967, 35] on icon "Close Image Upload Modal" at bounding box center [964, 33] width 7 height 9
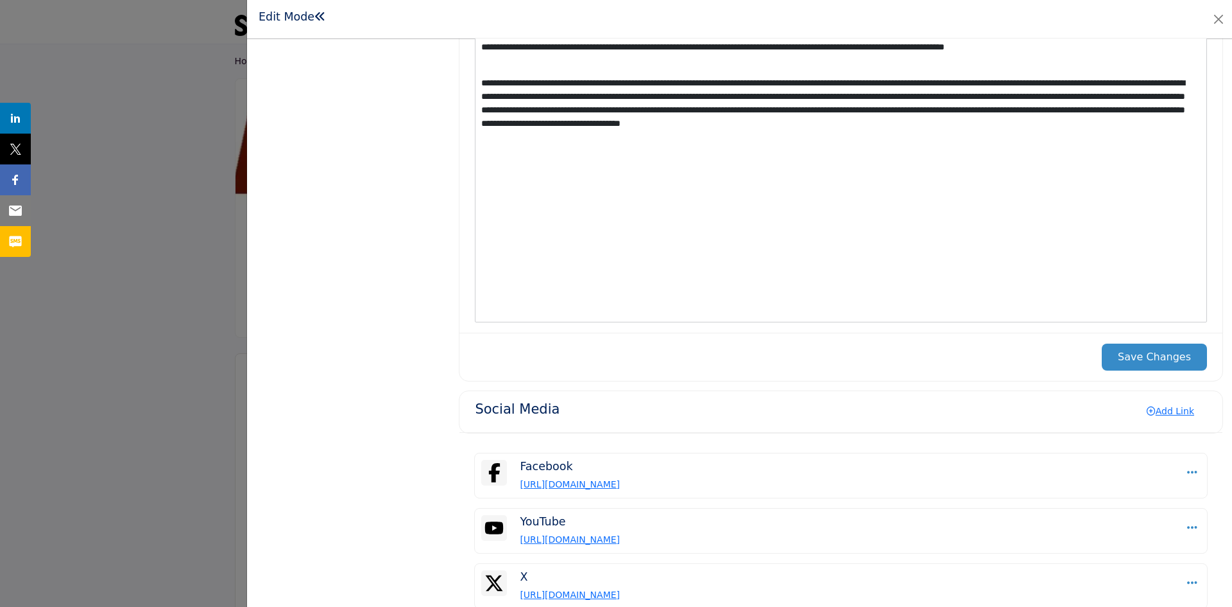
scroll to position [1540, 0]
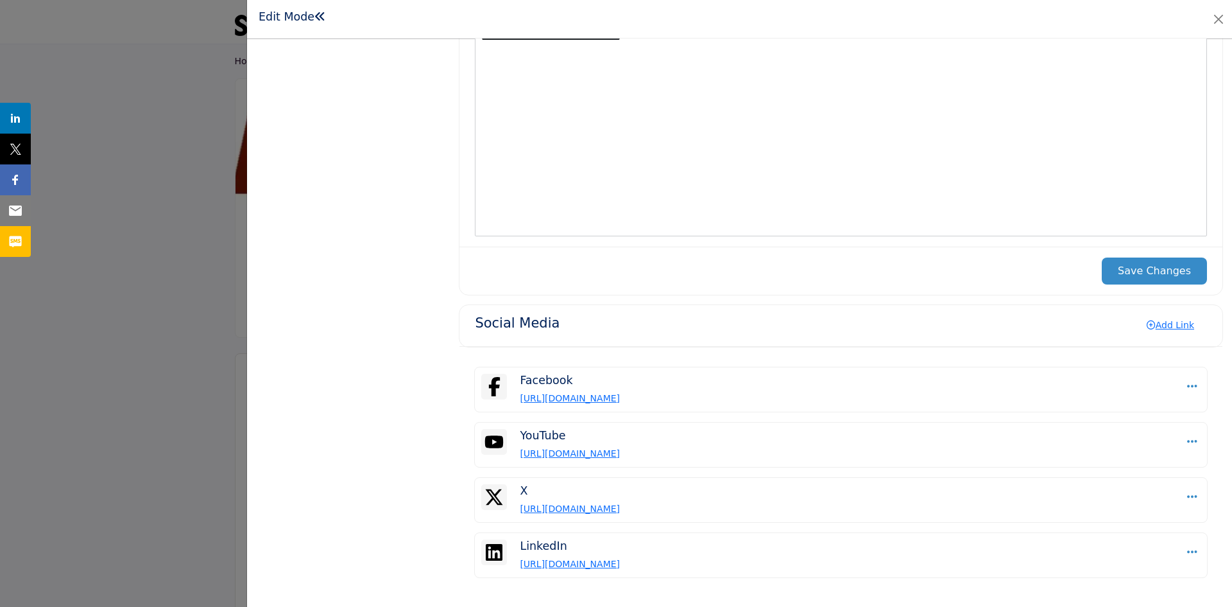
click at [1154, 266] on button "Save Changes" at bounding box center [1154, 270] width 105 height 27
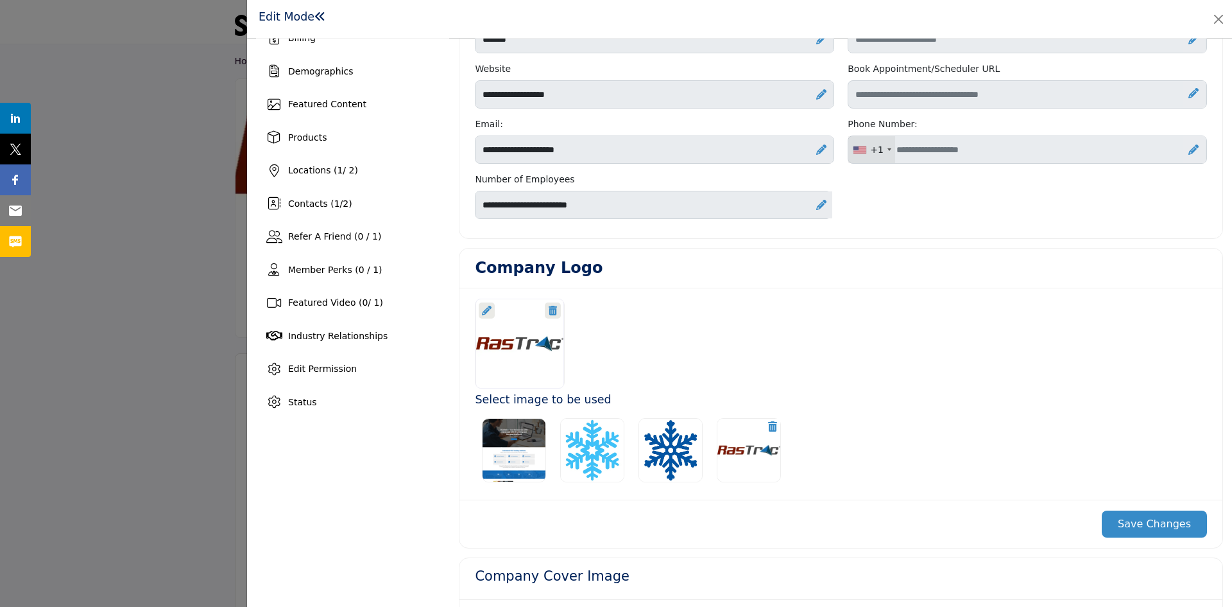
scroll to position [0, 0]
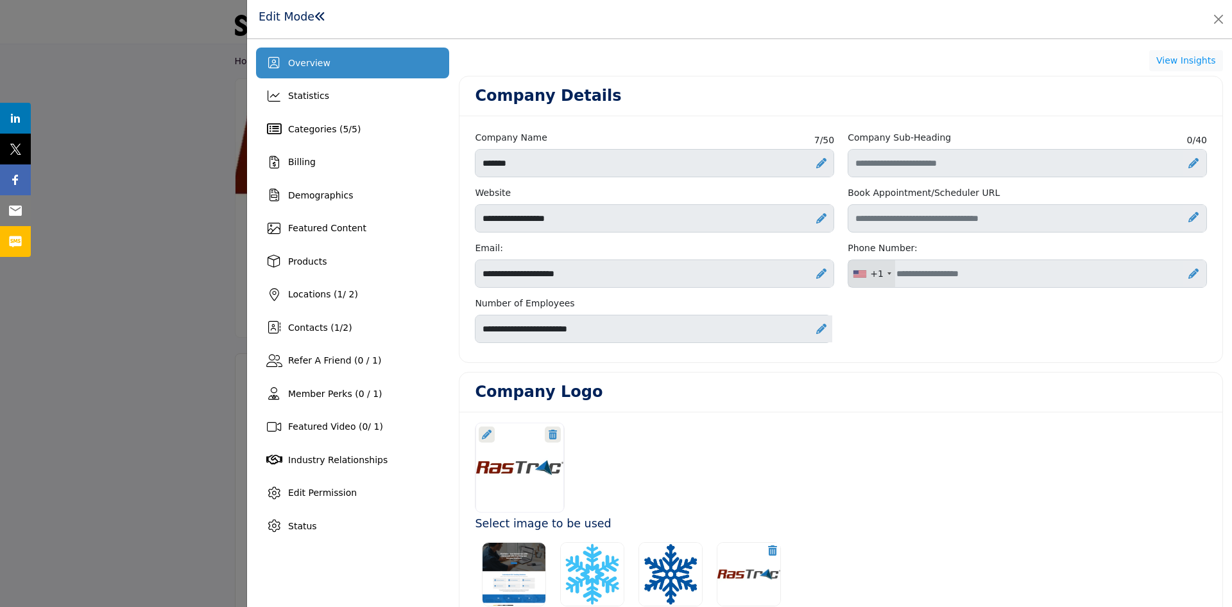
click at [284, 17] on h1 "Edit Mode" at bounding box center [292, 16] width 67 height 13
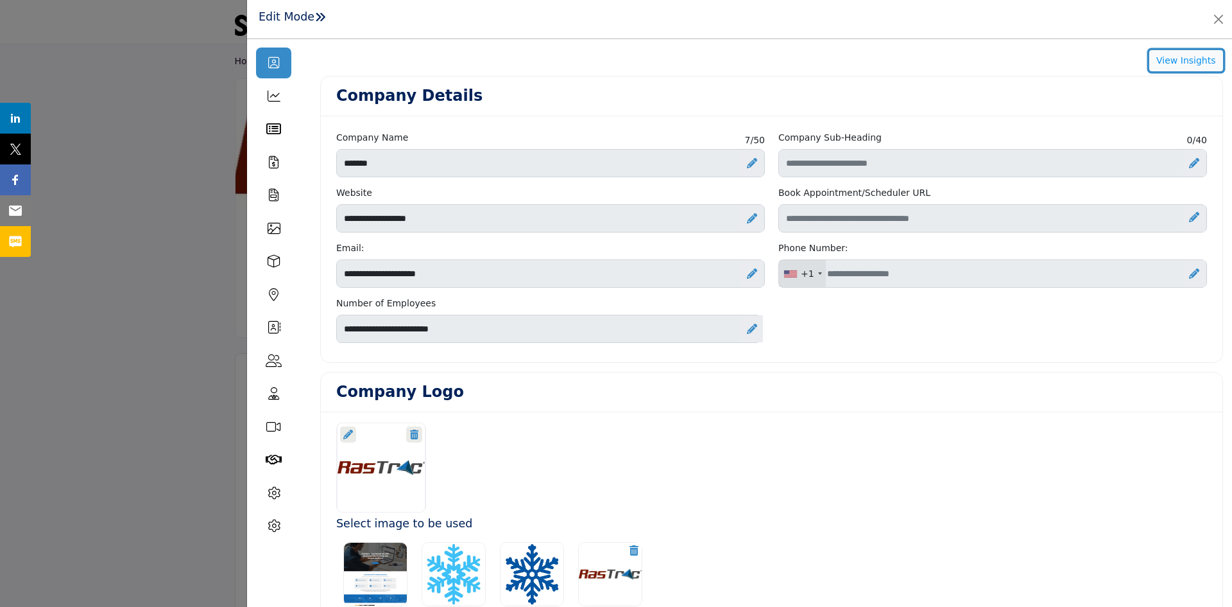
click at [1192, 58] on button "View Insights" at bounding box center [1186, 61] width 74 height 22
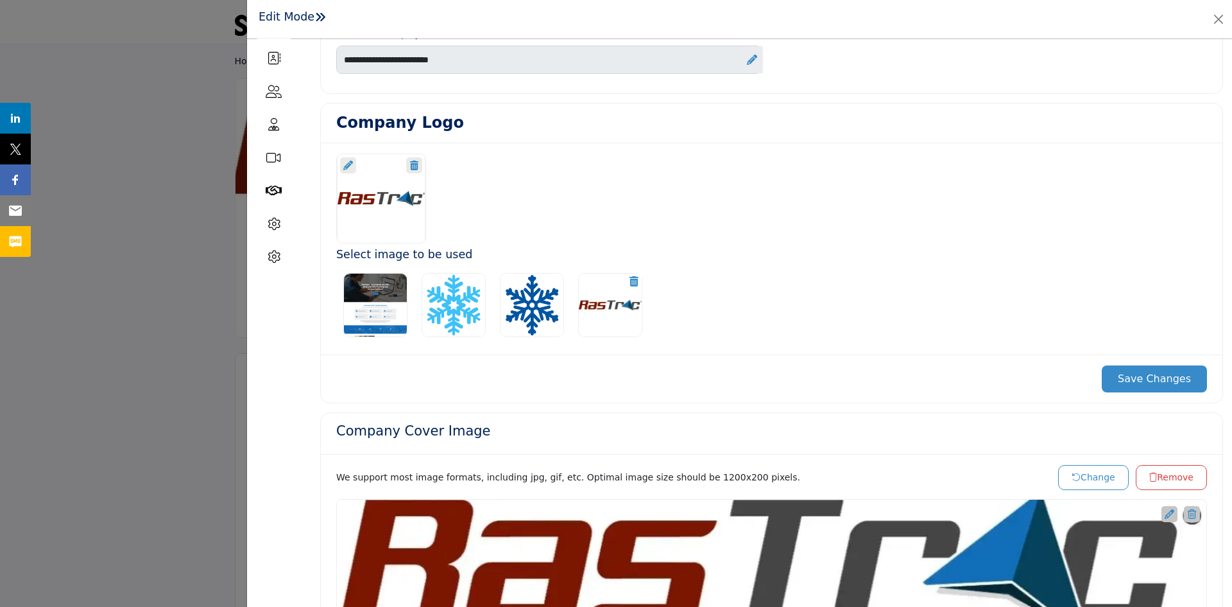
scroll to position [273, 0]
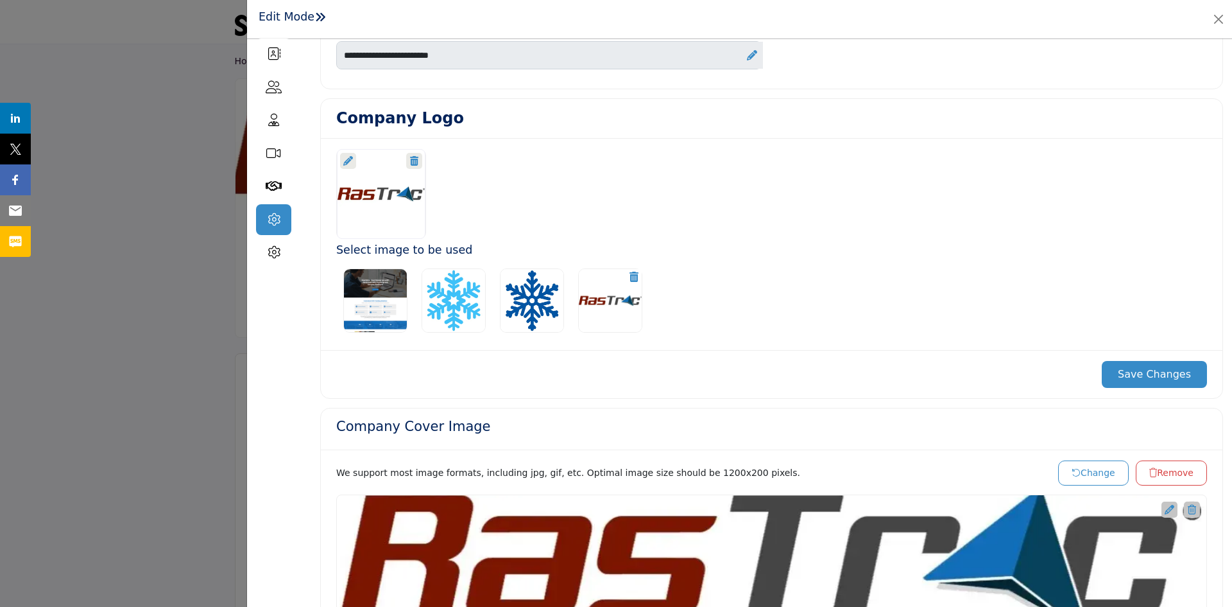
click at [277, 214] on icon at bounding box center [274, 219] width 13 height 13
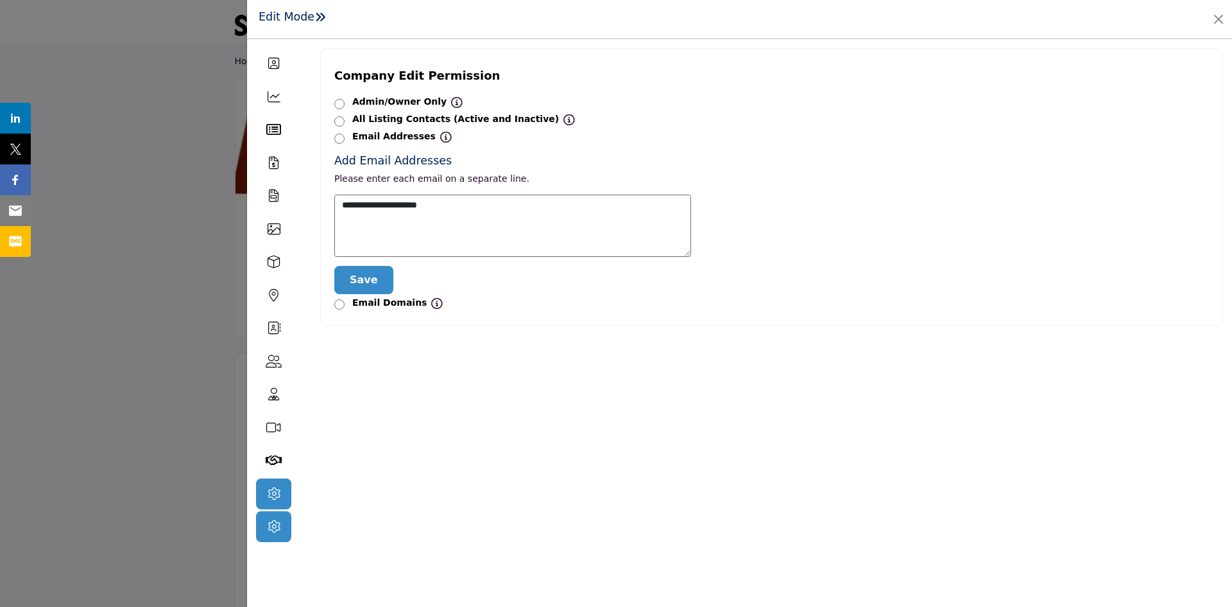
click at [277, 528] on icon at bounding box center [274, 526] width 13 height 13
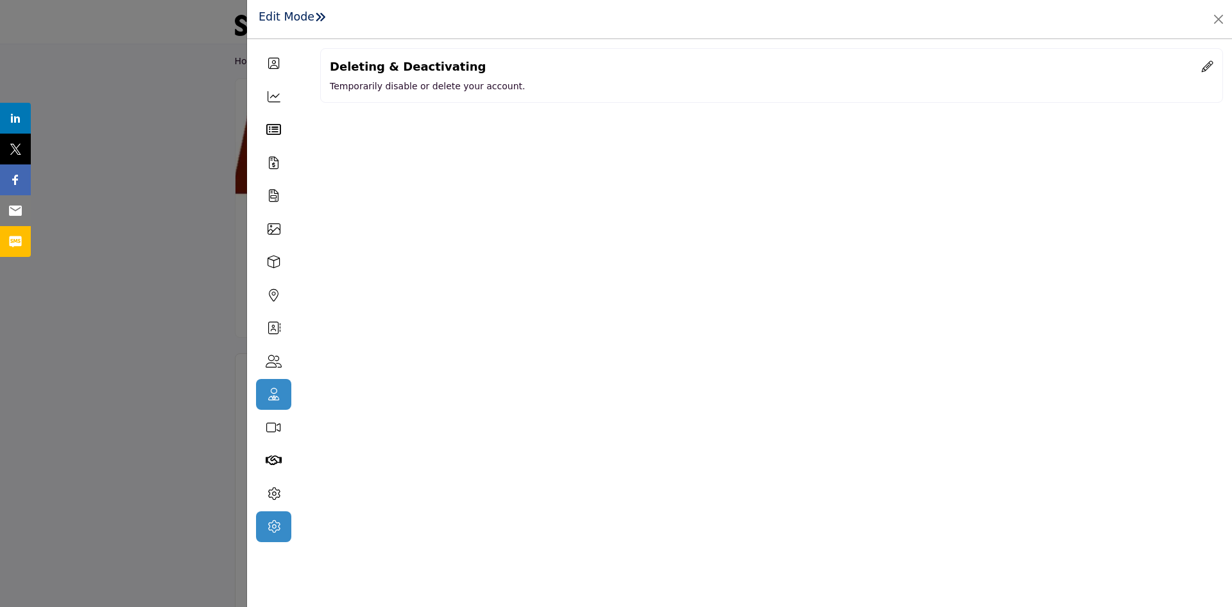
click at [268, 381] on div "Member Perks (0 / 1)" at bounding box center [273, 394] width 35 height 31
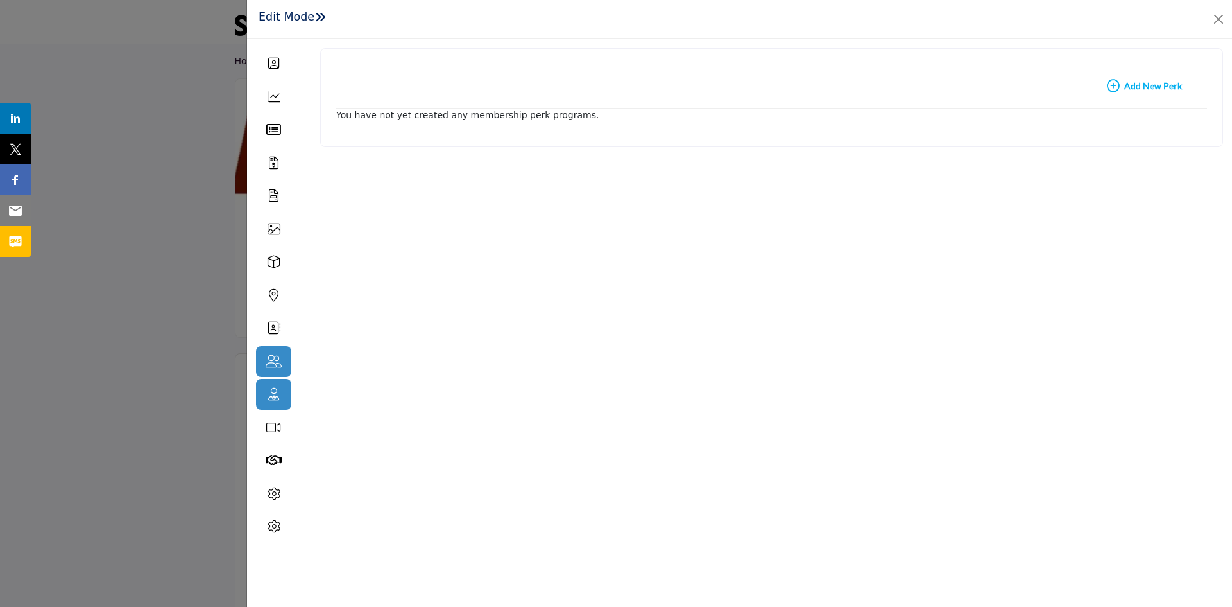
click at [272, 356] on icon at bounding box center [274, 361] width 16 height 13
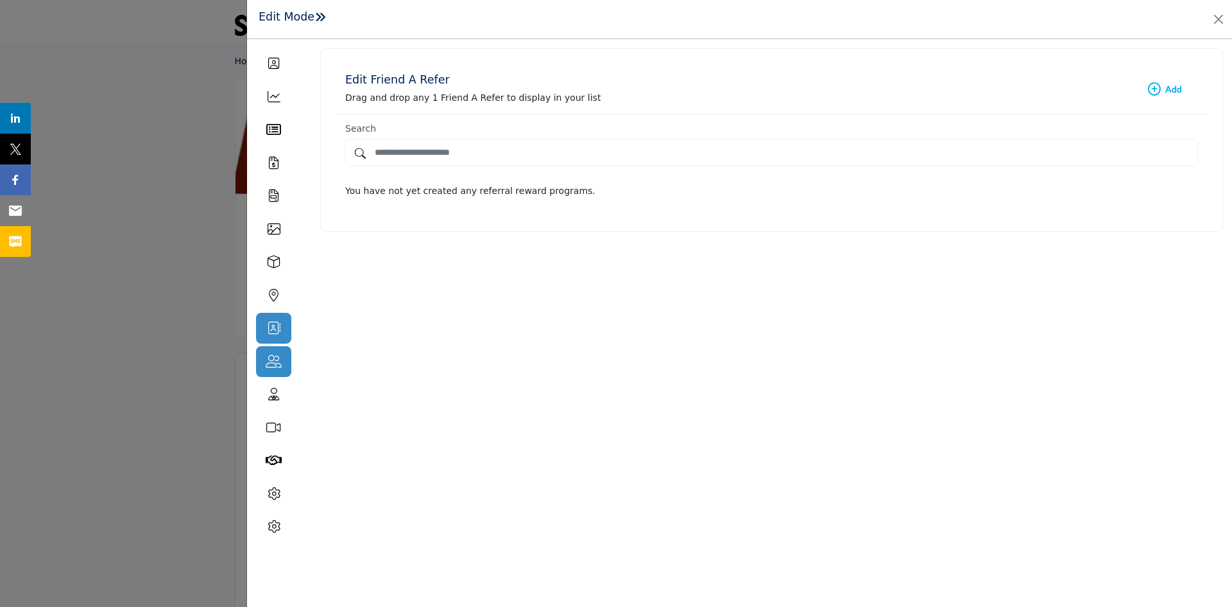
click at [273, 327] on icon at bounding box center [274, 328] width 13 height 13
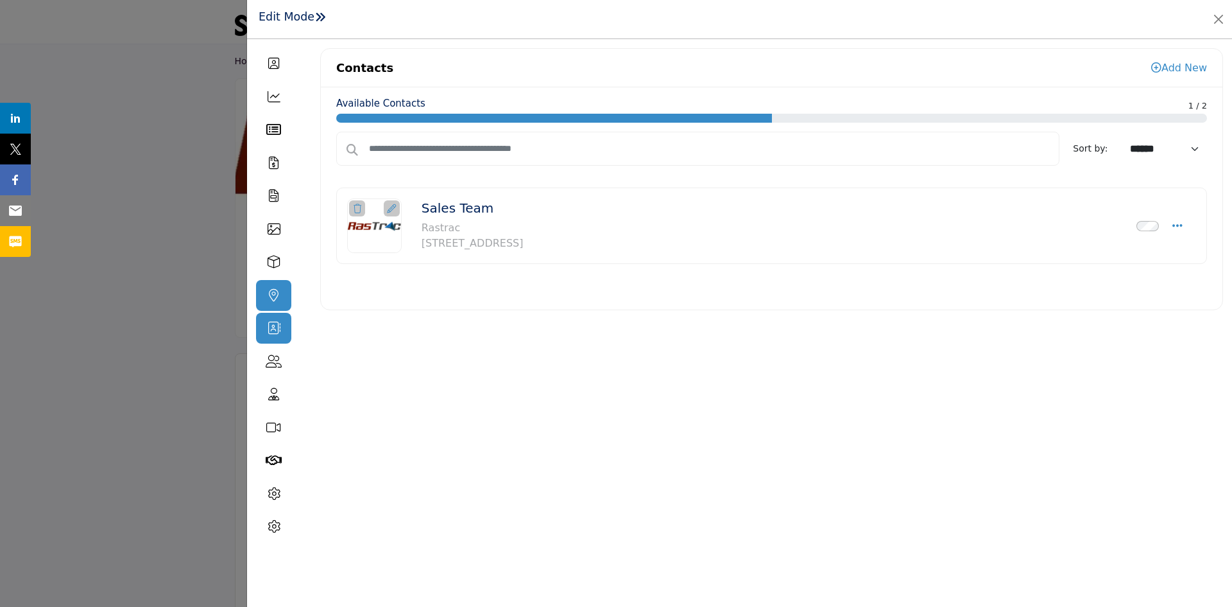
click at [277, 290] on icon at bounding box center [274, 295] width 10 height 13
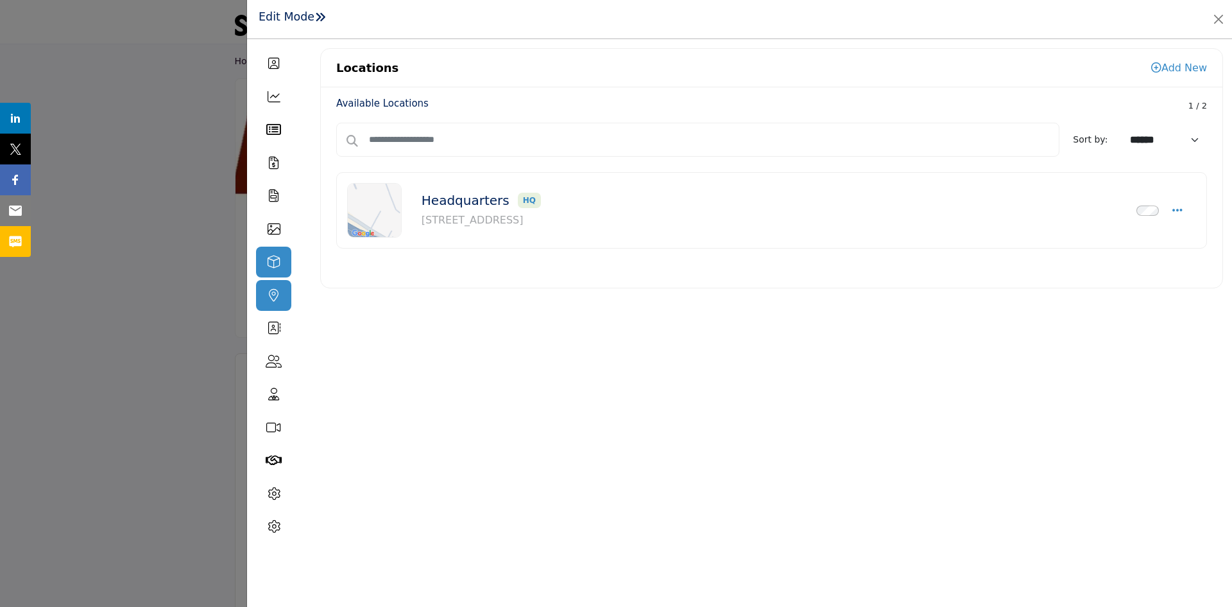
click at [275, 263] on icon at bounding box center [274, 261] width 13 height 13
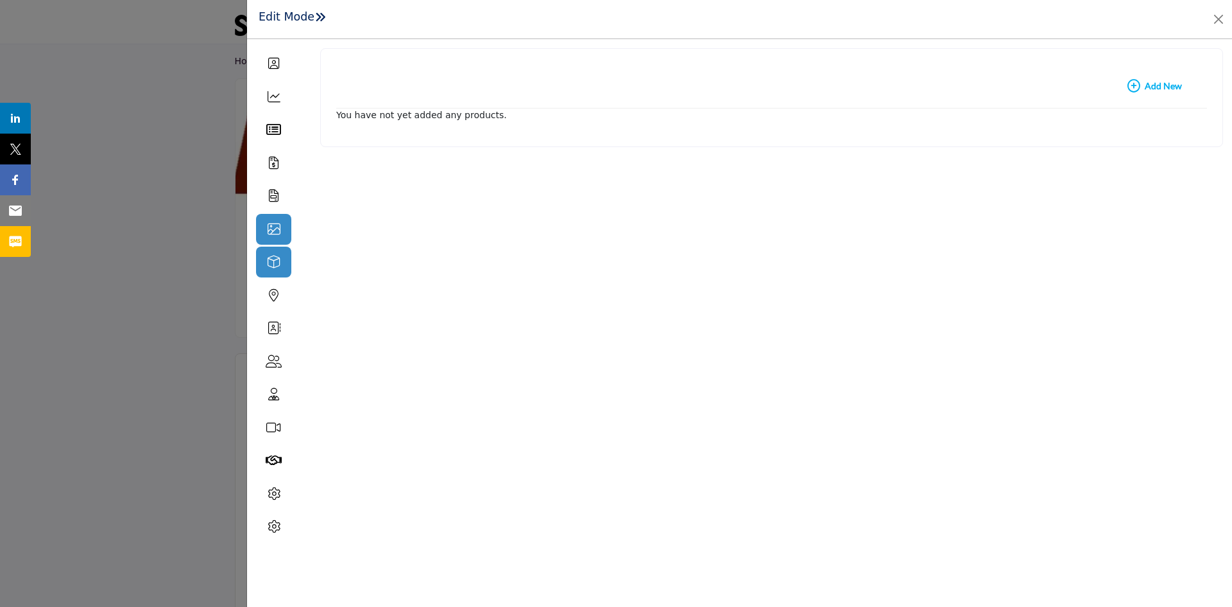
click at [274, 234] on icon at bounding box center [274, 229] width 13 height 13
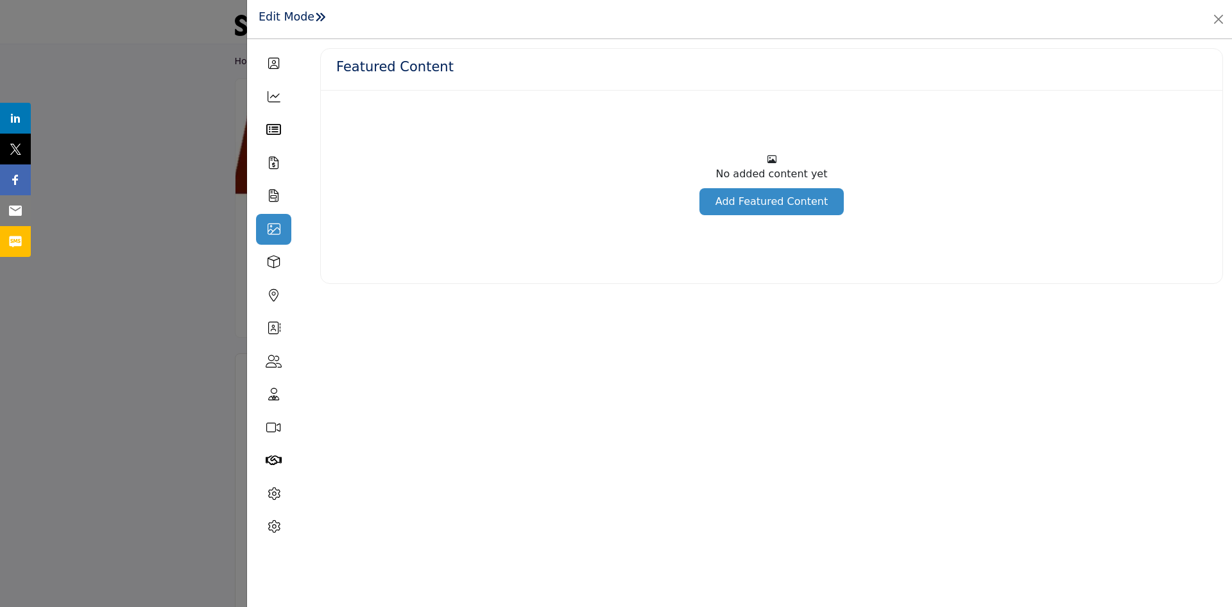
click at [792, 202] on link "Add Featured Content" at bounding box center [772, 201] width 144 height 27
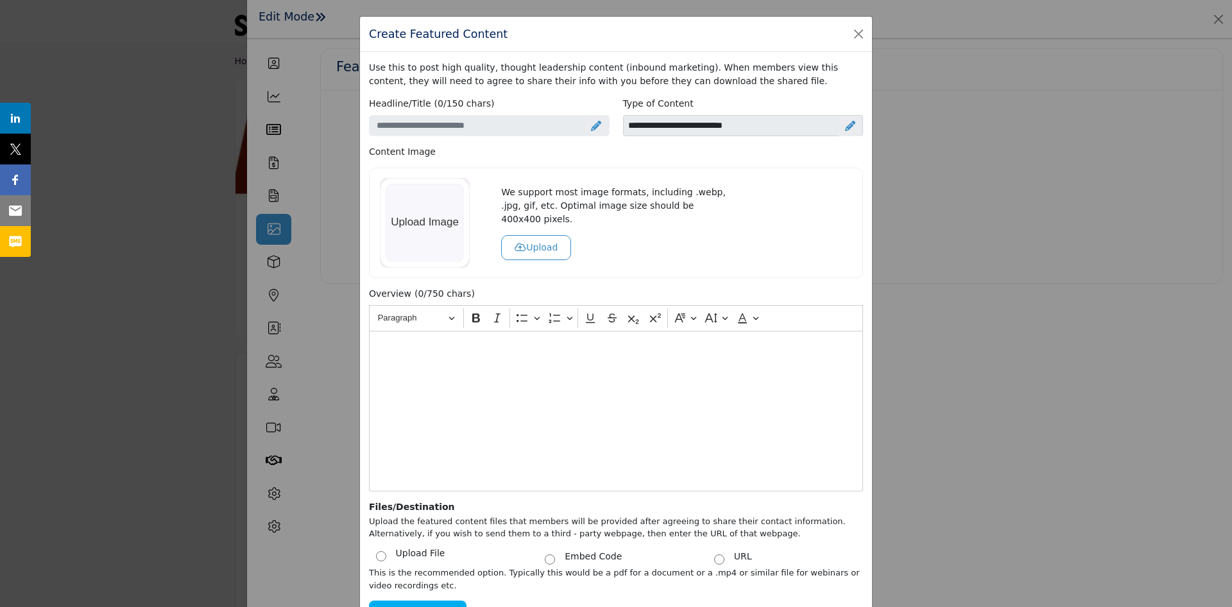
click at [597, 127] on icon at bounding box center [596, 126] width 10 height 10
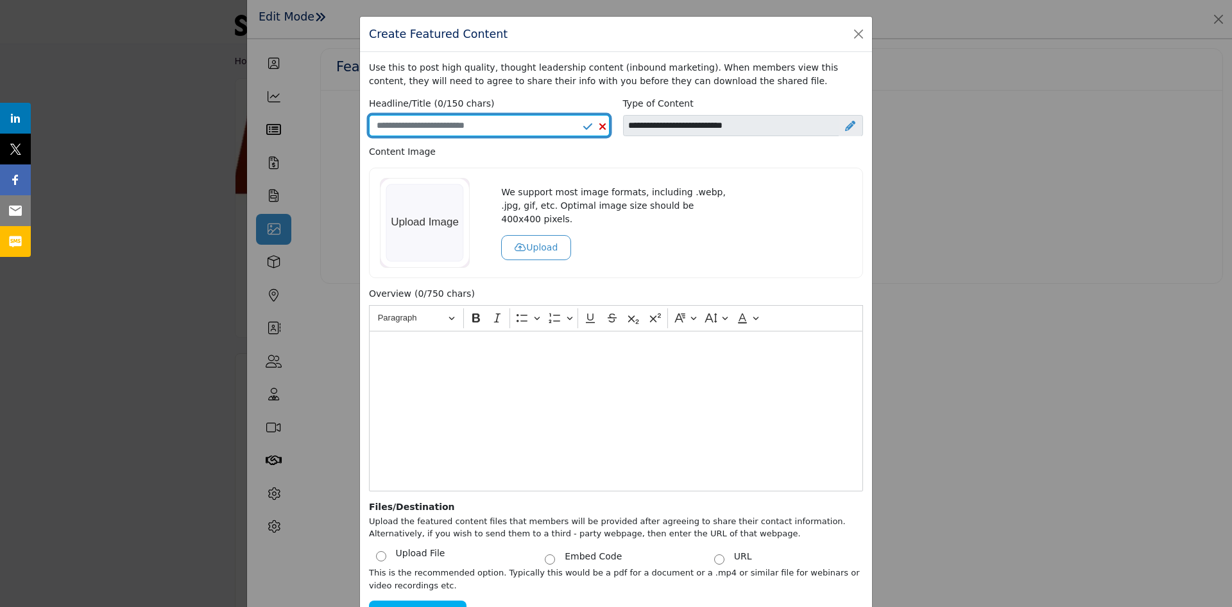
click at [551, 127] on input "Enter a compelling headline" at bounding box center [489, 126] width 241 height 22
type input "**********"
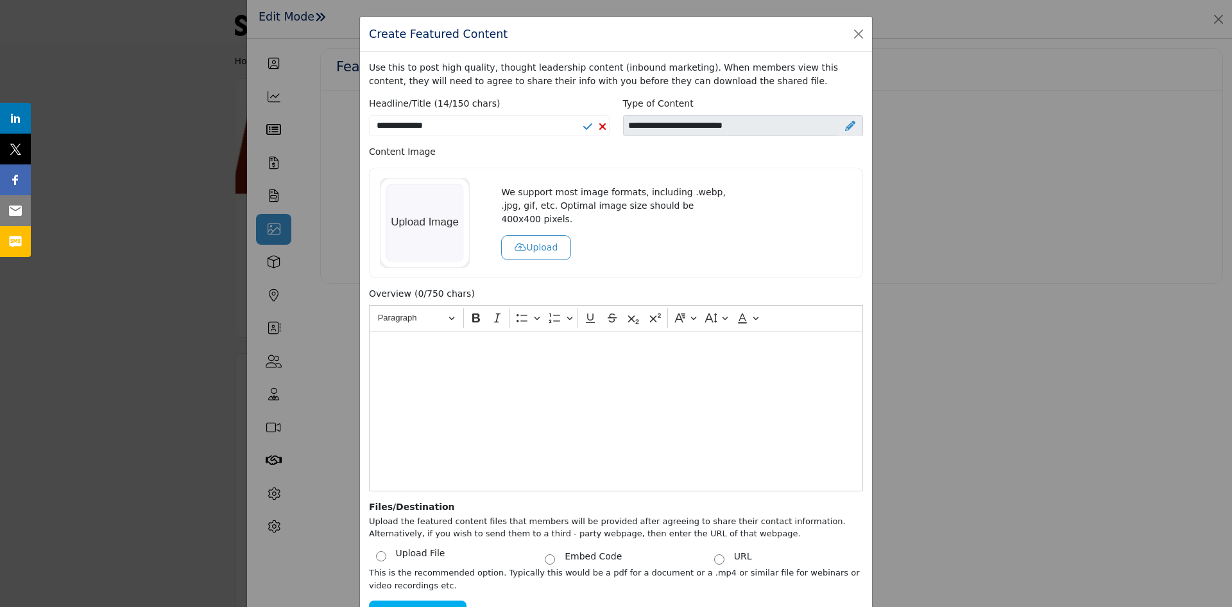
click at [583, 125] on icon at bounding box center [587, 126] width 9 height 10
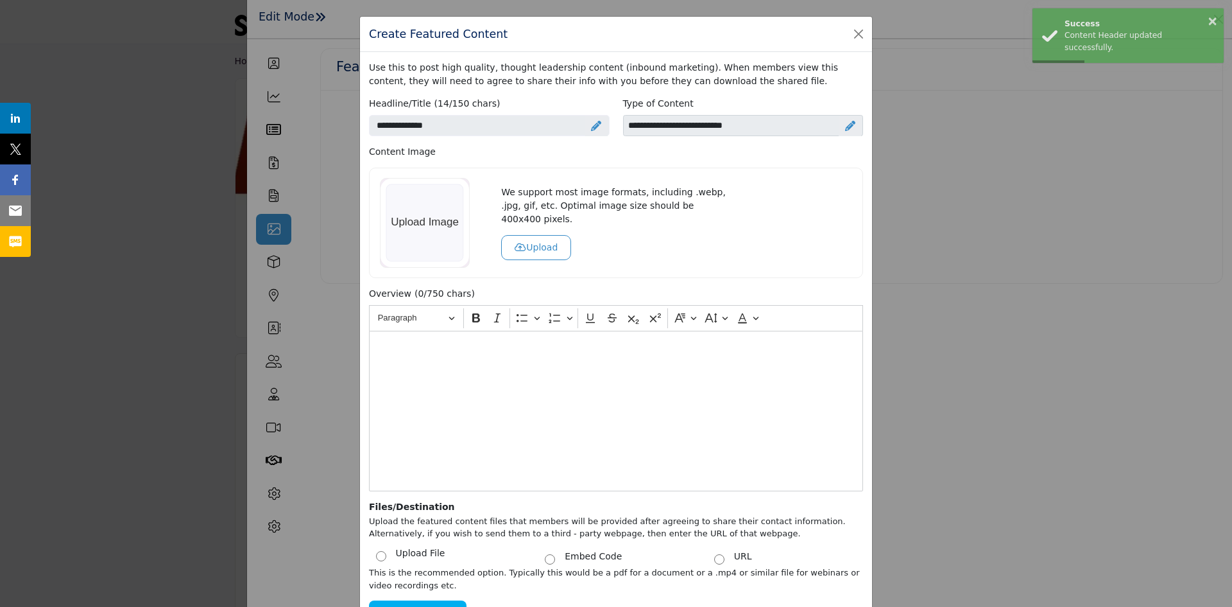
click at [846, 128] on icon at bounding box center [850, 126] width 10 height 10
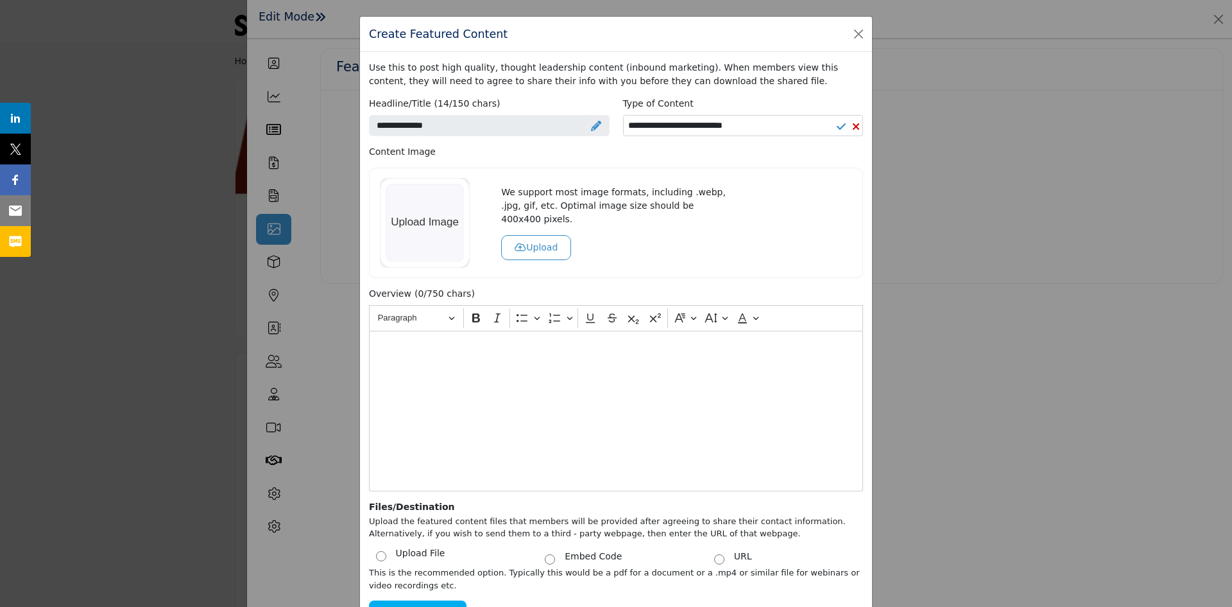
click at [837, 126] on icon at bounding box center [841, 126] width 9 height 10
click at [838, 125] on icon at bounding box center [841, 126] width 9 height 10
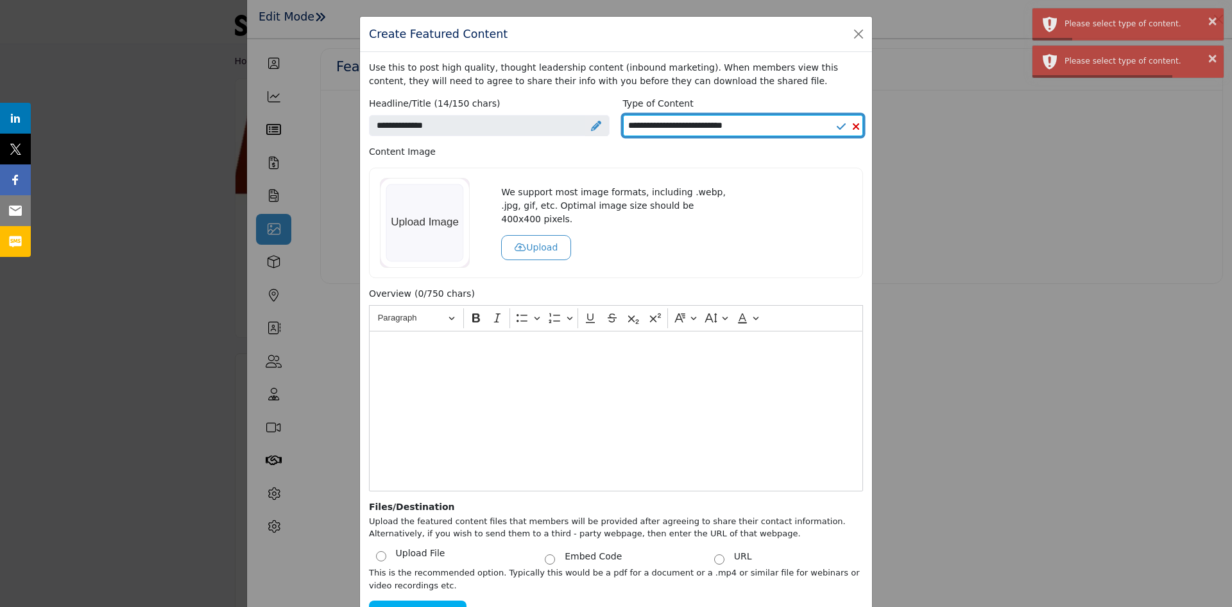
click at [738, 125] on select "**********" at bounding box center [743, 126] width 241 height 22
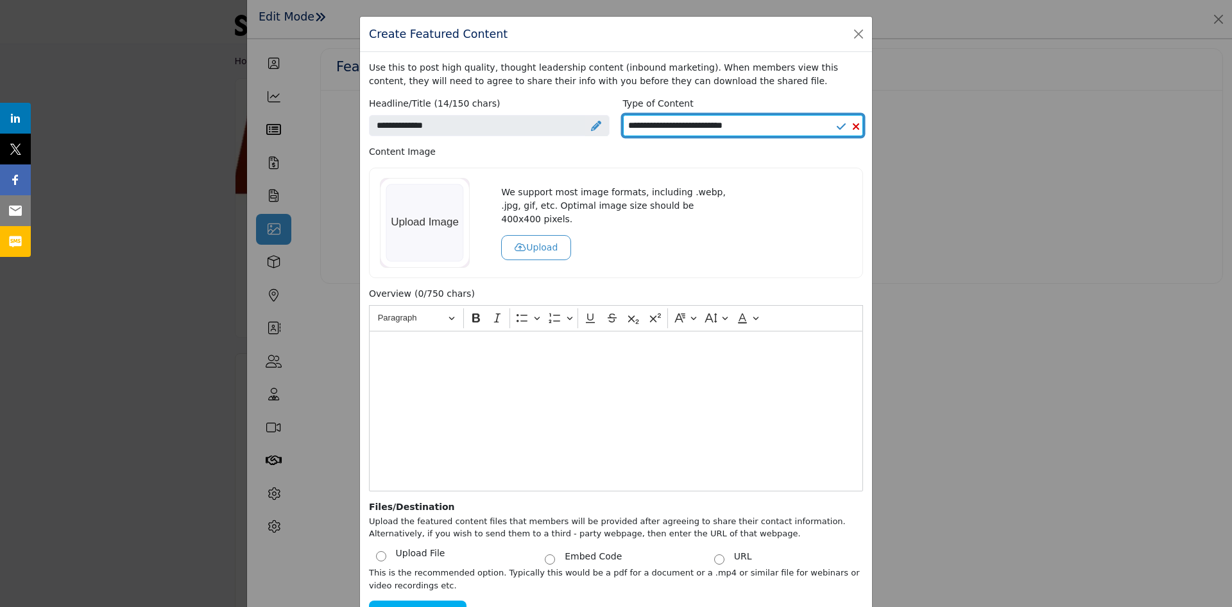
click at [716, 120] on select "**********" at bounding box center [743, 126] width 241 height 22
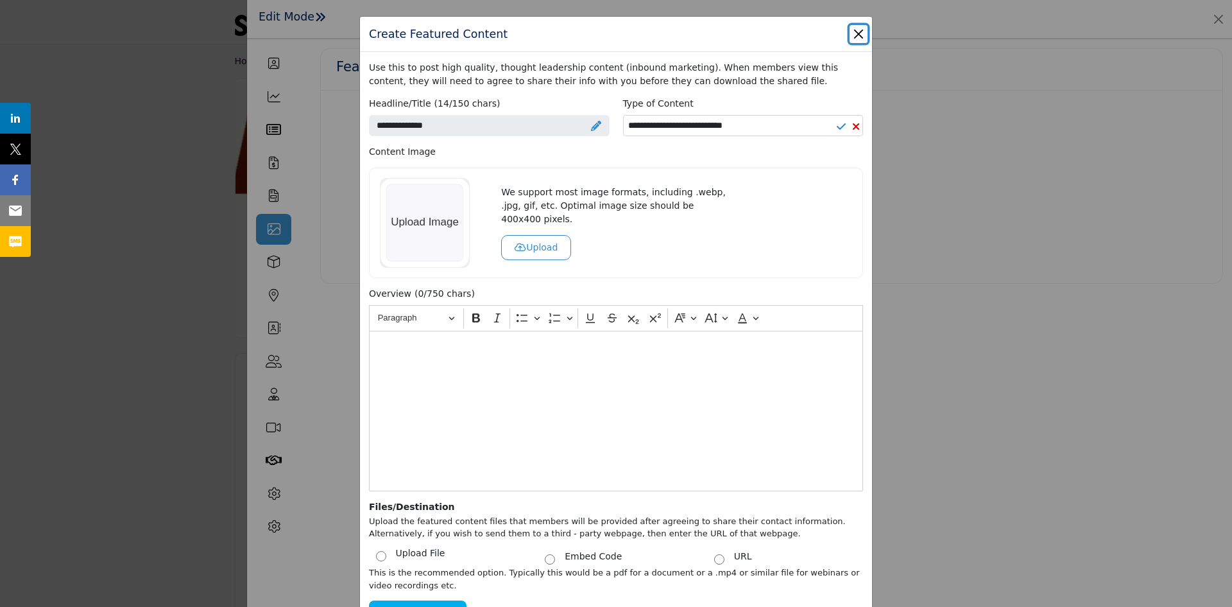
click at [857, 37] on button "Close" at bounding box center [859, 34] width 18 height 18
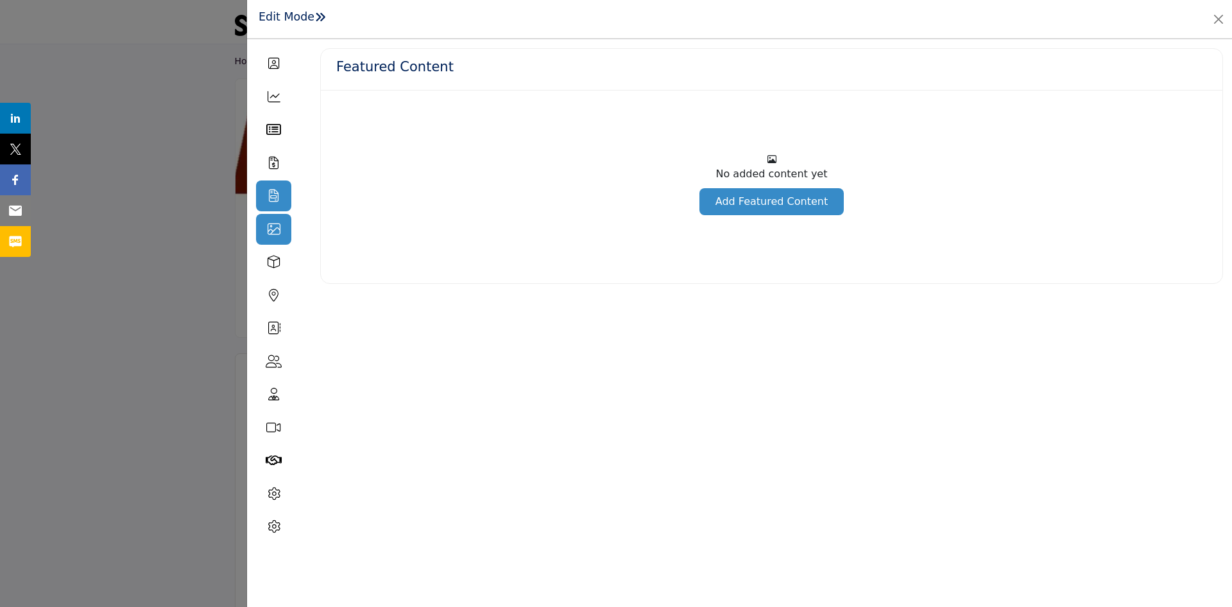
click at [281, 198] on div at bounding box center [273, 195] width 17 height 13
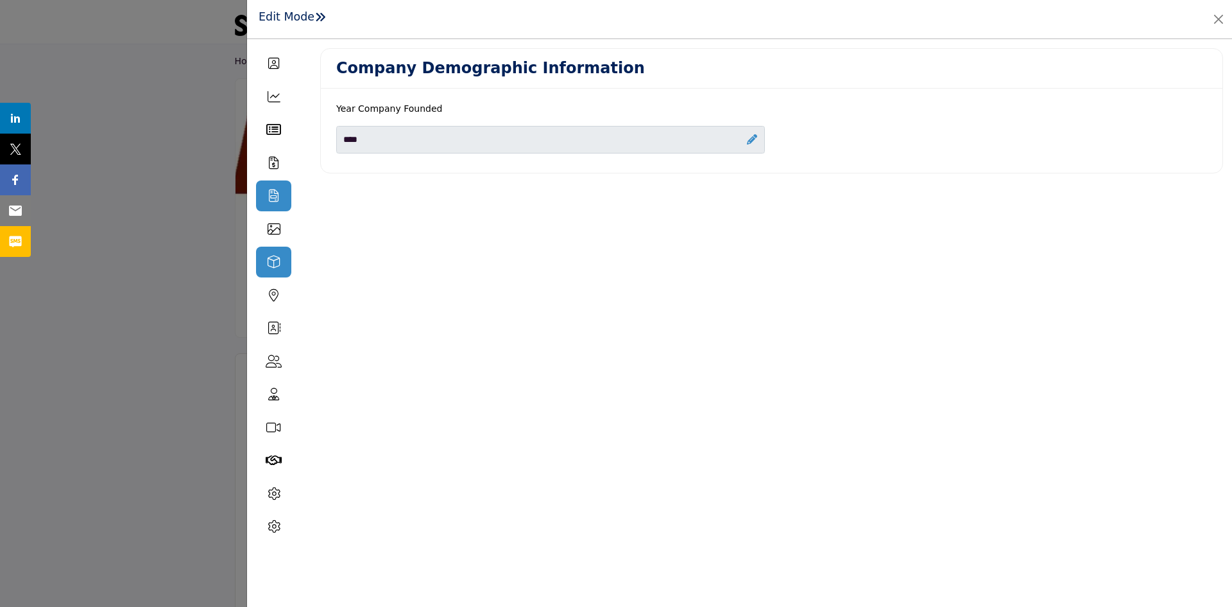
click at [272, 261] on icon at bounding box center [274, 261] width 13 height 13
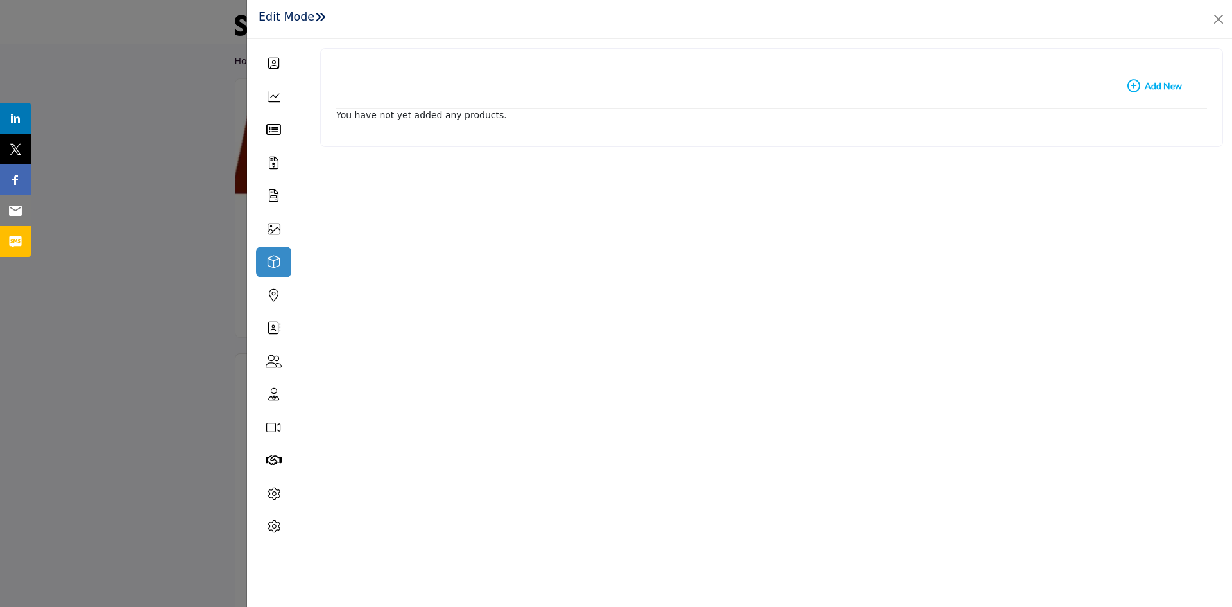
click at [1166, 86] on b "Add New Add New" at bounding box center [1155, 86] width 55 height 13
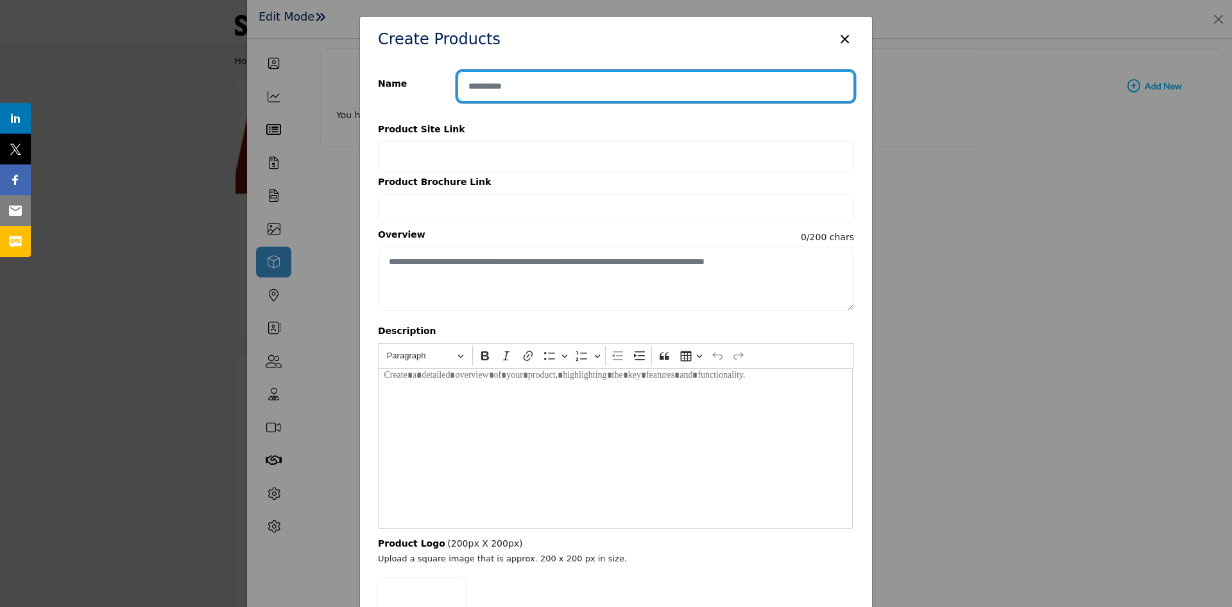
click at [512, 90] on input "Enter product name" at bounding box center [656, 86] width 397 height 30
type input "******"
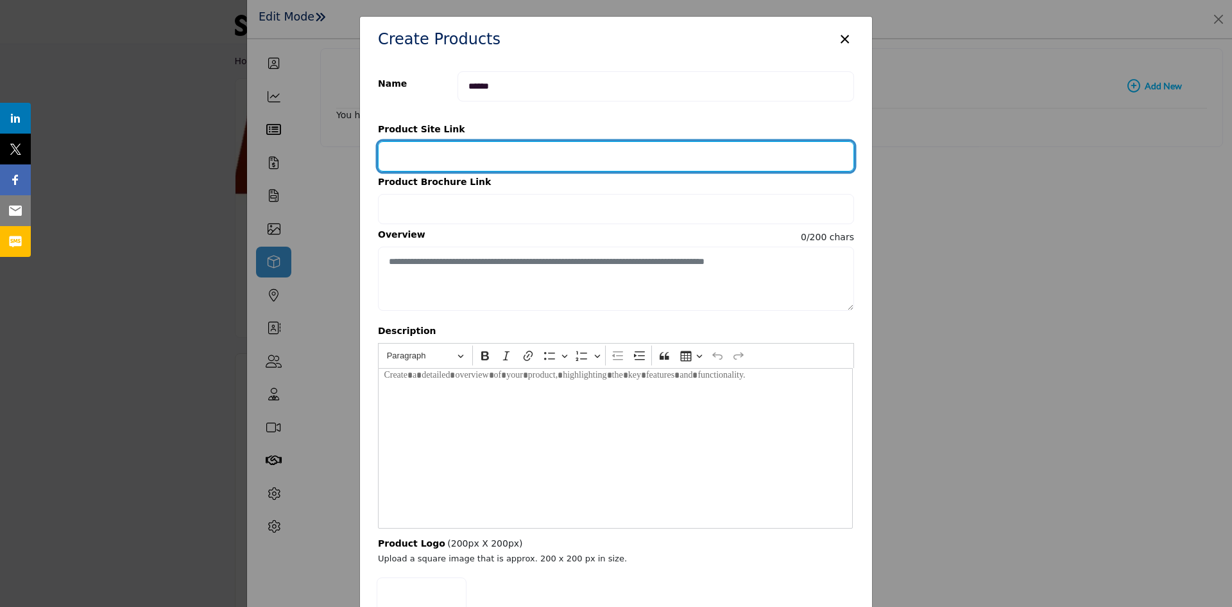
click at [424, 148] on input "Provide your product link" at bounding box center [616, 156] width 476 height 30
type input "**********"
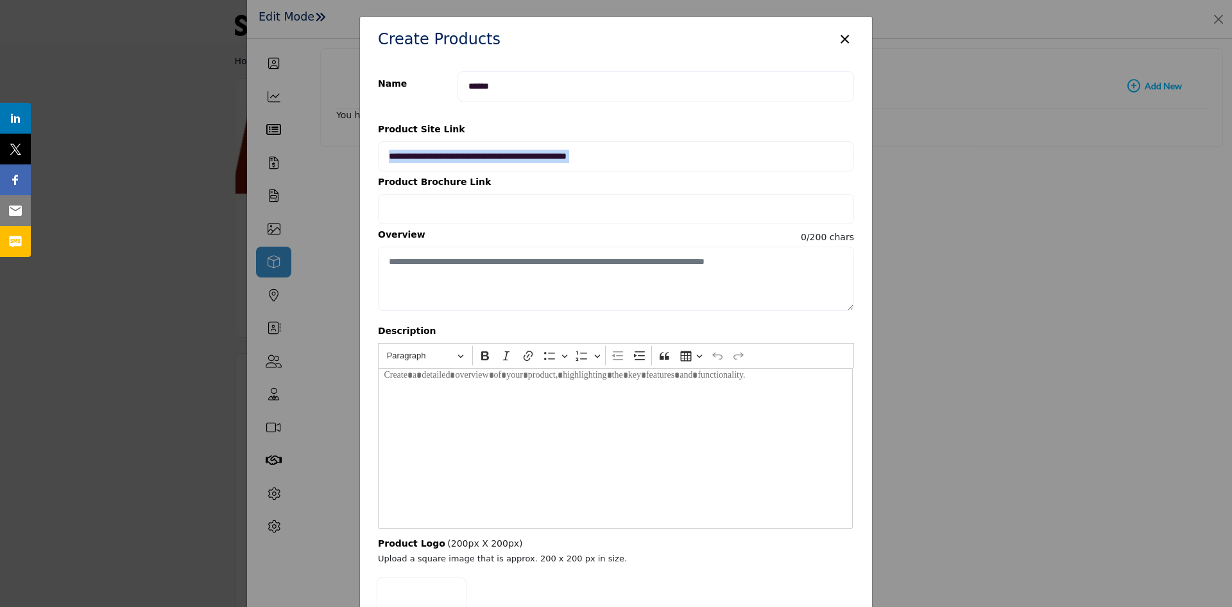
drag, startPoint x: 867, startPoint y: 124, endPoint x: 867, endPoint y: 163, distance: 39.2
click at [867, 163] on div "Name ****** Category Selection: No categories match your search criteria. Suppl…" at bounding box center [616, 369] width 512 height 614
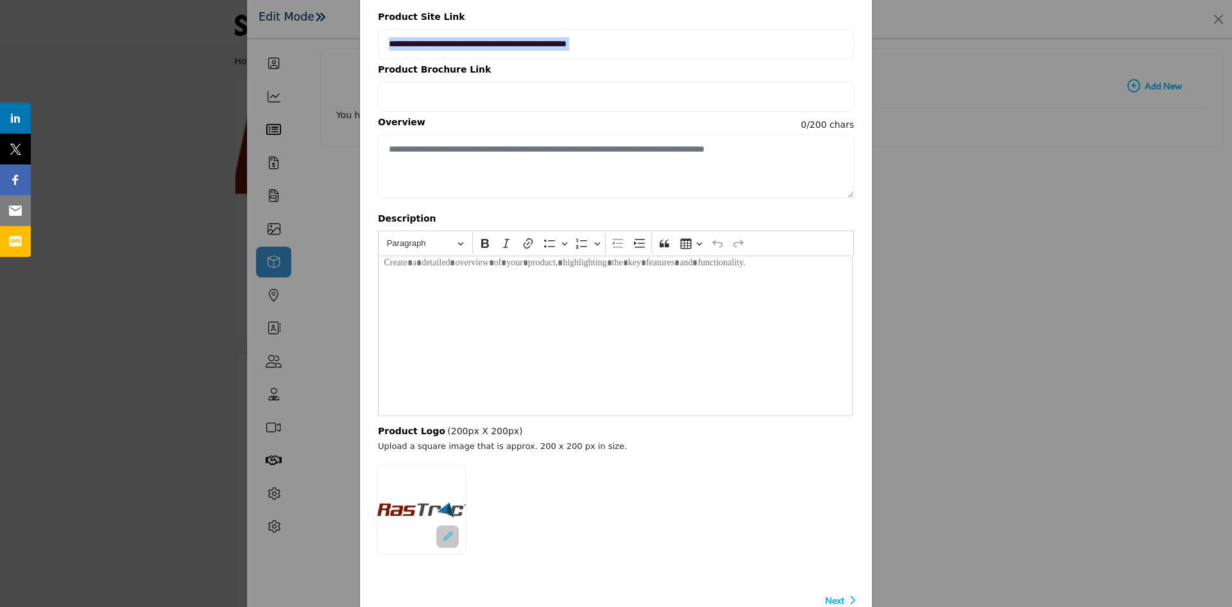
scroll to position [148, 0]
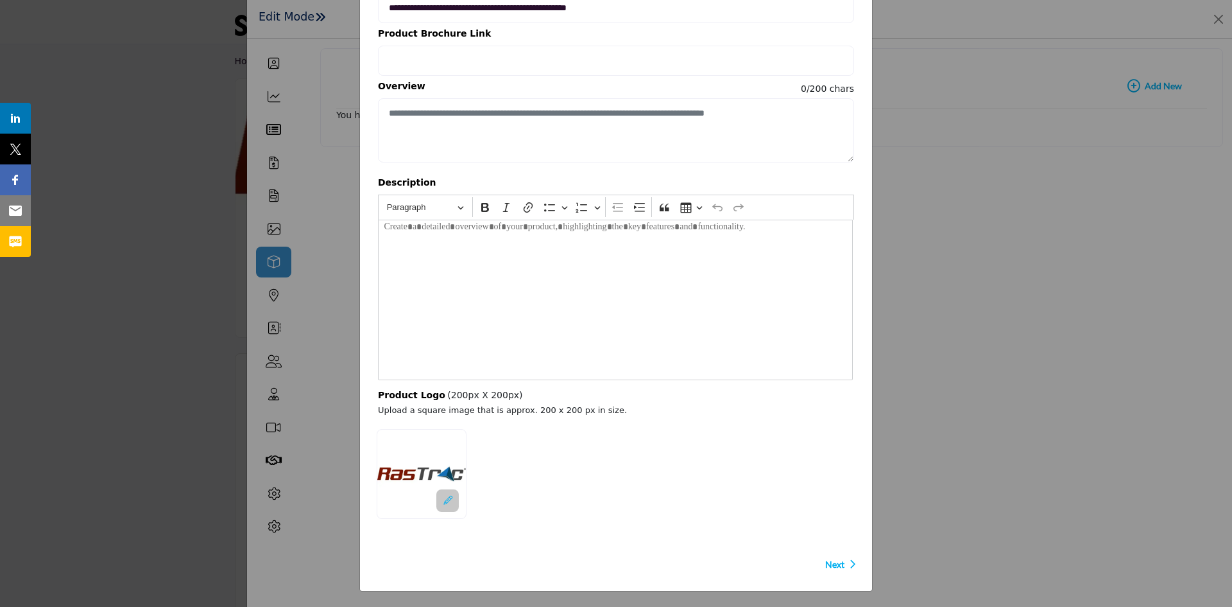
click at [445, 500] on icon at bounding box center [447, 499] width 9 height 9
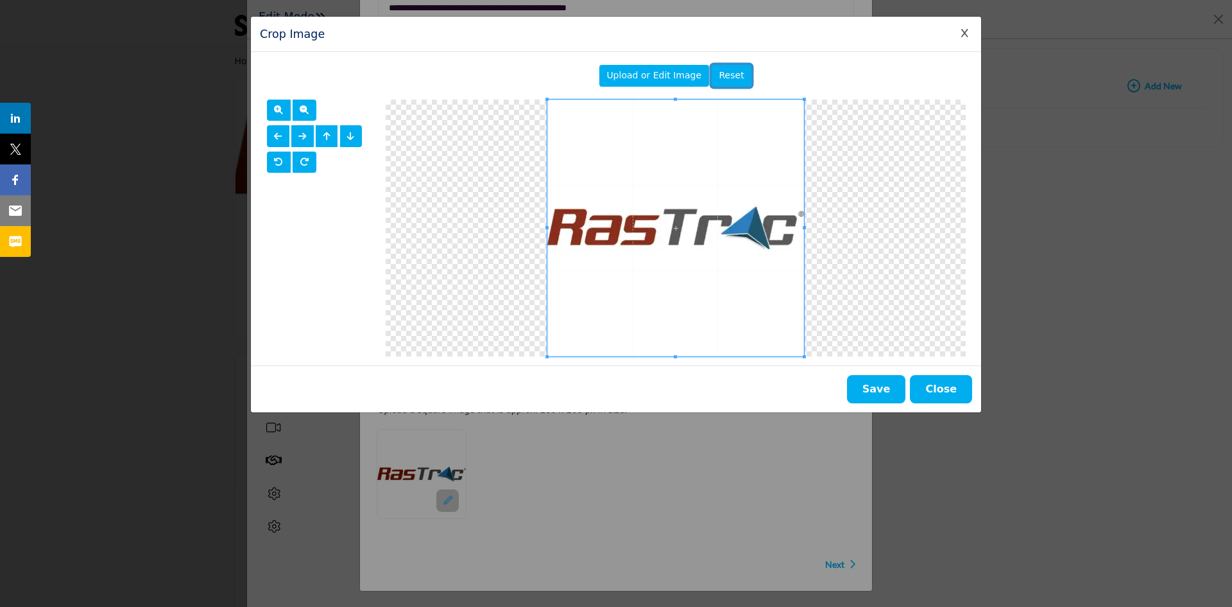
click at [744, 78] on button "Reset" at bounding box center [732, 76] width 40 height 22
click at [275, 167] on span "button" at bounding box center [278, 162] width 9 height 10
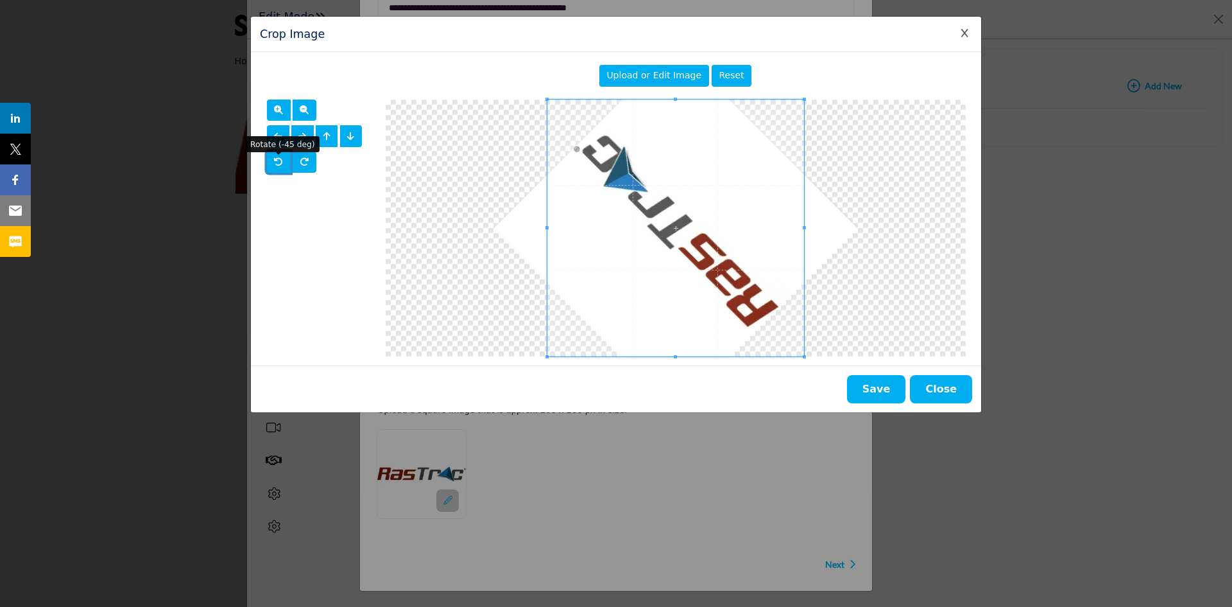
click at [275, 167] on span "button" at bounding box center [278, 162] width 9 height 10
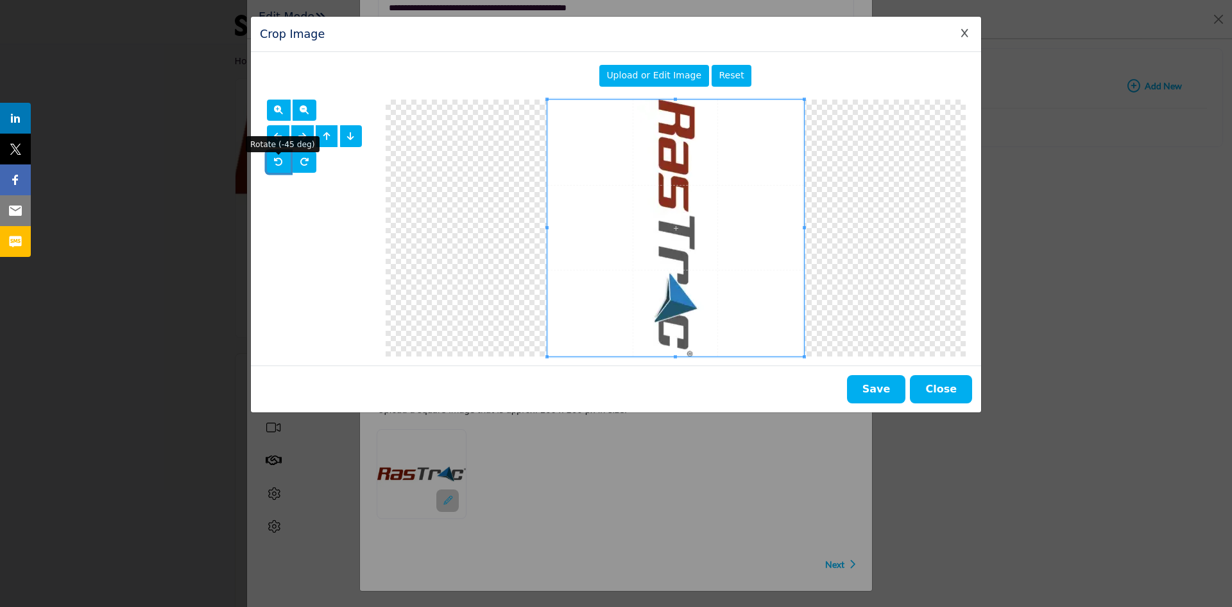
click at [275, 167] on span "button" at bounding box center [278, 162] width 9 height 10
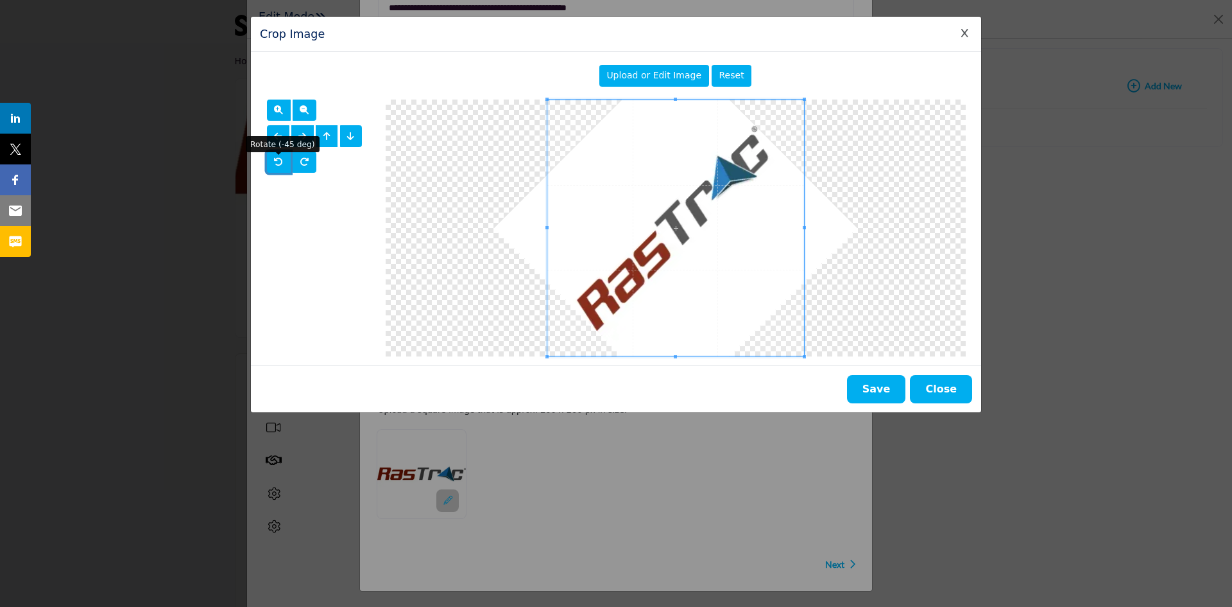
click at [275, 167] on span "button" at bounding box center [278, 162] width 9 height 10
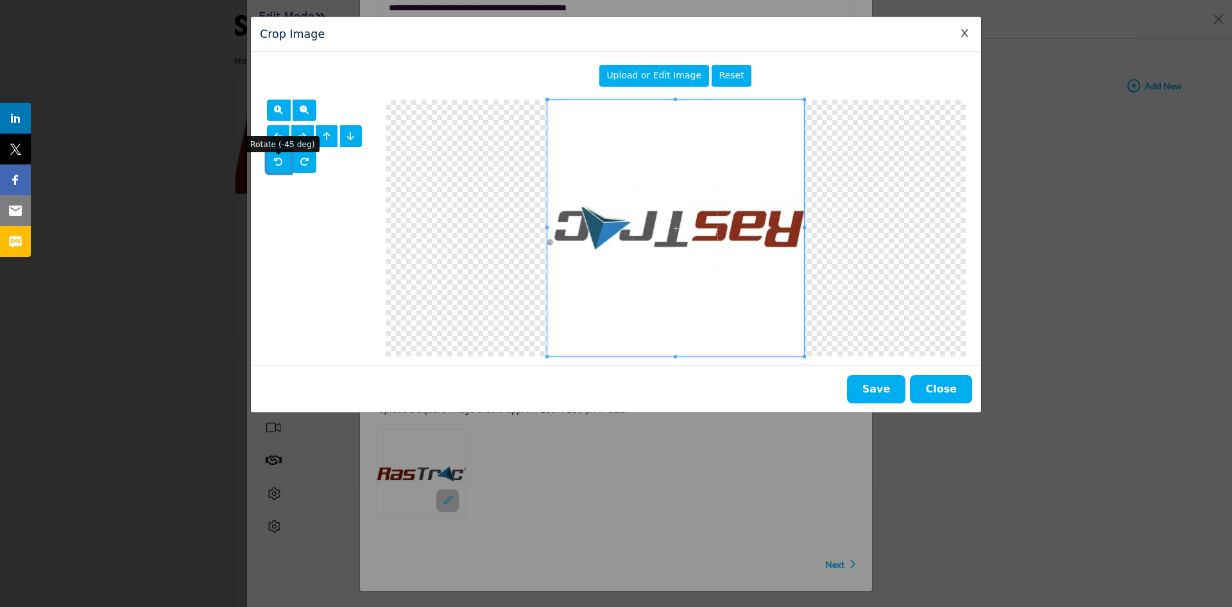
click at [275, 167] on span "button" at bounding box center [278, 162] width 9 height 10
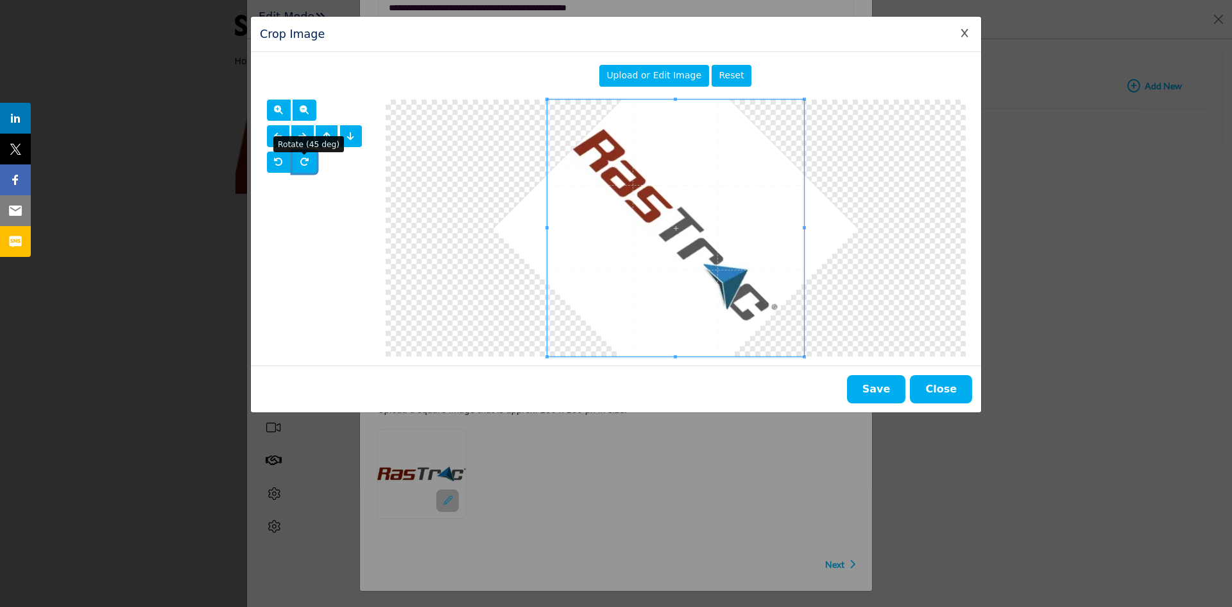
click at [305, 164] on span "button" at bounding box center [304, 161] width 9 height 9
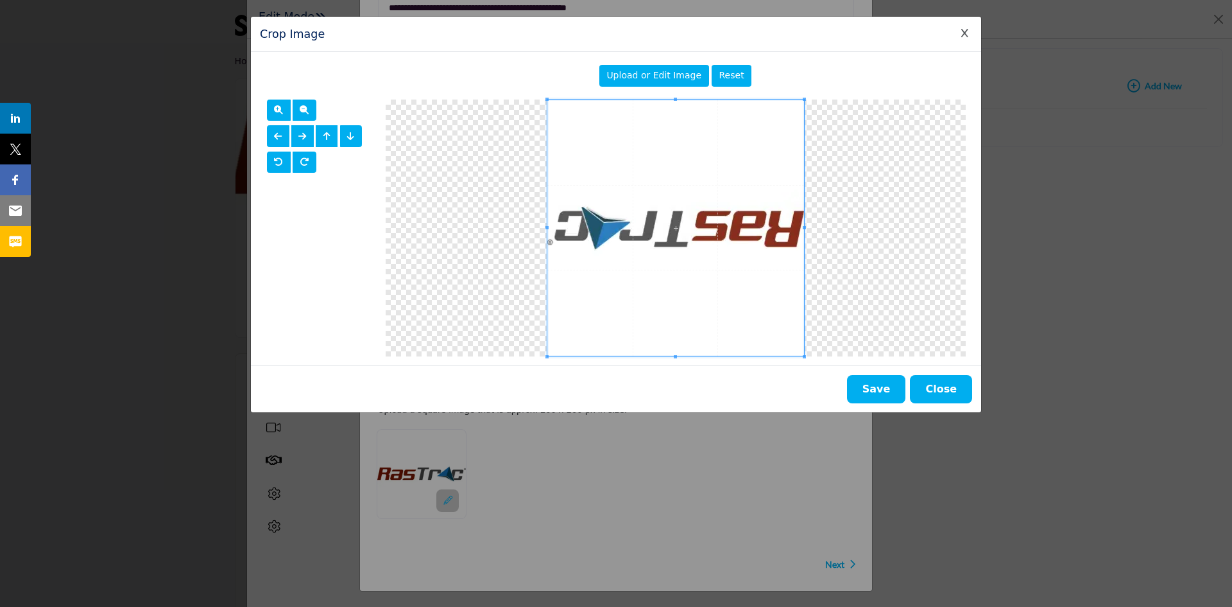
click at [954, 395] on button "Close" at bounding box center [941, 389] width 62 height 28
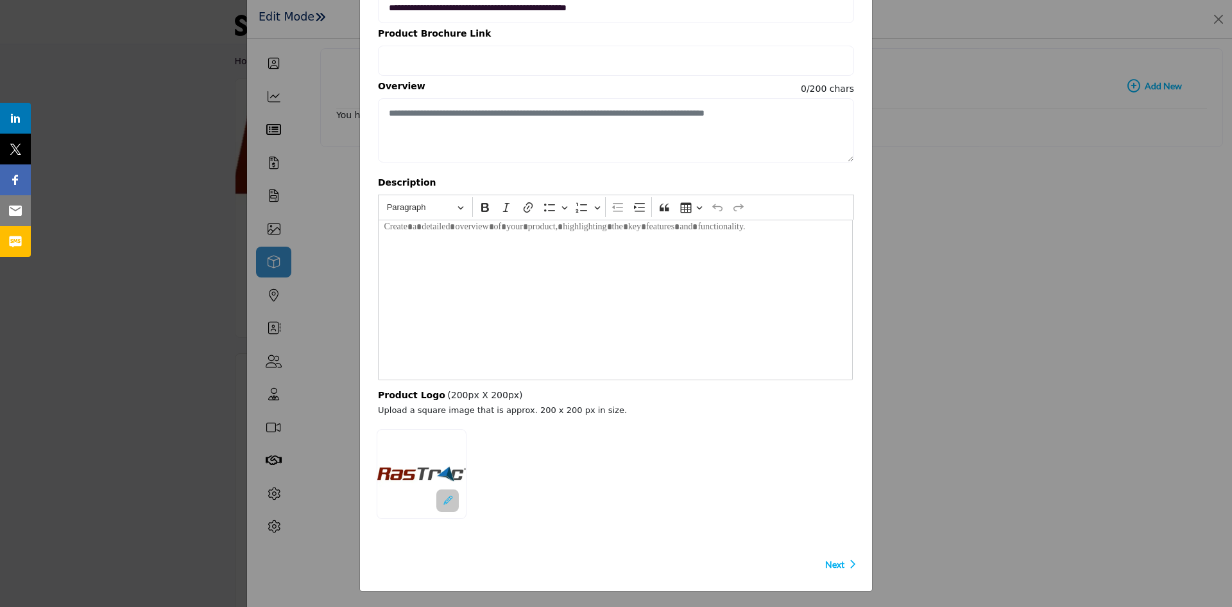
click at [836, 565] on span "Next" at bounding box center [834, 564] width 19 height 13
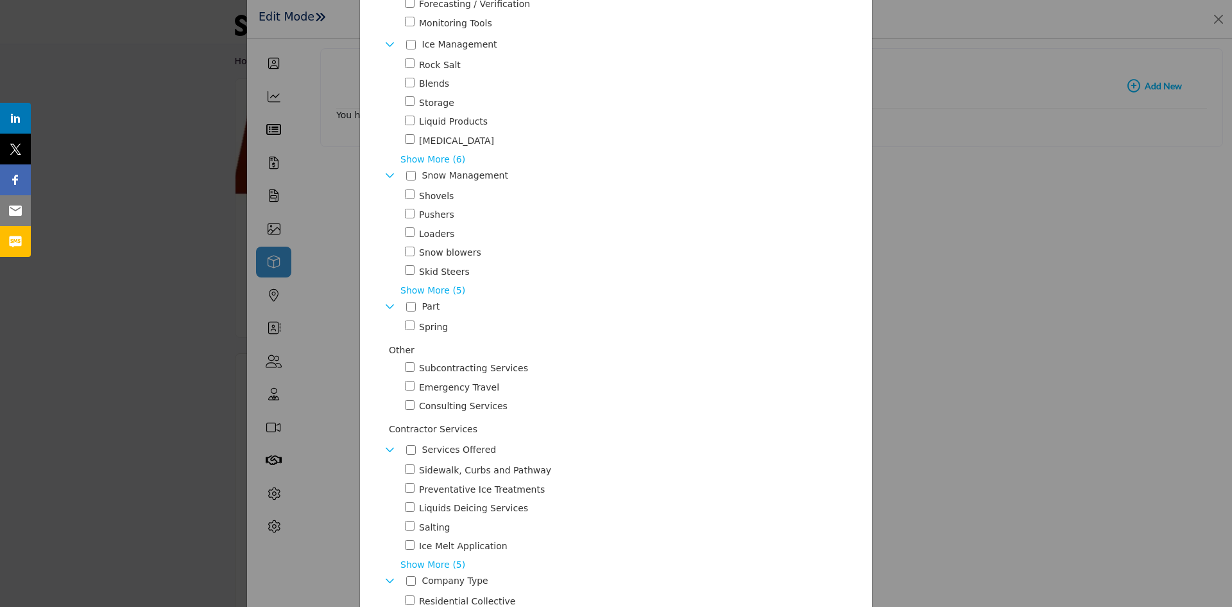
scroll to position [311, 0]
click at [411, 284] on span "Show More (5)" at bounding box center [627, 288] width 454 height 13
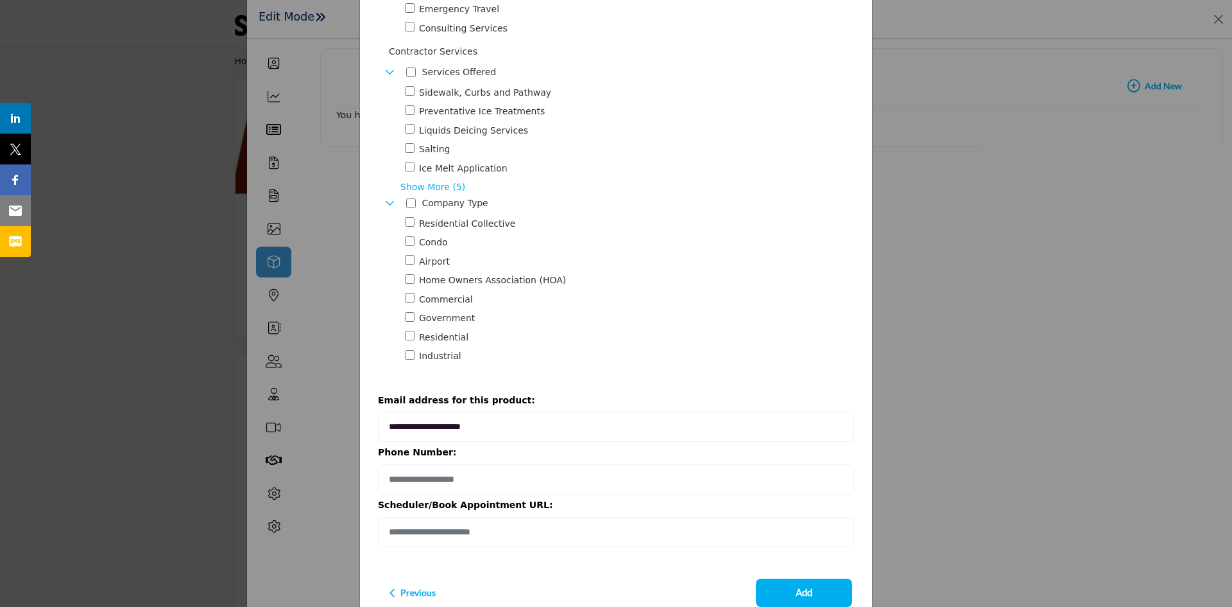
scroll to position [784, 0]
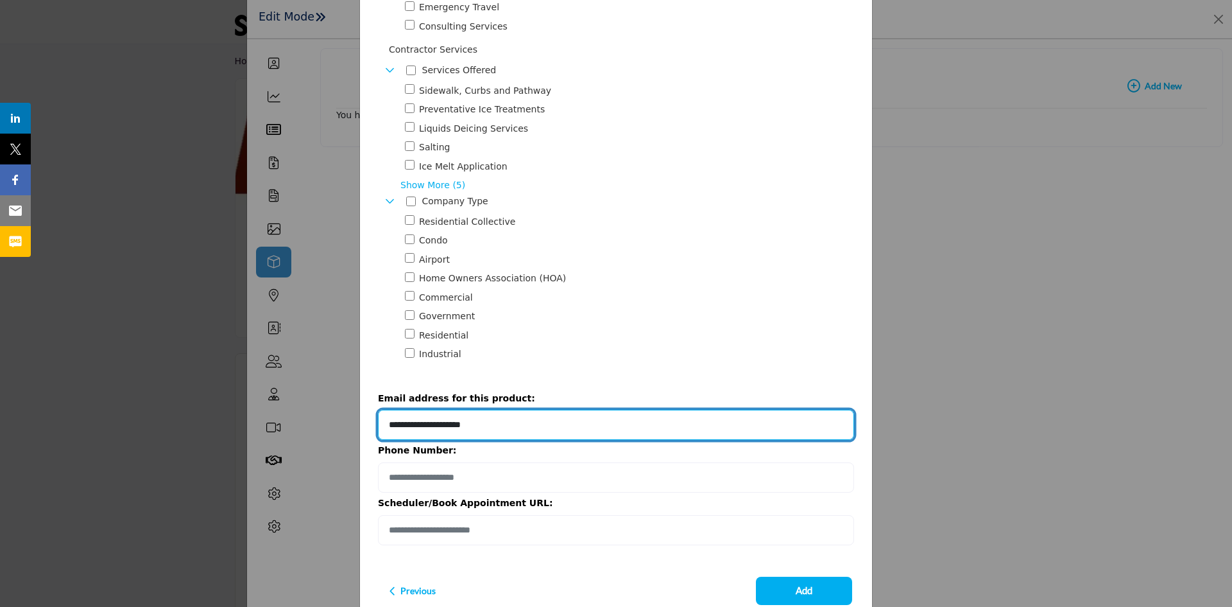
click at [418, 417] on input "**********" at bounding box center [616, 424] width 476 height 30
drag, startPoint x: 418, startPoint y: 417, endPoint x: 380, endPoint y: 414, distance: 38.6
click at [380, 414] on input "**********" at bounding box center [616, 424] width 476 height 30
type input "**********"
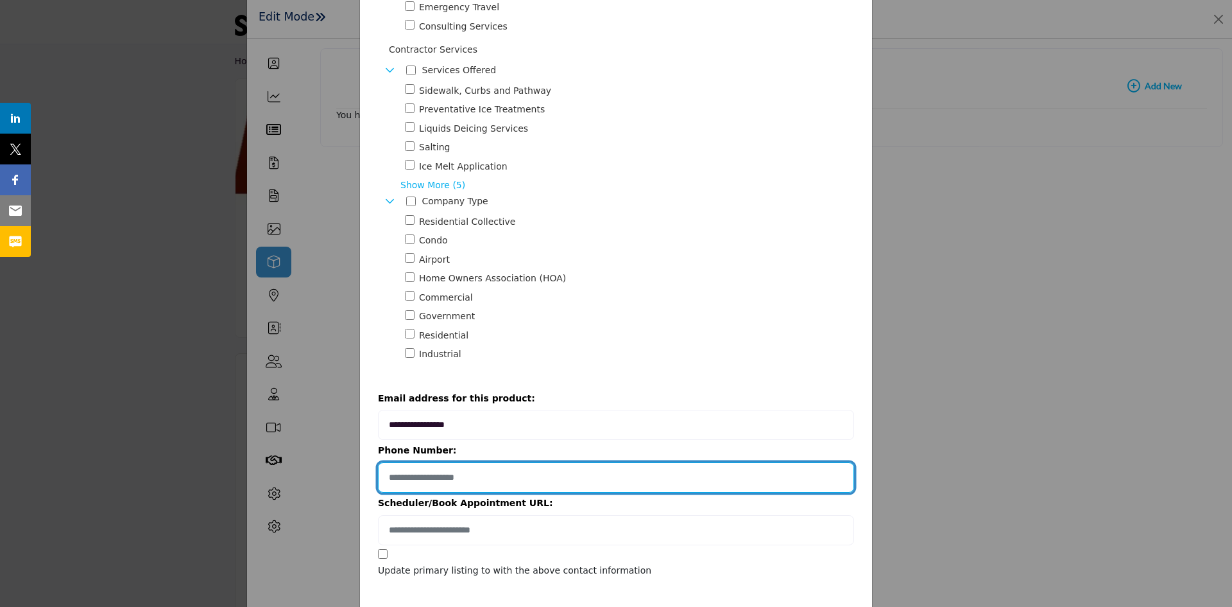
click at [394, 470] on input "Provide your product phone number" at bounding box center [616, 477] width 476 height 30
type input "**********"
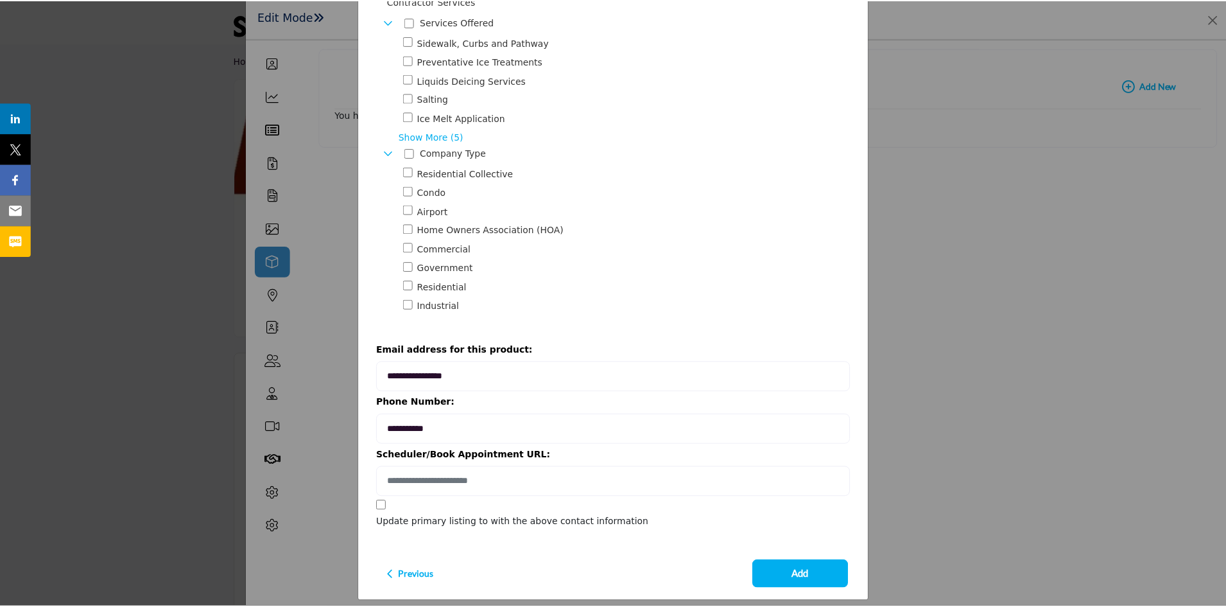
scroll to position [839, 0]
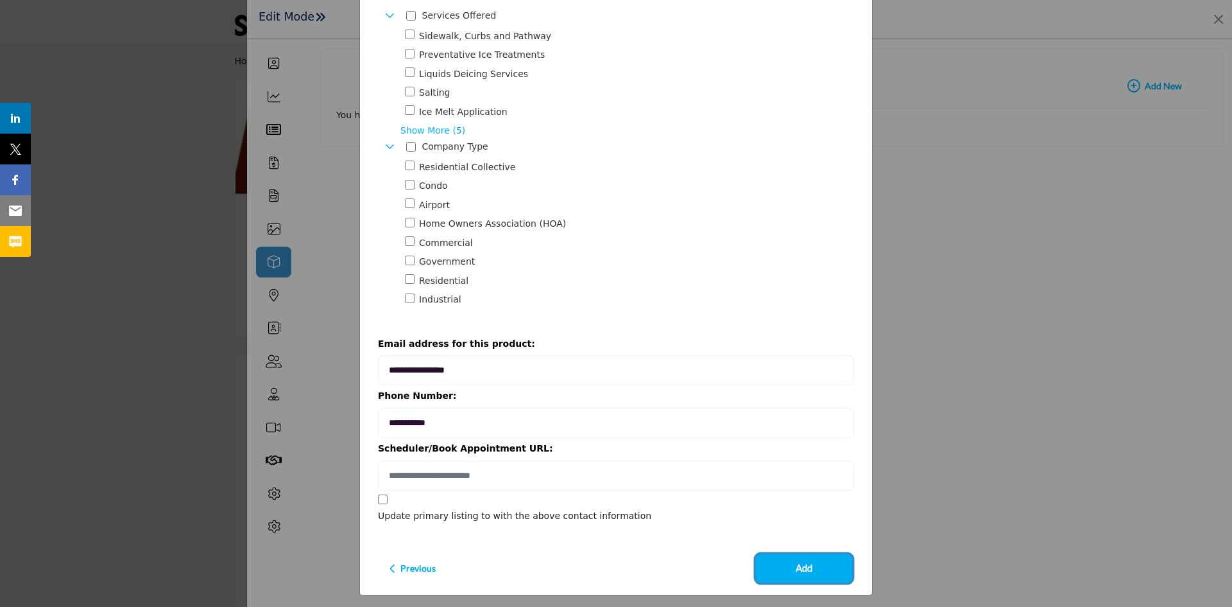
click at [820, 565] on button "Add" at bounding box center [804, 568] width 96 height 28
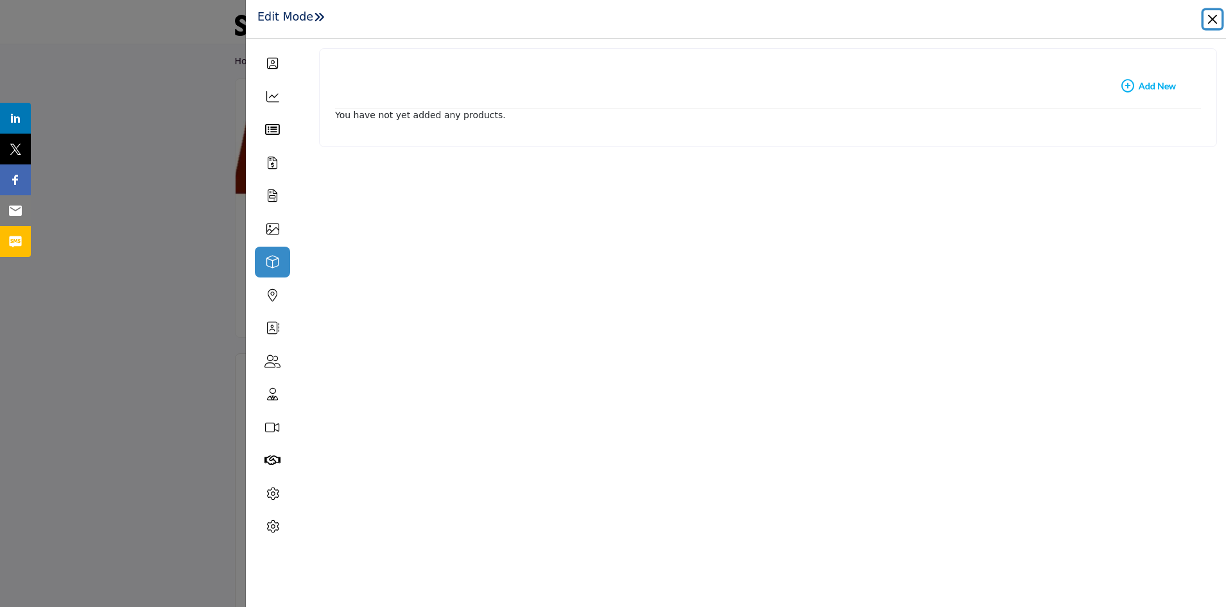
click at [1210, 21] on button "Close" at bounding box center [1212, 19] width 18 height 18
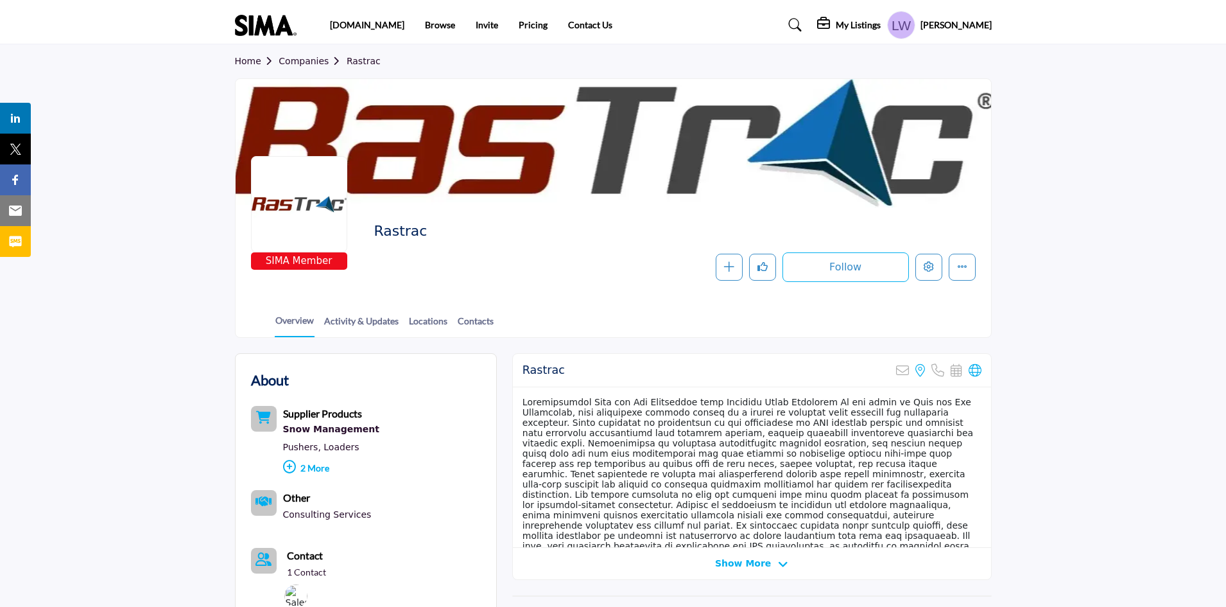
click at [300, 212] on div at bounding box center [299, 204] width 96 height 96
click at [881, 23] on h5 "My Listings" at bounding box center [858, 25] width 45 height 12
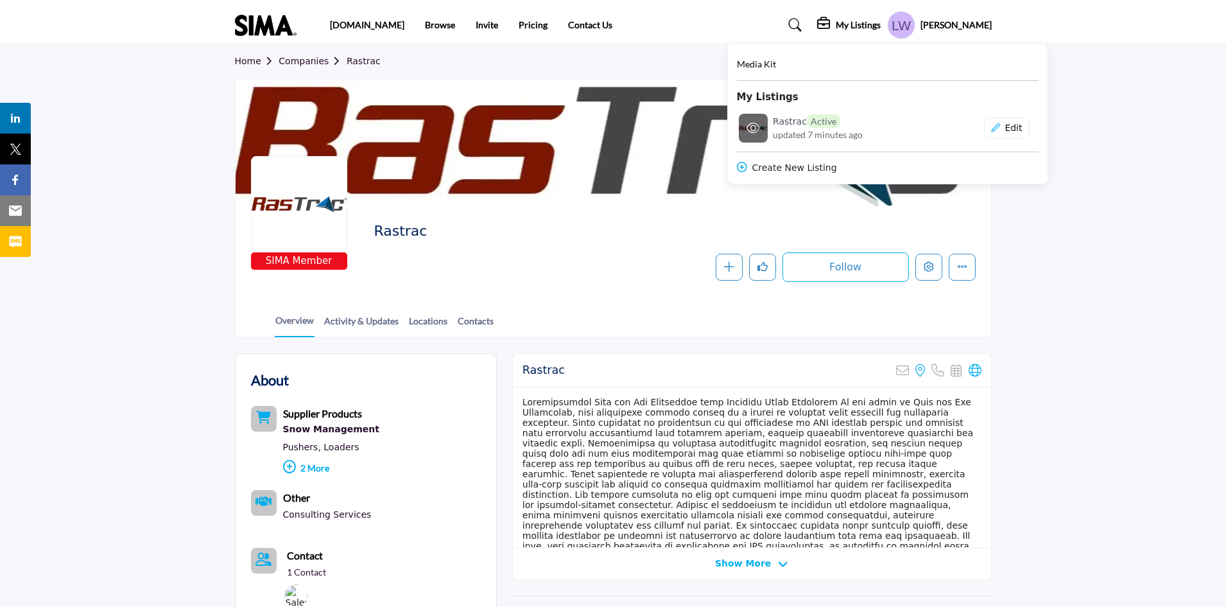
click at [827, 119] on h6 "Rastrac Active" at bounding box center [806, 120] width 67 height 13
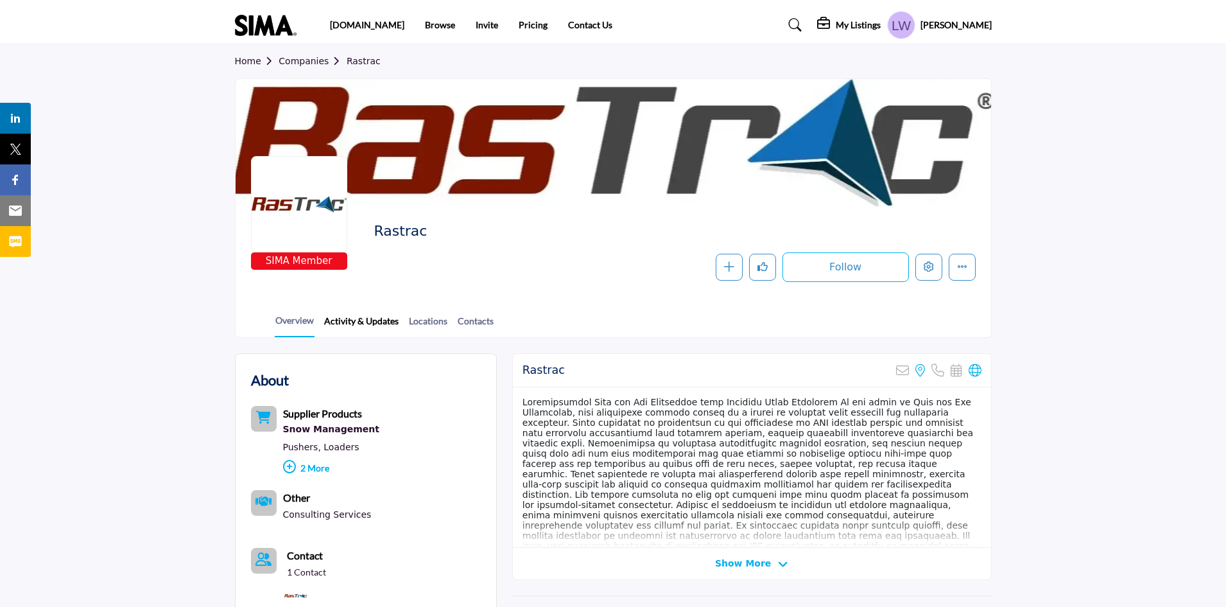
click at [371, 317] on link "Activity & Updates" at bounding box center [361, 325] width 76 height 22
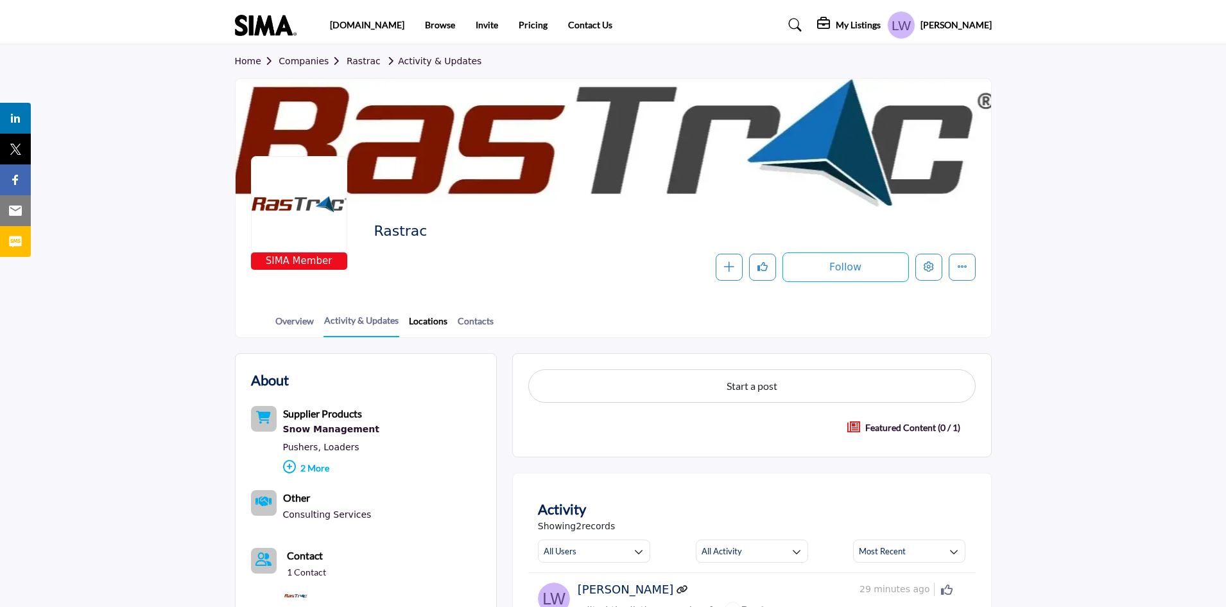
click at [435, 322] on link "Locations" at bounding box center [428, 325] width 40 height 22
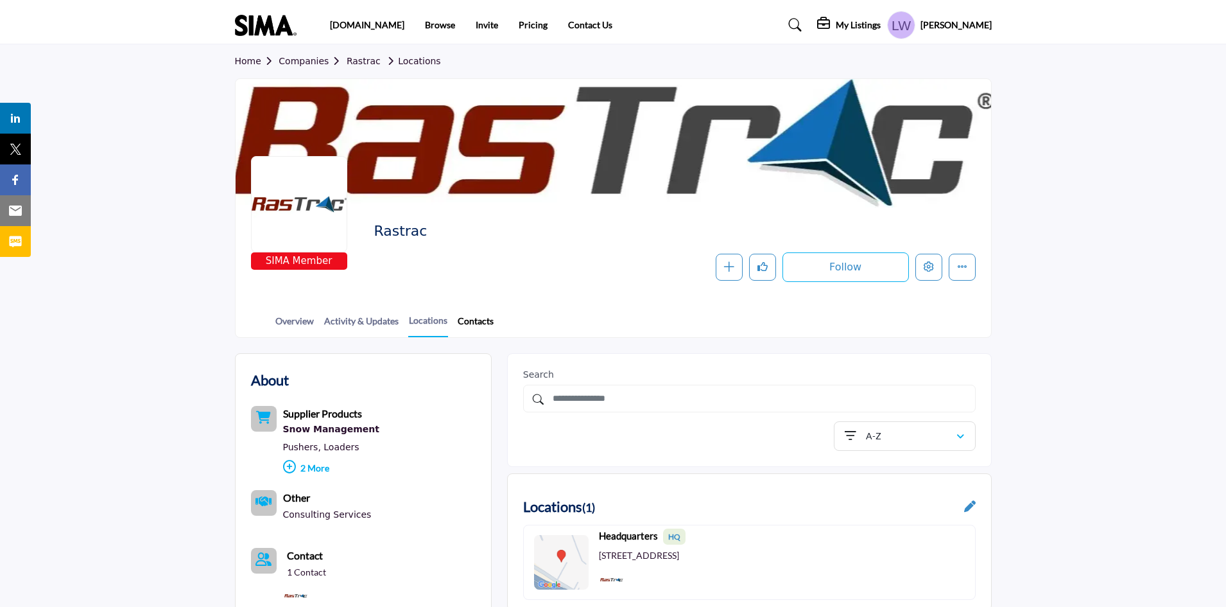
click at [463, 319] on link "Contacts" at bounding box center [475, 325] width 37 height 22
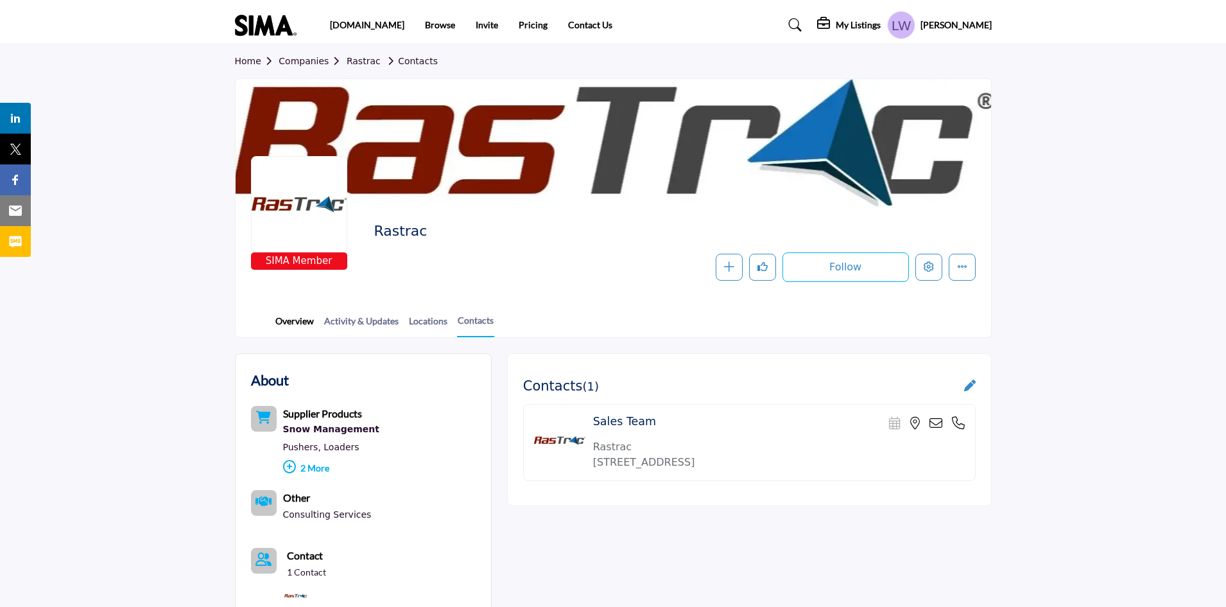
click at [298, 316] on link "Overview" at bounding box center [295, 325] width 40 height 22
click at [298, 320] on link "Overview" at bounding box center [295, 325] width 40 height 22
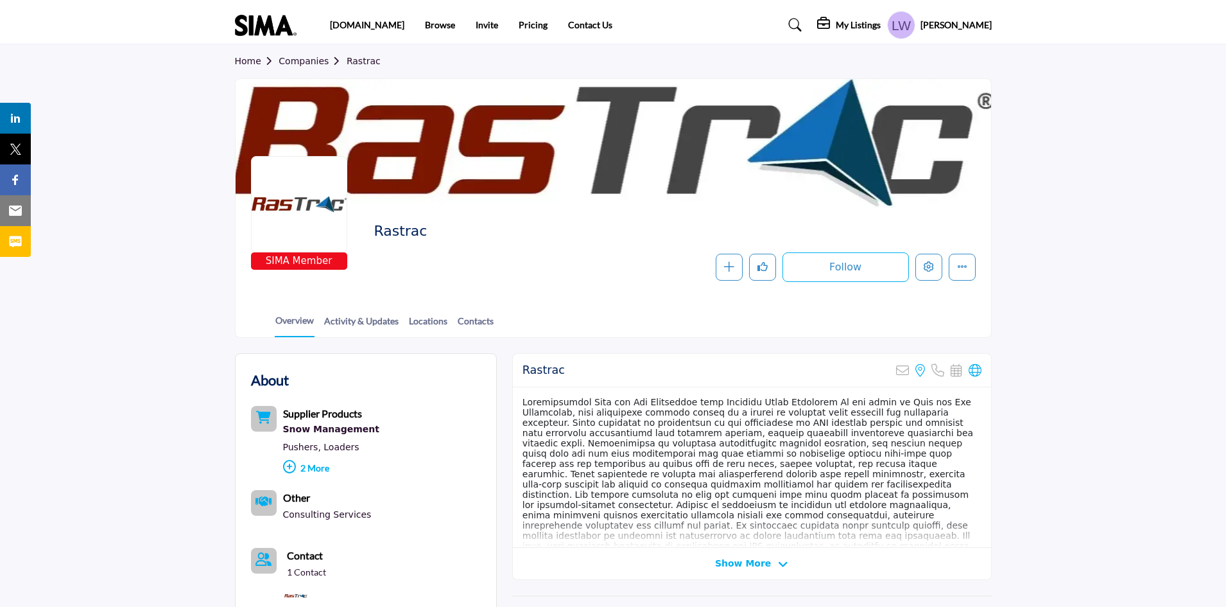
click at [320, 201] on div at bounding box center [299, 204] width 96 height 96
click at [932, 271] on icon "Edit company" at bounding box center [929, 266] width 10 height 10
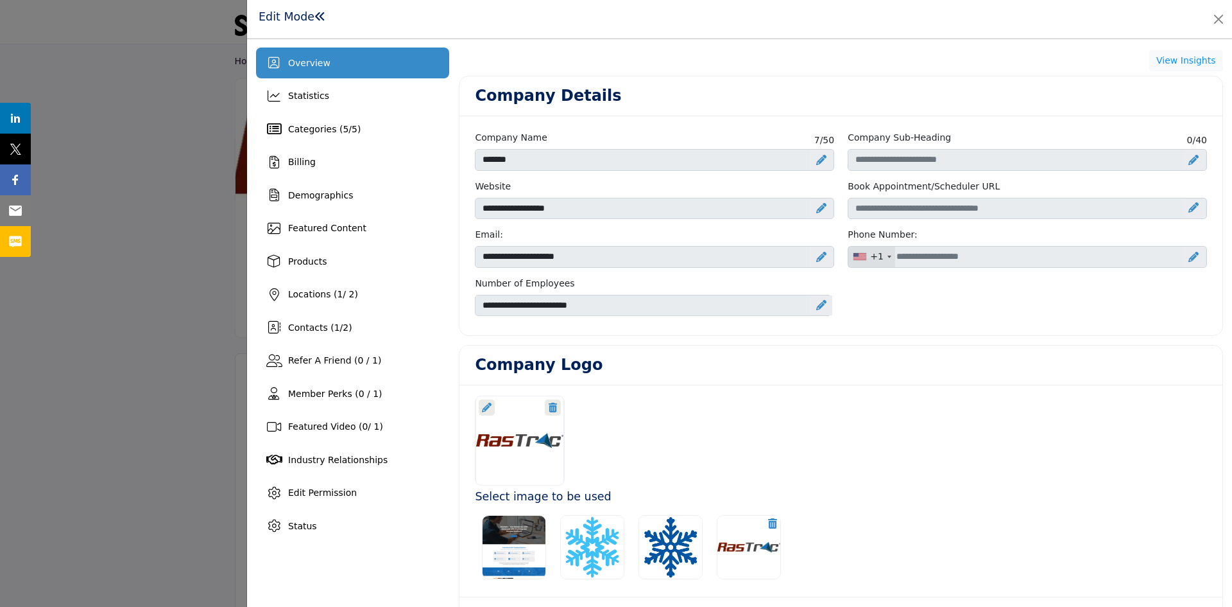
click at [551, 406] on icon at bounding box center [553, 407] width 8 height 10
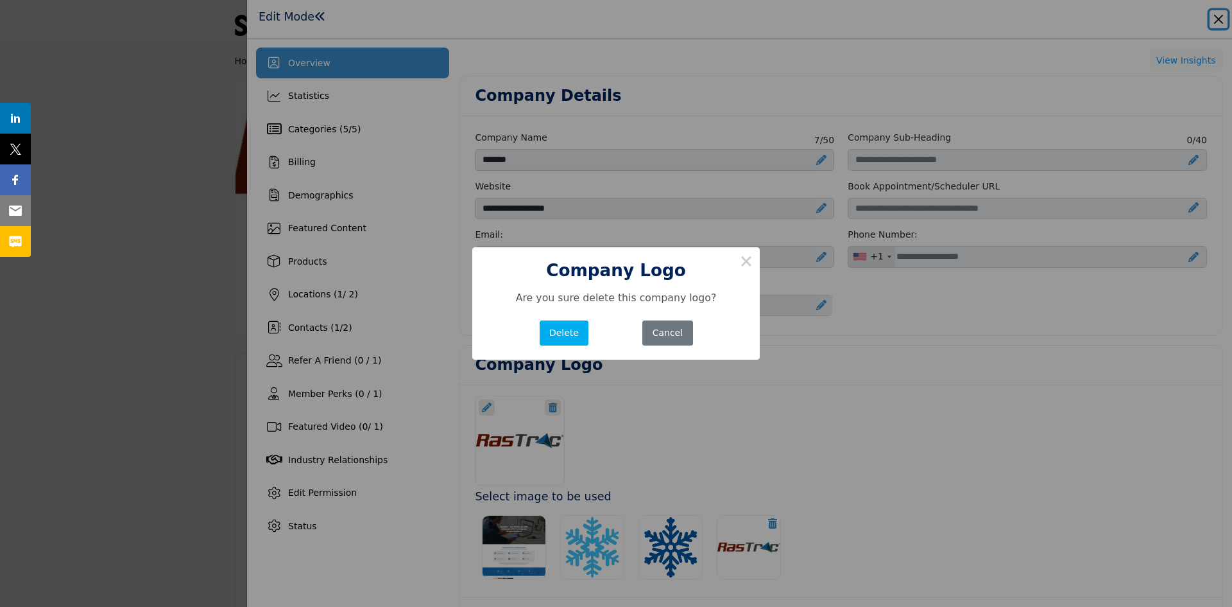
click at [565, 327] on button "Delete" at bounding box center [564, 332] width 49 height 25
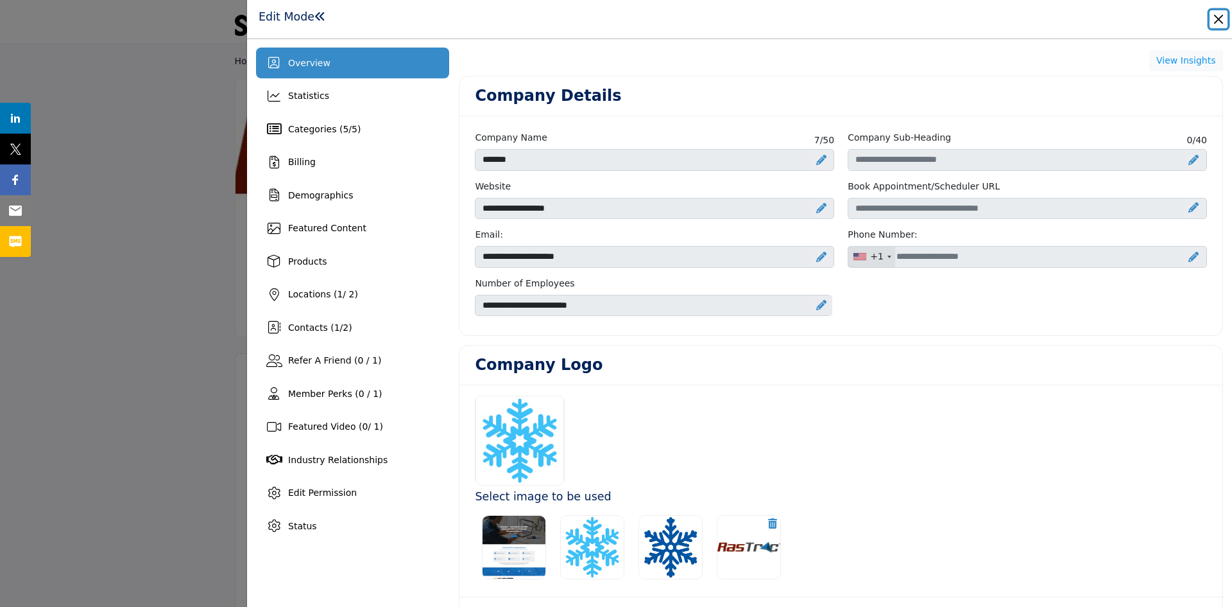
click at [1222, 17] on button "Close" at bounding box center [1219, 19] width 18 height 18
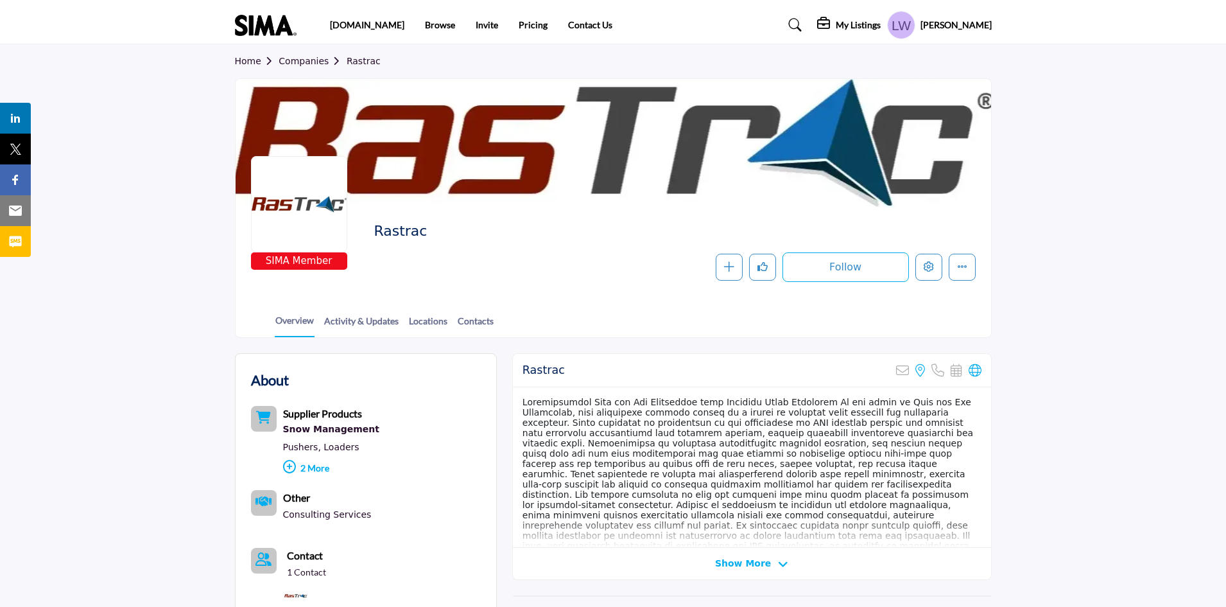
click at [317, 223] on div at bounding box center [299, 204] width 96 height 96
click at [924, 262] on icon "Edit company" at bounding box center [929, 266] width 10 height 10
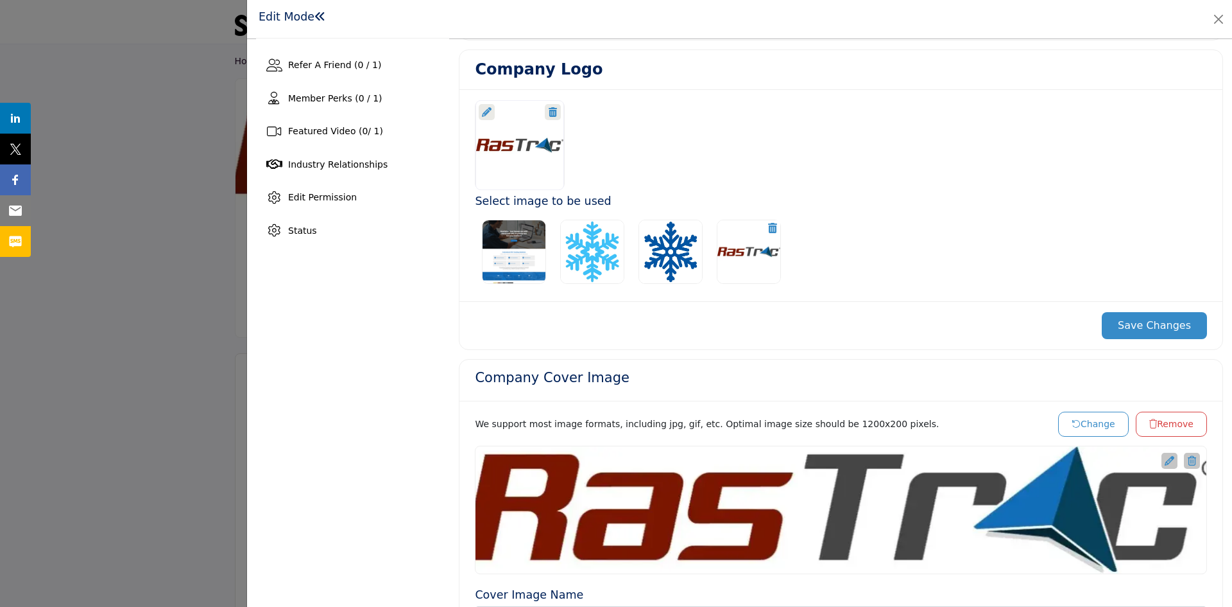
scroll to position [316, 0]
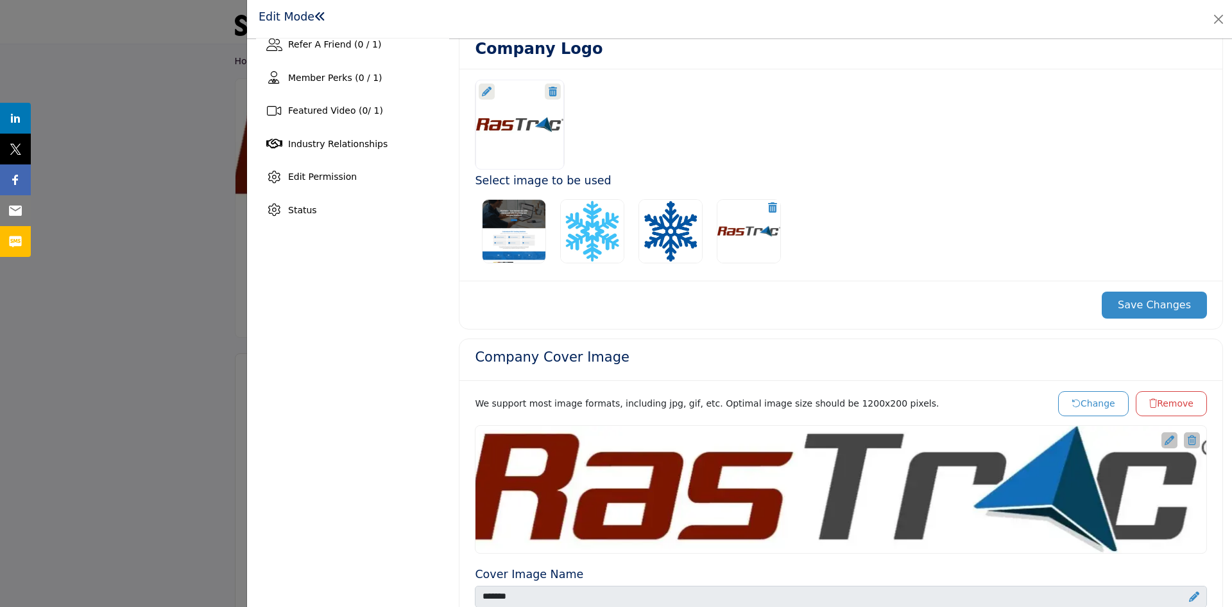
click at [549, 89] on icon at bounding box center [553, 92] width 8 height 10
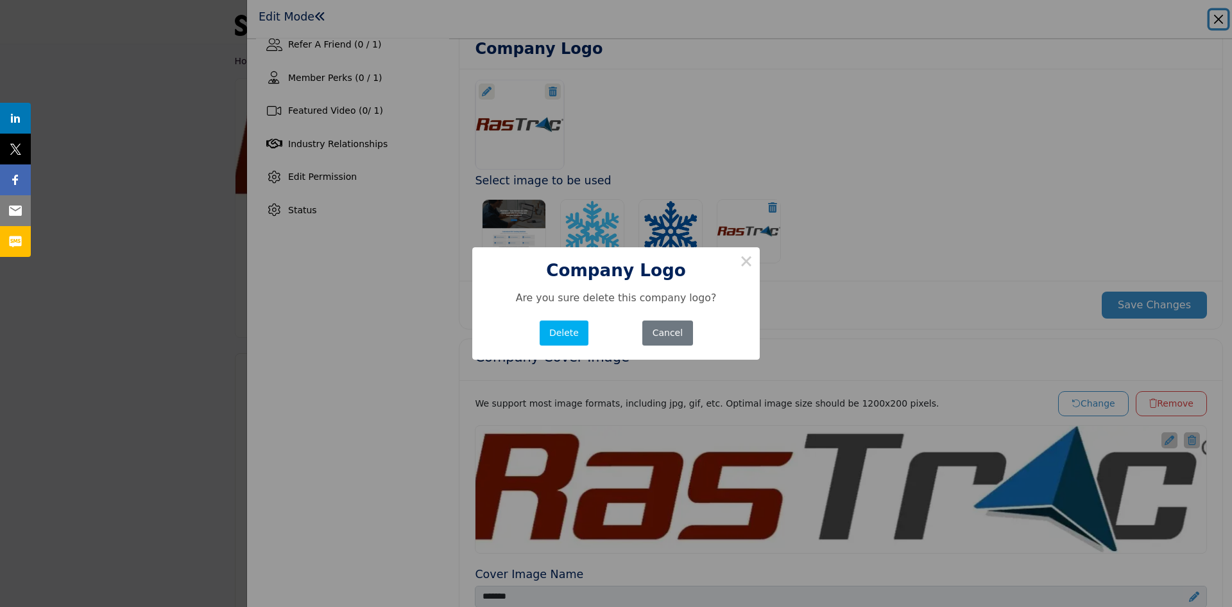
click at [563, 334] on button "Delete" at bounding box center [564, 332] width 49 height 25
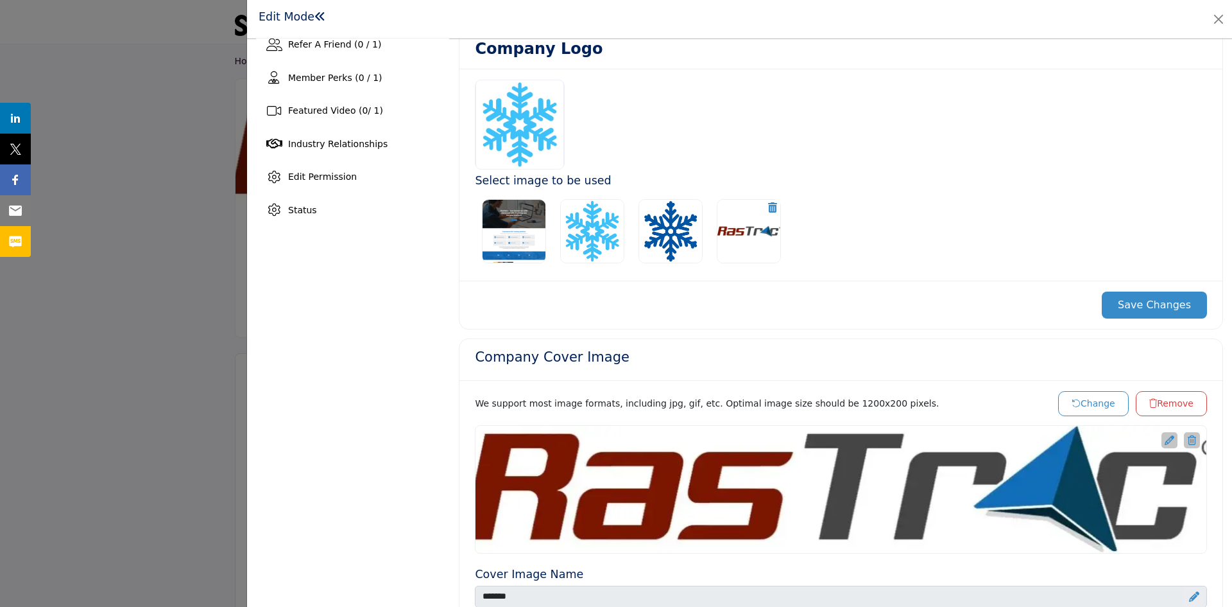
click at [1139, 307] on button "Save Changes" at bounding box center [1154, 304] width 105 height 27
click at [1216, 17] on button "Close" at bounding box center [1219, 19] width 18 height 18
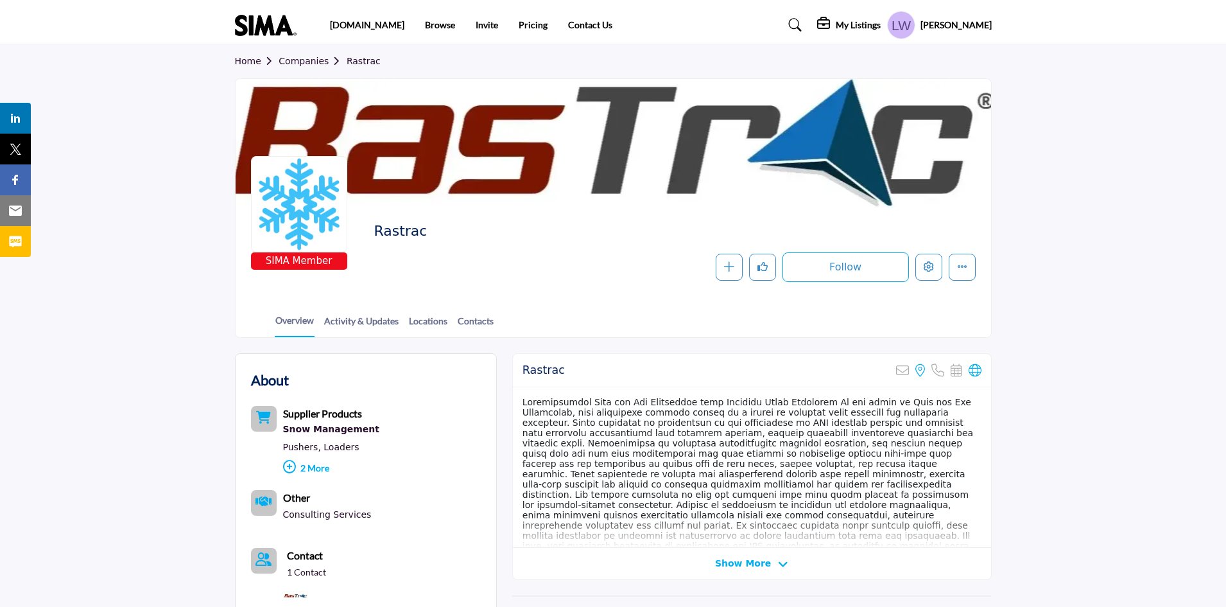
click at [301, 196] on div at bounding box center [299, 204] width 96 height 96
click at [930, 271] on icon "Edit company" at bounding box center [929, 266] width 10 height 10
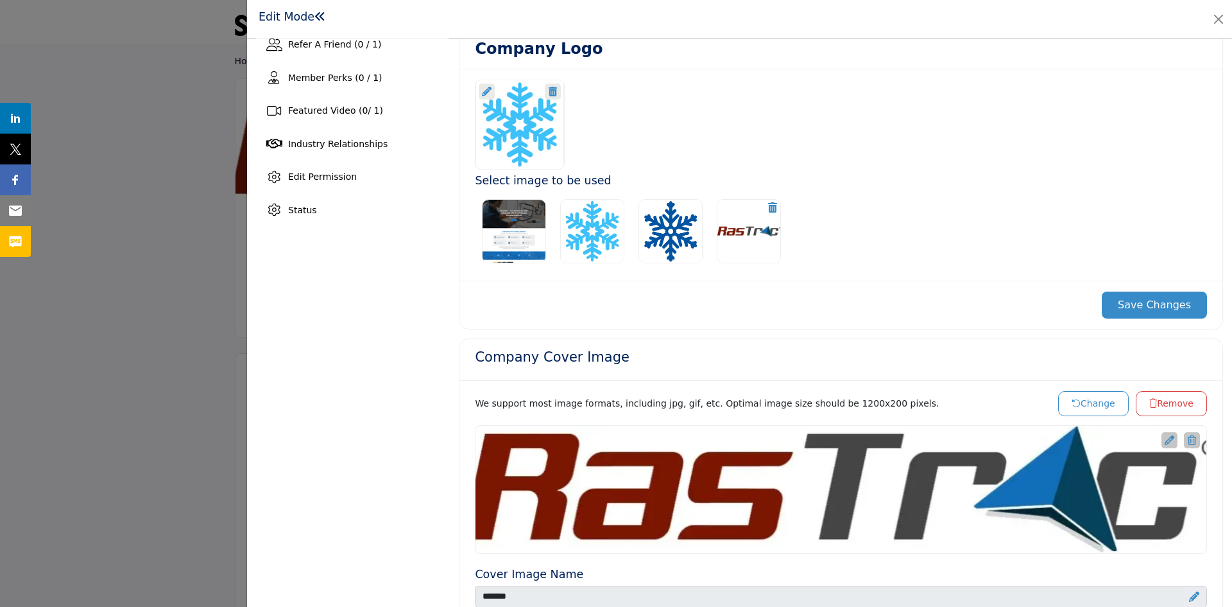
click at [743, 232] on img at bounding box center [749, 231] width 64 height 64
click at [1150, 302] on button "Save Changes" at bounding box center [1154, 304] width 105 height 27
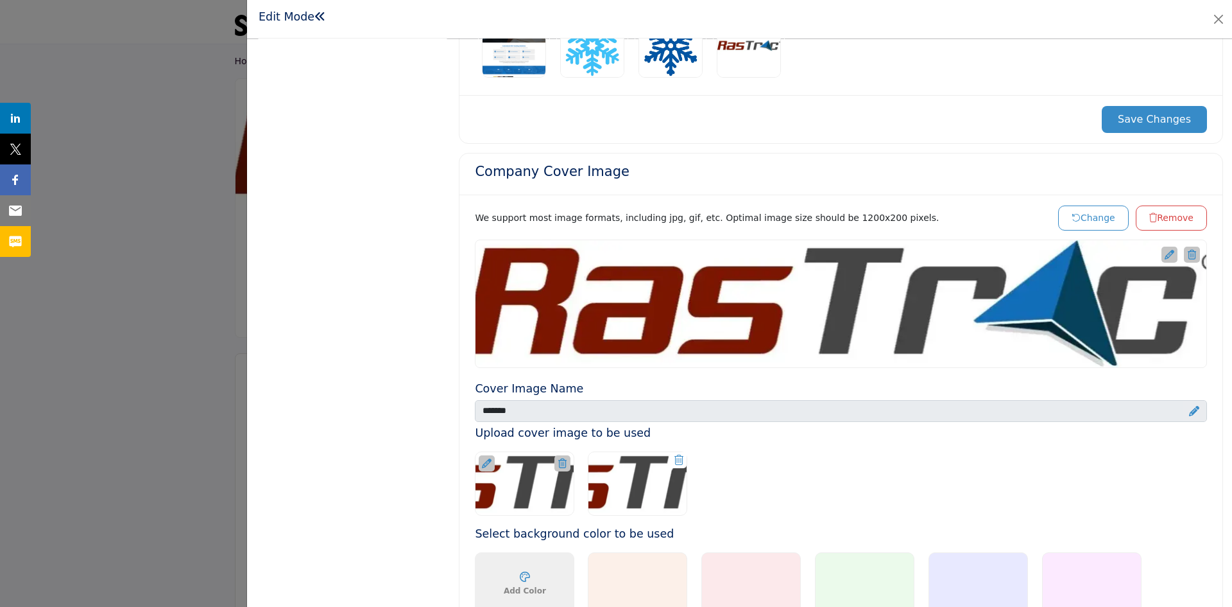
scroll to position [573, 0]
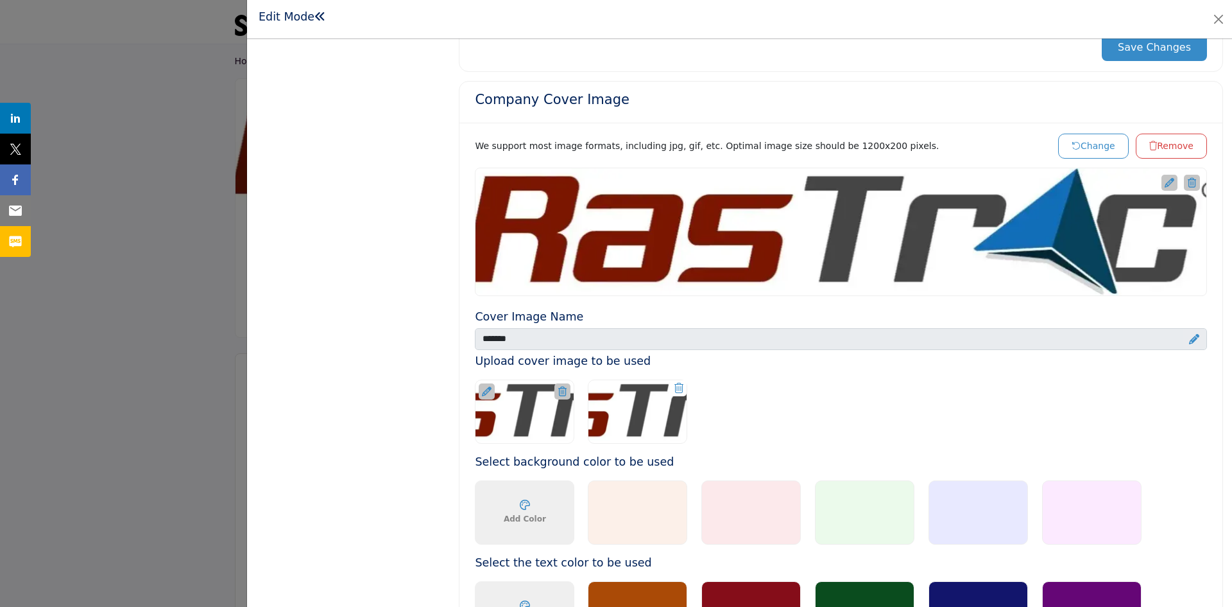
click at [1165, 184] on icon at bounding box center [1170, 183] width 10 height 10
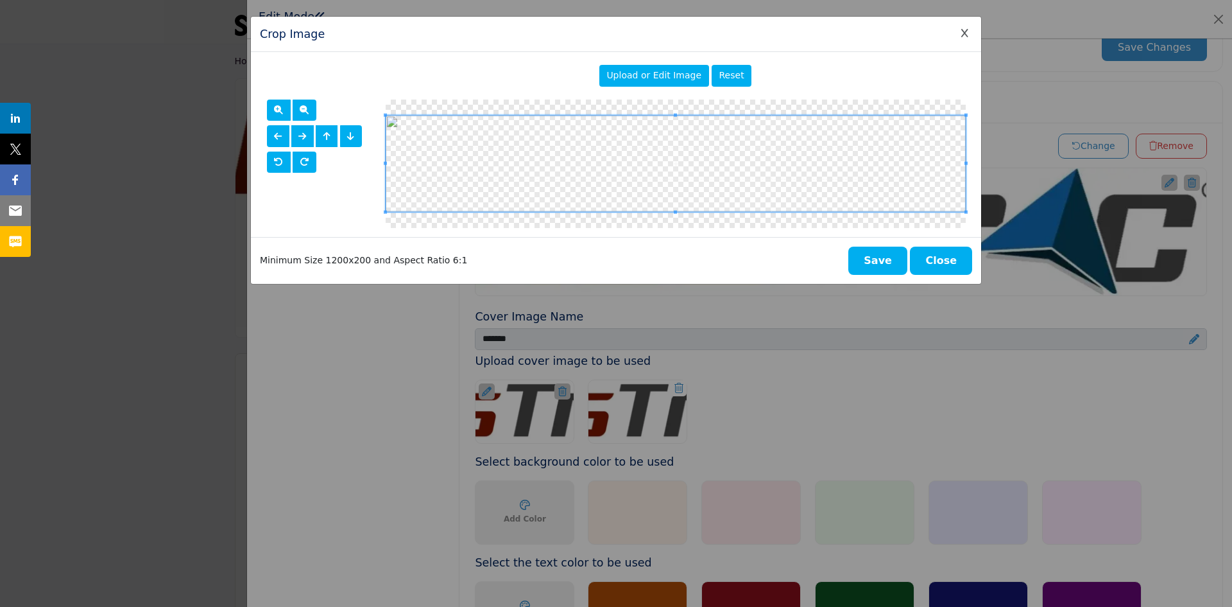
click at [640, 78] on span "Upload or Edit Image" at bounding box center [654, 75] width 95 height 10
click at [887, 266] on button "Save" at bounding box center [877, 260] width 59 height 28
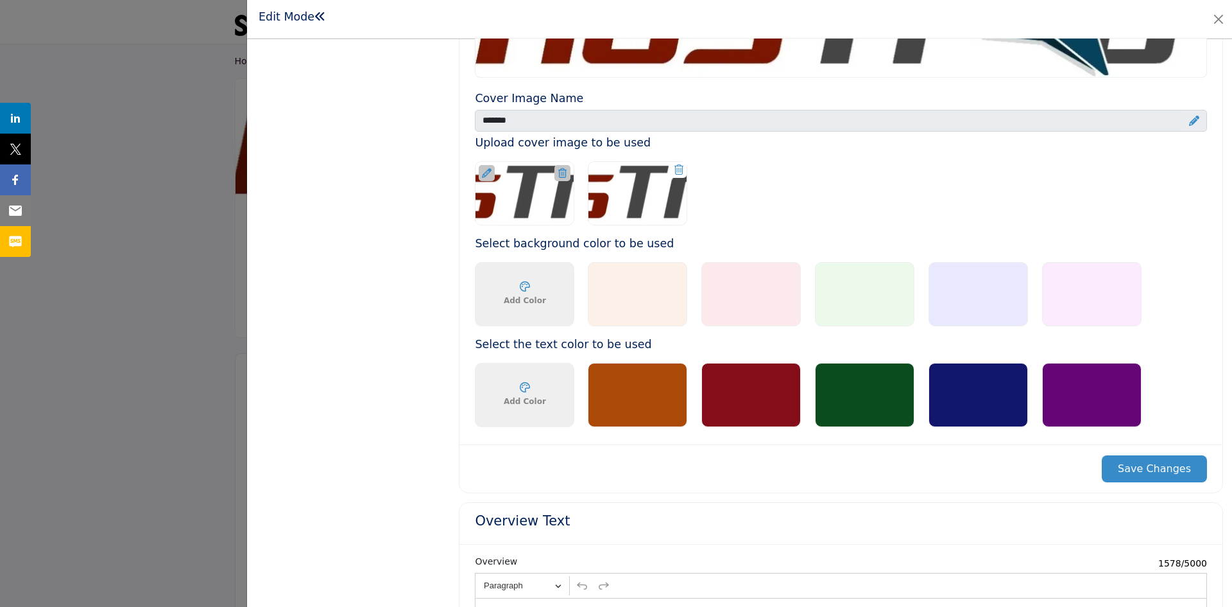
scroll to position [827, 0]
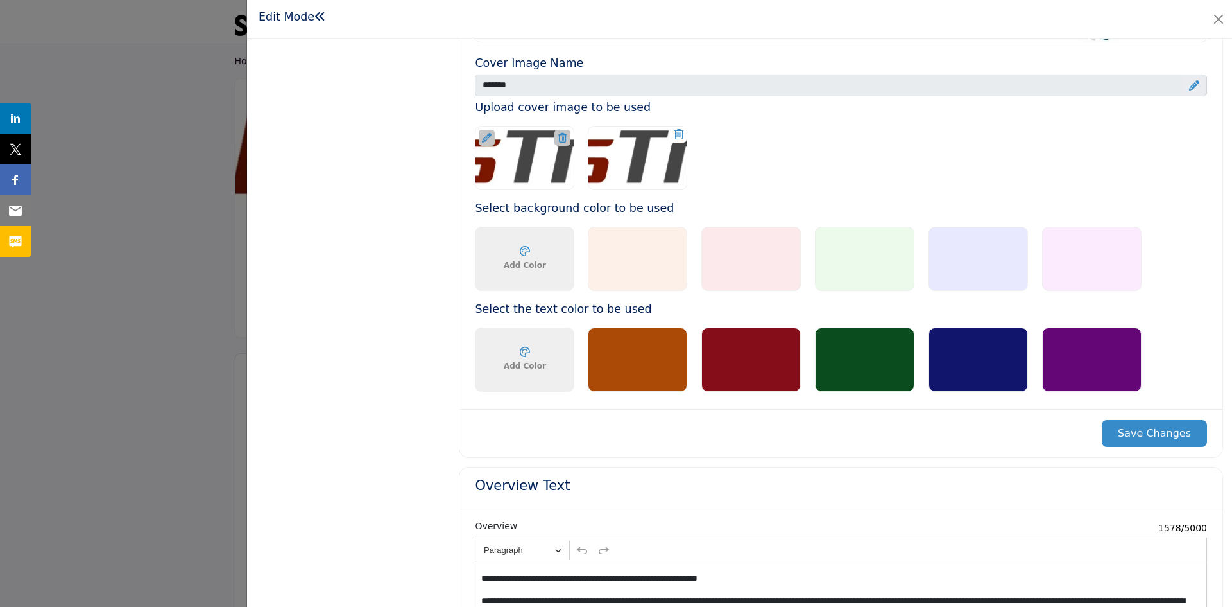
click at [1180, 427] on button "Save Changes" at bounding box center [1154, 433] width 105 height 27
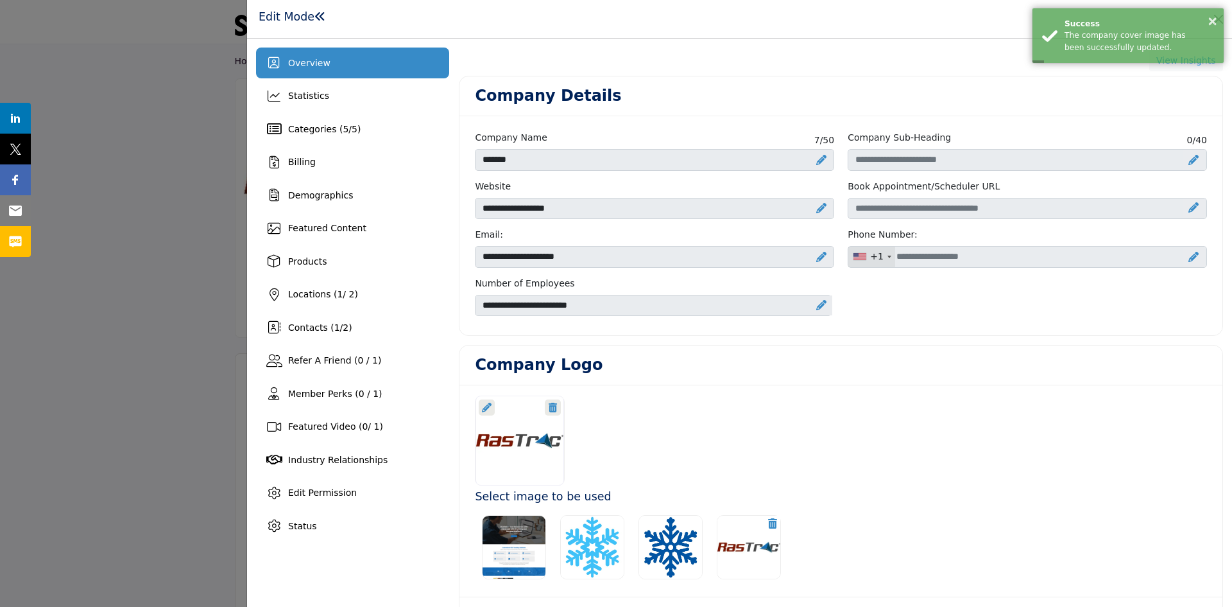
click at [316, 58] on span "Overview" at bounding box center [309, 63] width 42 height 10
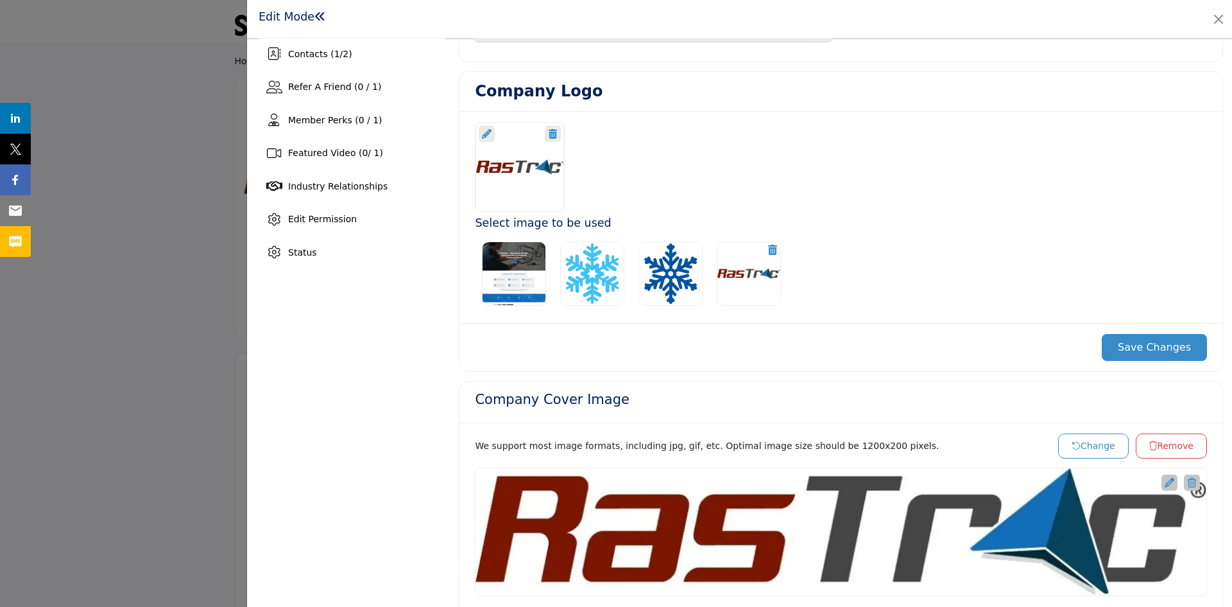
scroll to position [253, 0]
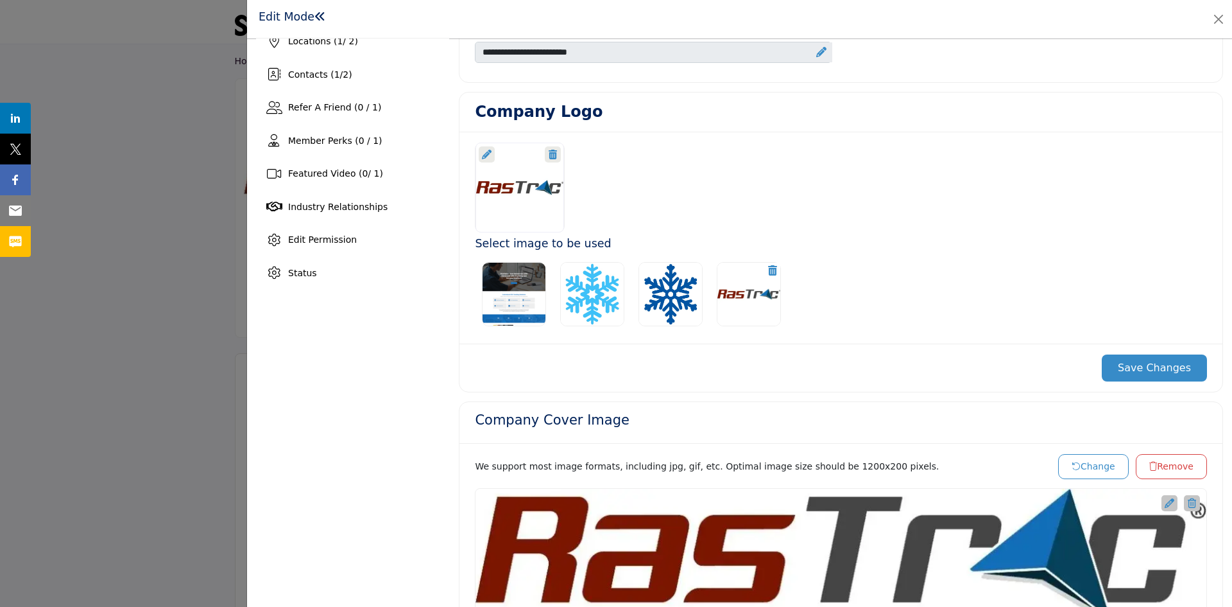
click at [1165, 370] on button "Save Changes" at bounding box center [1154, 367] width 105 height 27
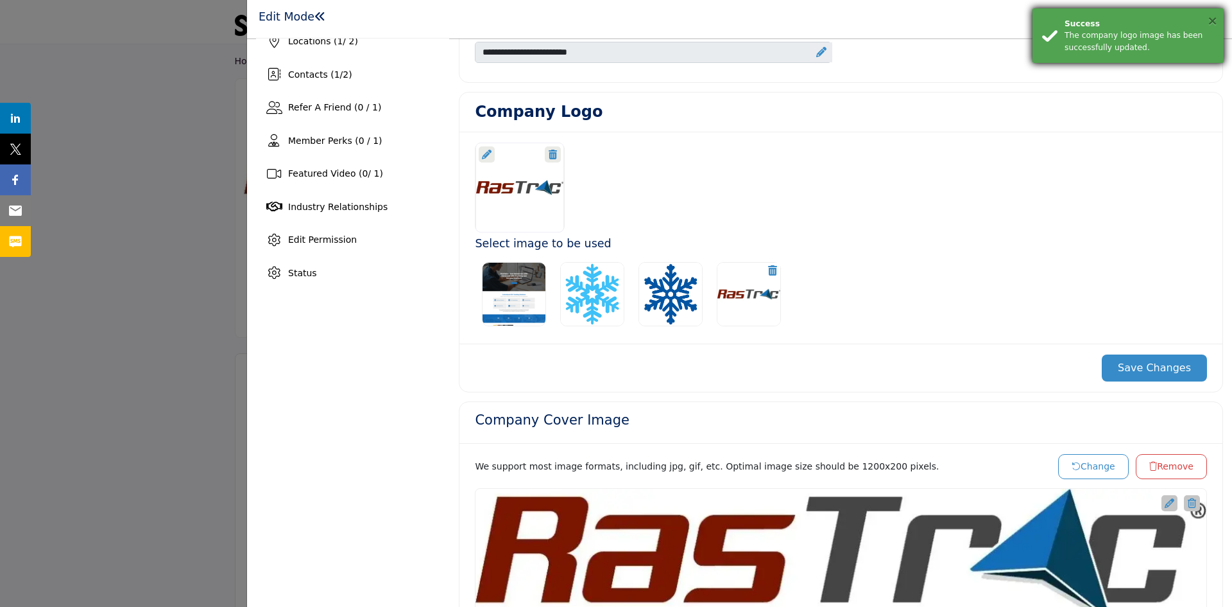
click at [1212, 22] on button "×" at bounding box center [1212, 20] width 11 height 13
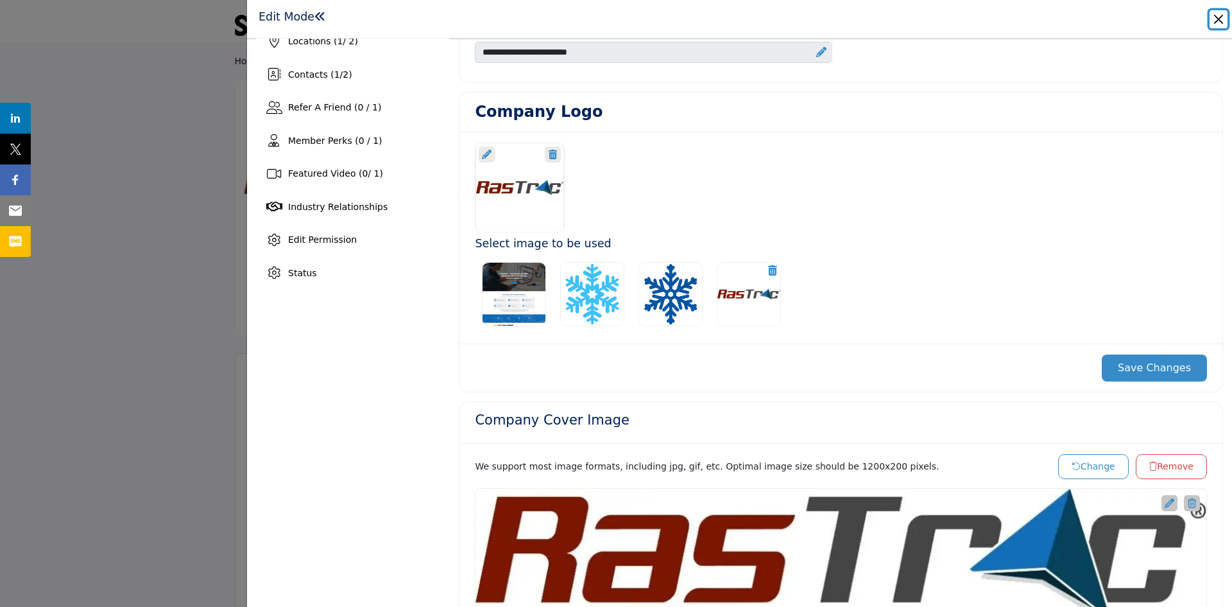
click at [1214, 22] on button "Close" at bounding box center [1219, 19] width 18 height 18
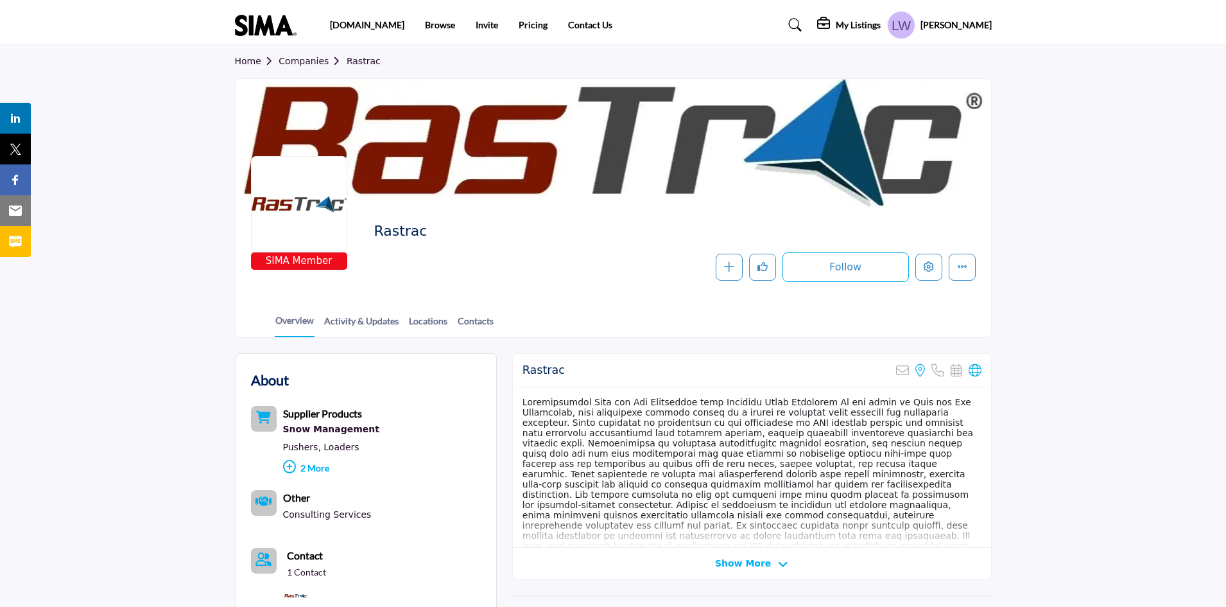
click at [300, 189] on div at bounding box center [299, 204] width 96 height 96
click at [397, 232] on h2 "Rastrac" at bounding box center [550, 231] width 353 height 17
click at [789, 136] on div at bounding box center [613, 143] width 755 height 128
click at [925, 266] on icon "Edit company" at bounding box center [929, 266] width 10 height 10
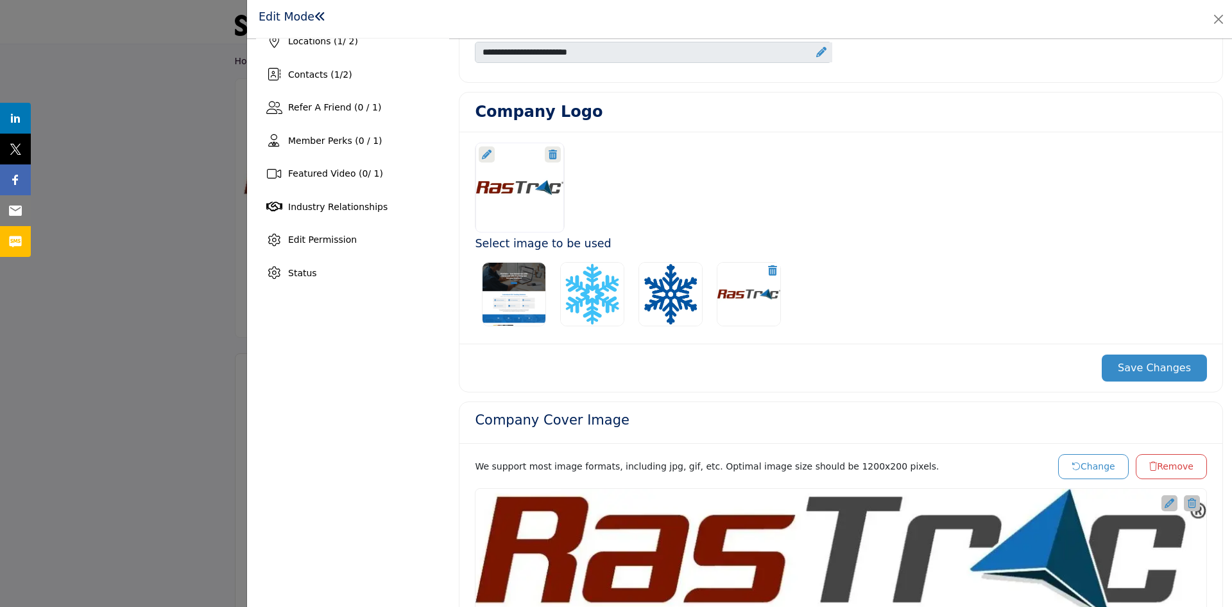
click at [483, 155] on icon at bounding box center [487, 155] width 10 height 10
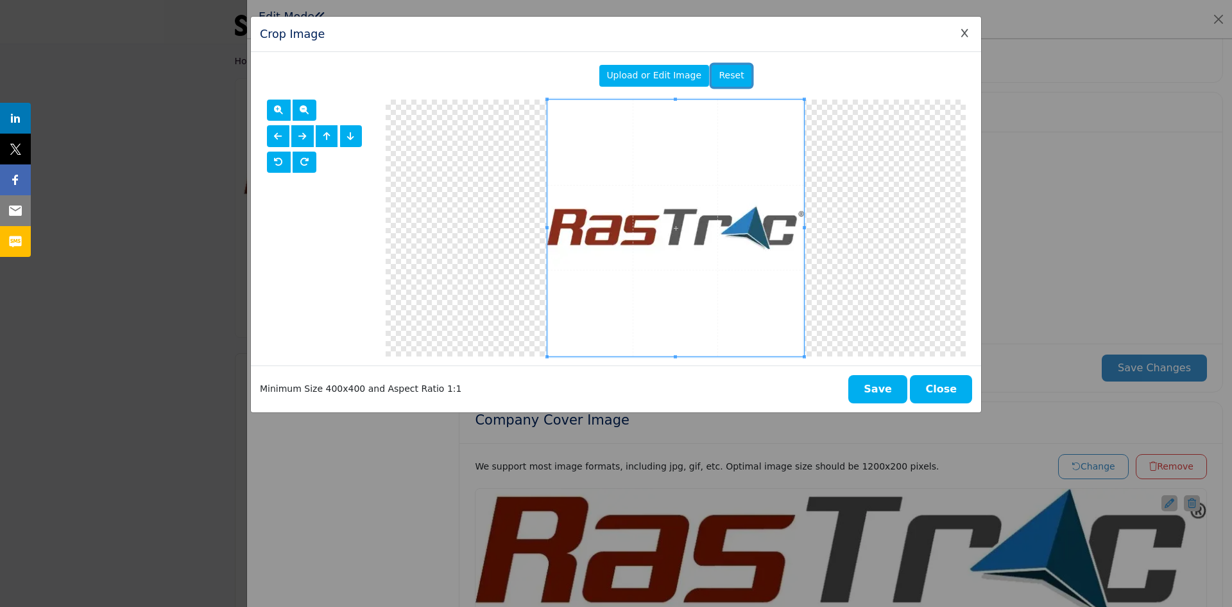
click at [723, 80] on span "Reset" at bounding box center [731, 75] width 25 height 10
click at [277, 164] on span "button" at bounding box center [278, 161] width 9 height 9
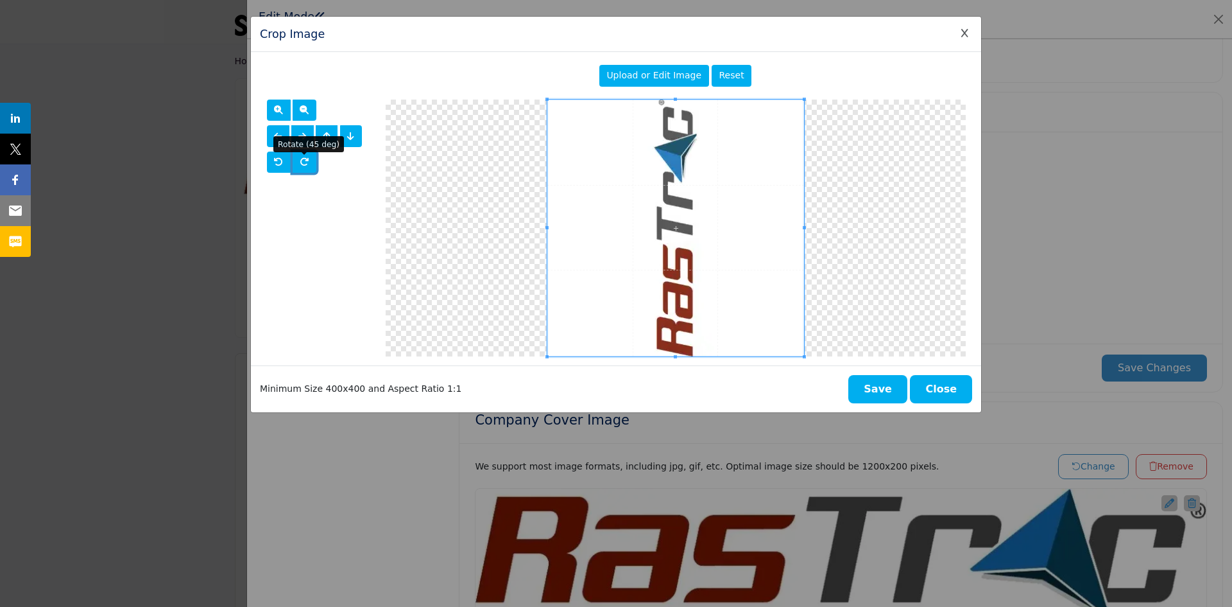
click at [303, 162] on span "button" at bounding box center [304, 161] width 9 height 9
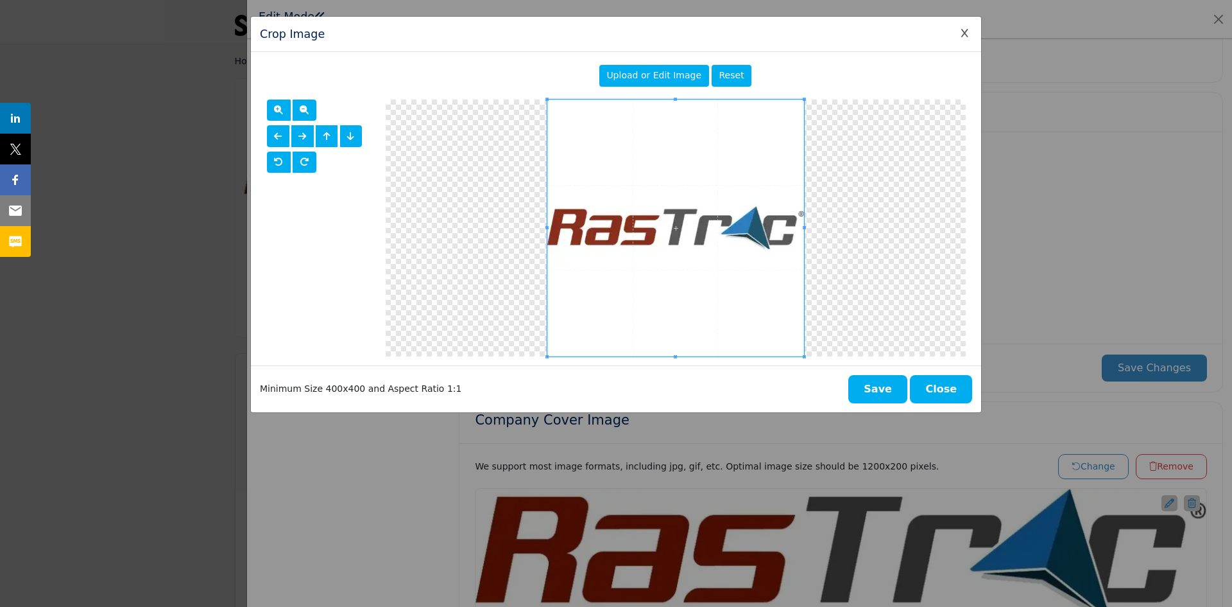
click at [945, 391] on button "Close" at bounding box center [941, 389] width 62 height 28
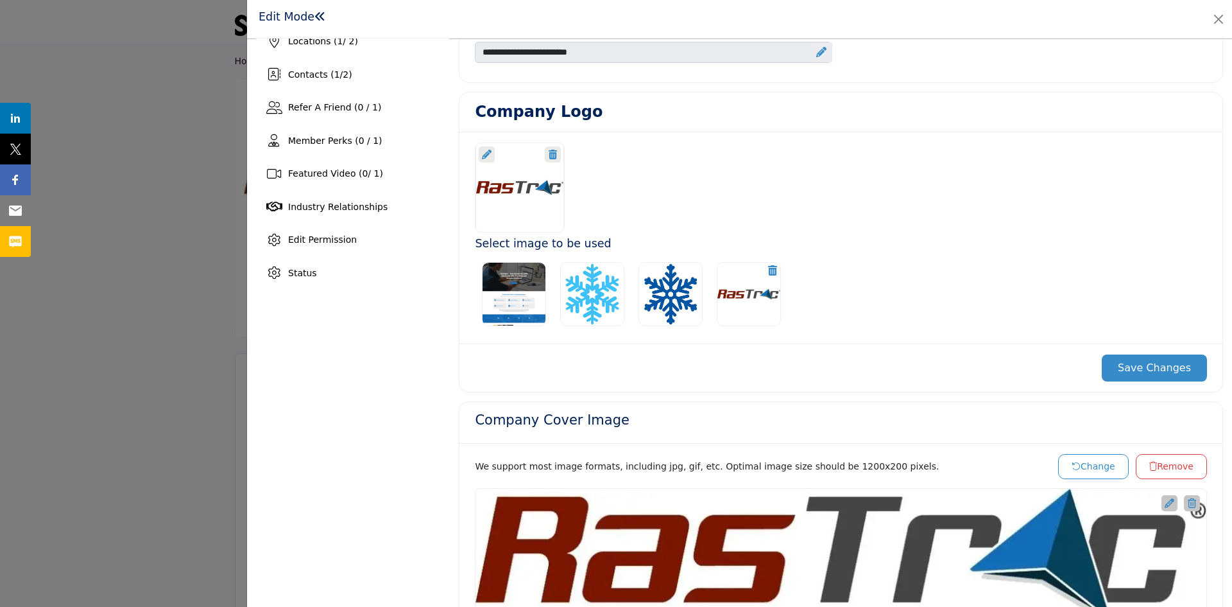
drag, startPoint x: 529, startPoint y: 179, endPoint x: 578, endPoint y: 191, distance: 50.3
click at [578, 191] on div at bounding box center [531, 187] width 125 height 90
click at [552, 153] on icon at bounding box center [553, 155] width 8 height 10
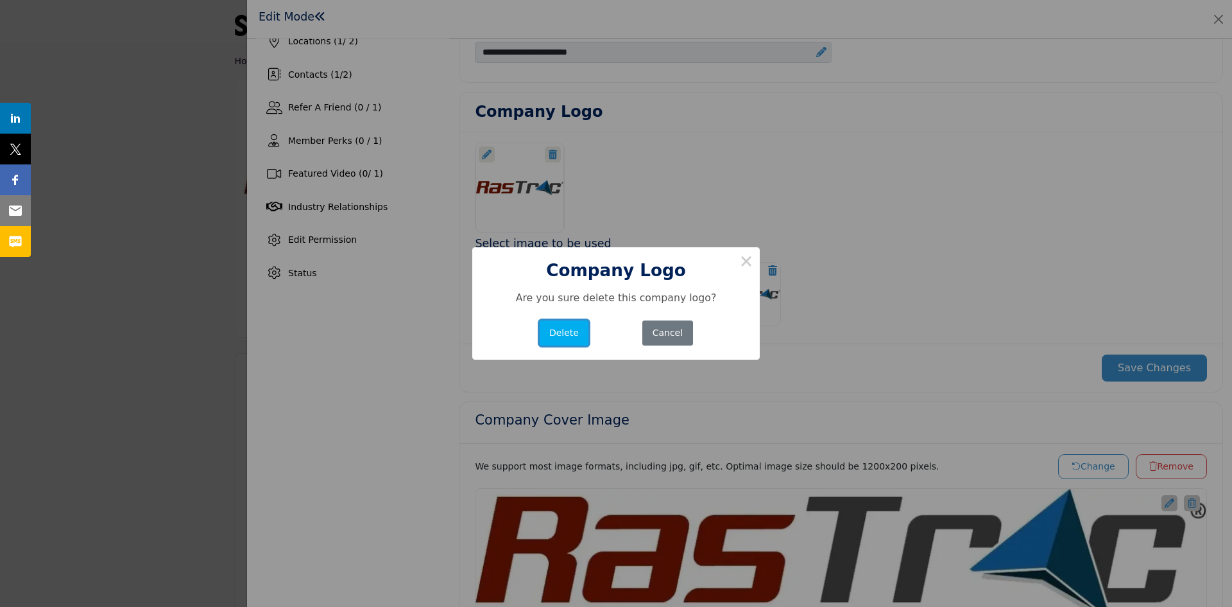
click at [563, 339] on button "Delete" at bounding box center [564, 332] width 49 height 25
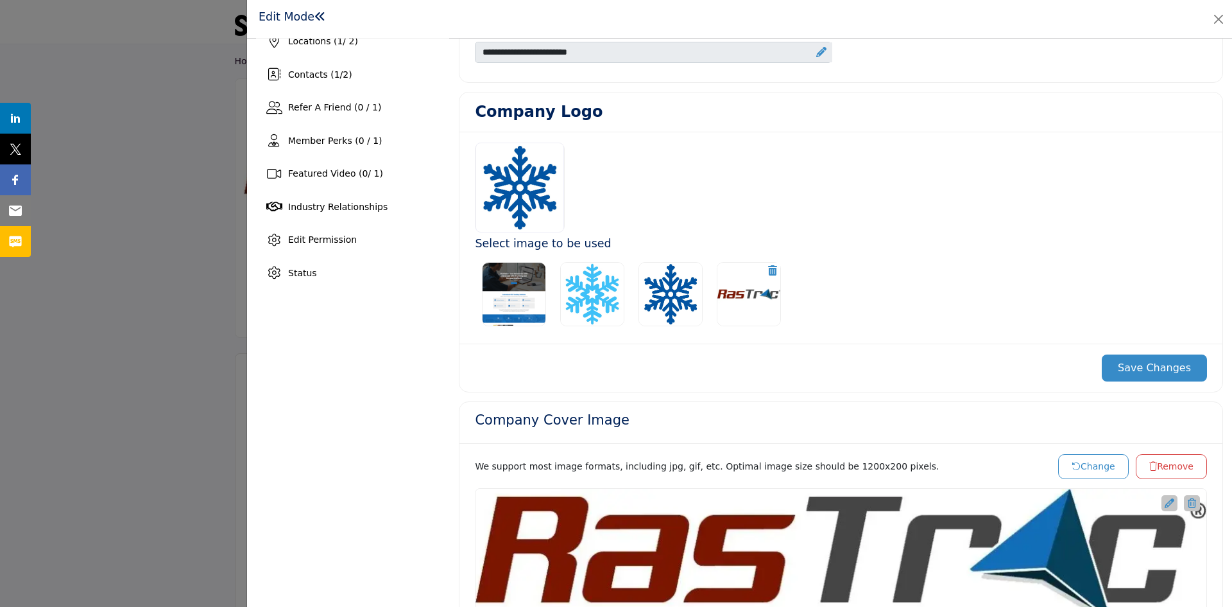
click at [749, 280] on img at bounding box center [749, 294] width 64 height 64
click at [1161, 367] on button "Save Changes" at bounding box center [1154, 367] width 105 height 27
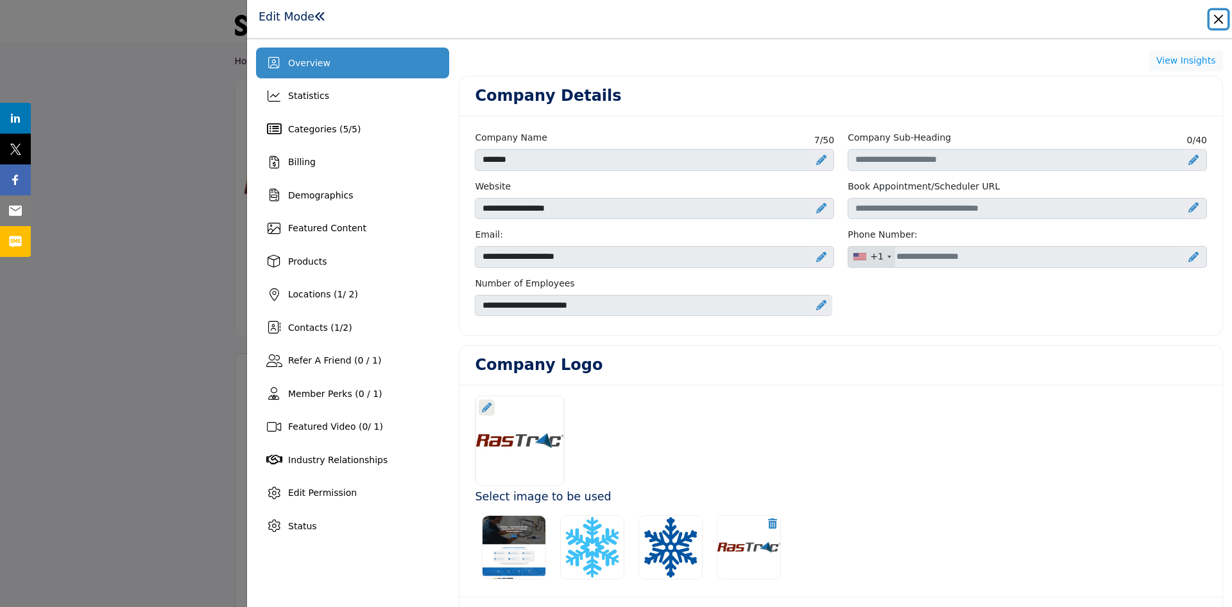
click at [1216, 21] on button "Close" at bounding box center [1219, 19] width 18 height 18
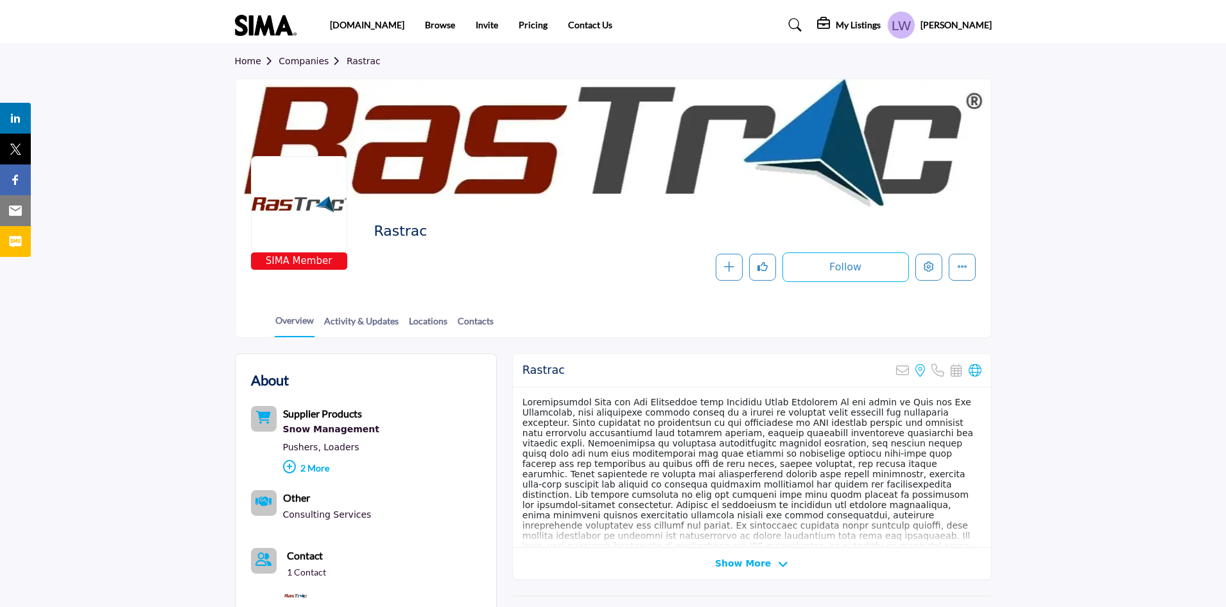
click at [1090, 203] on section "Home Companies Rastrac SIMA Member Rastrac Follow Following Message Recommend A…" at bounding box center [613, 190] width 1226 height 293
